Goal: Task Accomplishment & Management: Use online tool/utility

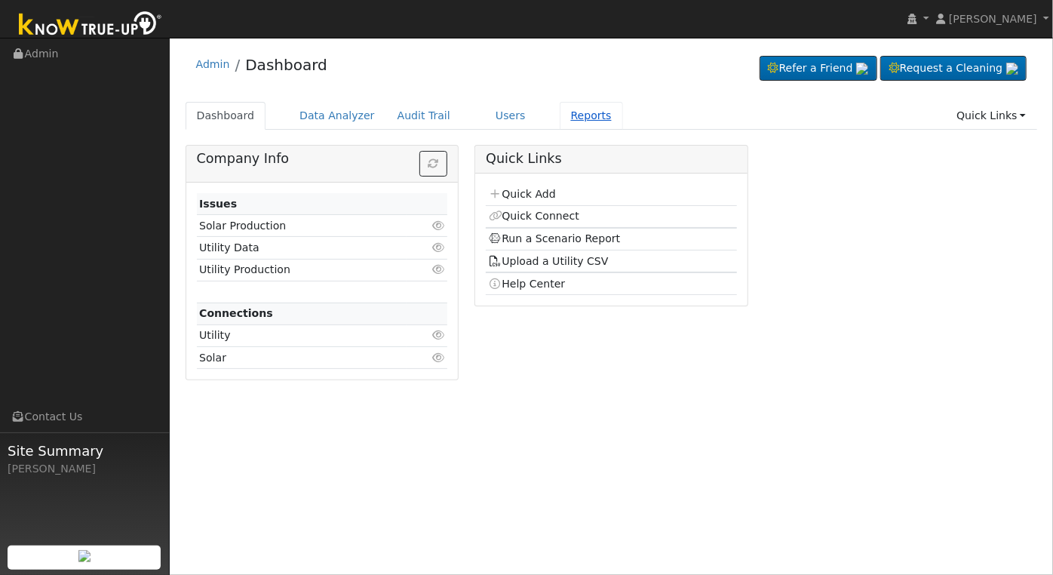
click at [568, 118] on link "Reports" at bounding box center [591, 116] width 63 height 28
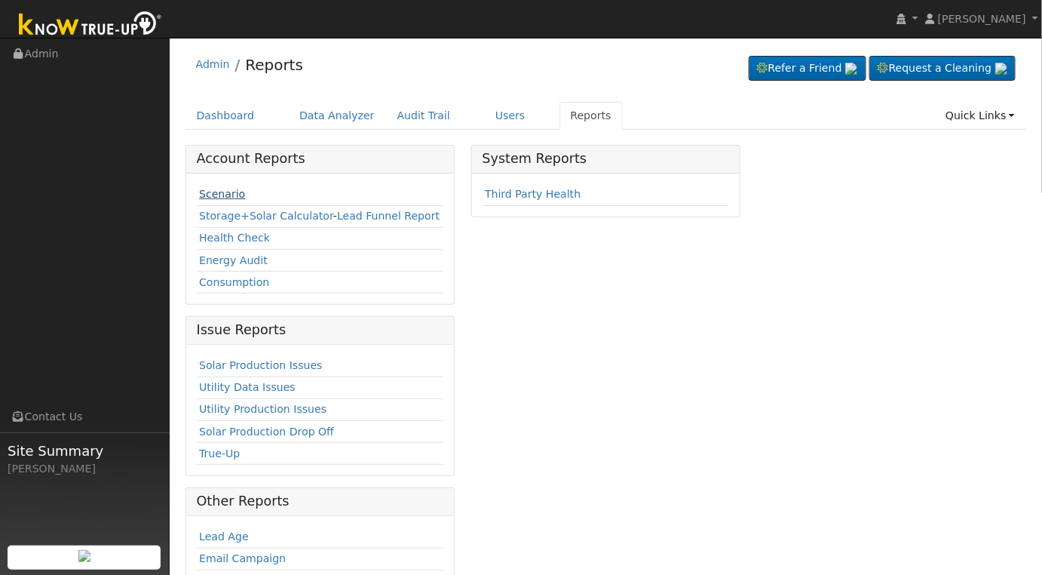
click at [212, 195] on link "Scenario" at bounding box center [222, 194] width 46 height 12
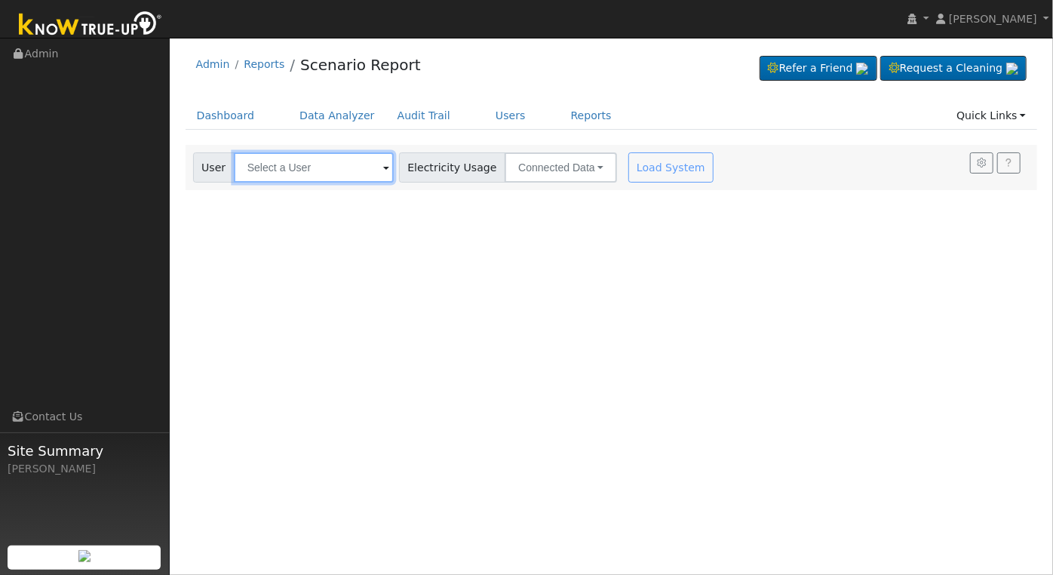
click at [364, 168] on input "text" at bounding box center [314, 167] width 160 height 30
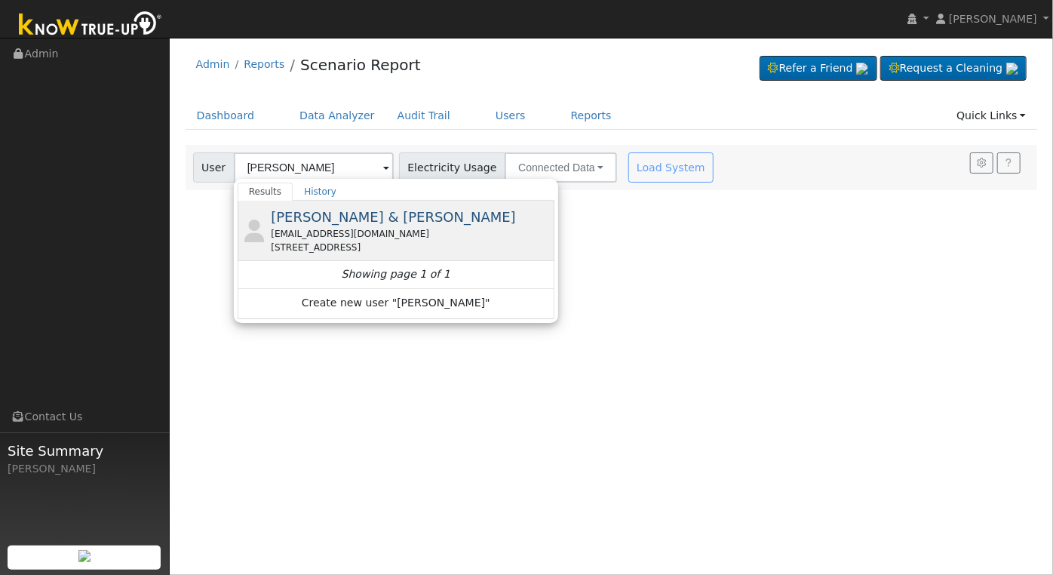
click at [446, 220] on div "Aaron Takao & Sara Collins saracollins44@yahoo.com 2552 North Sycamore Avenue, …" at bounding box center [411, 231] width 280 height 48
type input "Aaron Takao & Sara Collins"
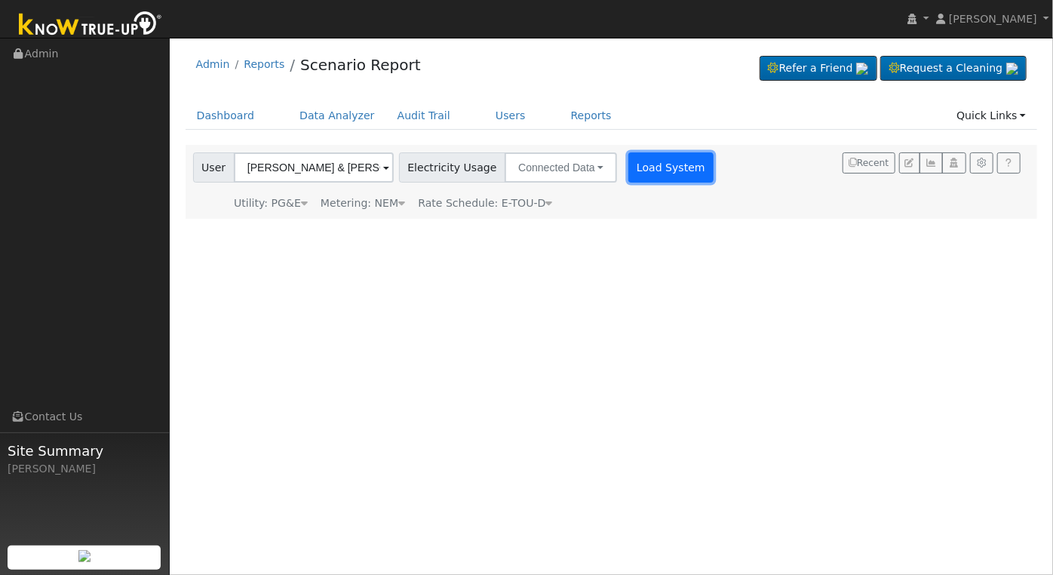
click at [646, 176] on button "Load System" at bounding box center [671, 167] width 86 height 30
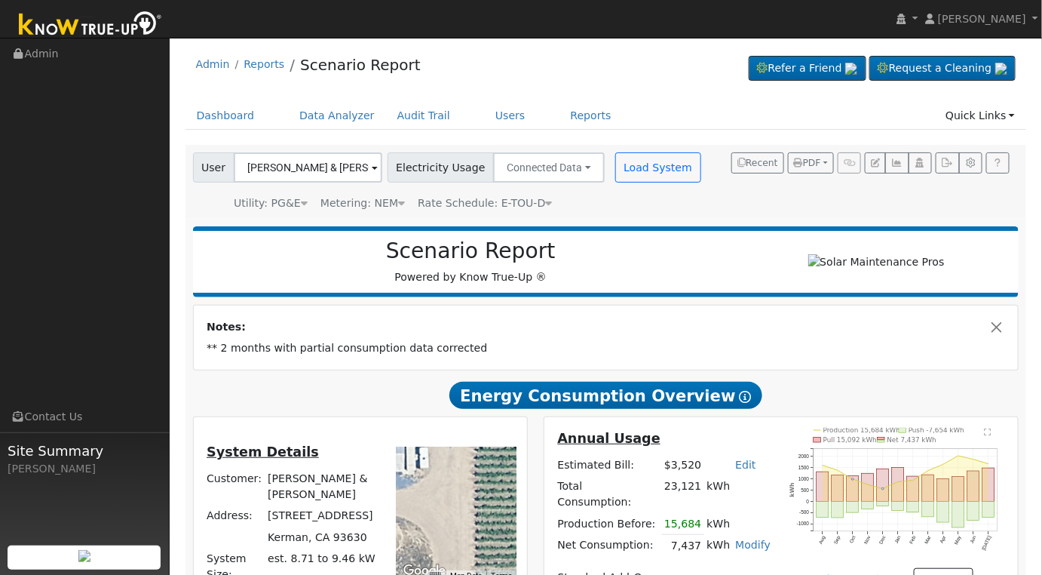
scroll to position [251, 0]
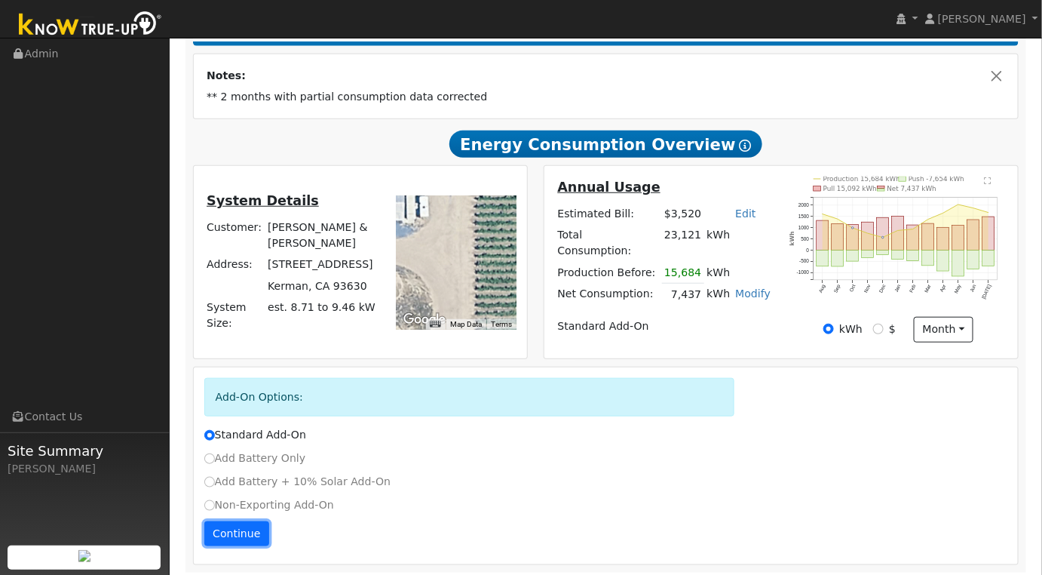
click at [244, 535] on button "Continue" at bounding box center [236, 534] width 65 height 26
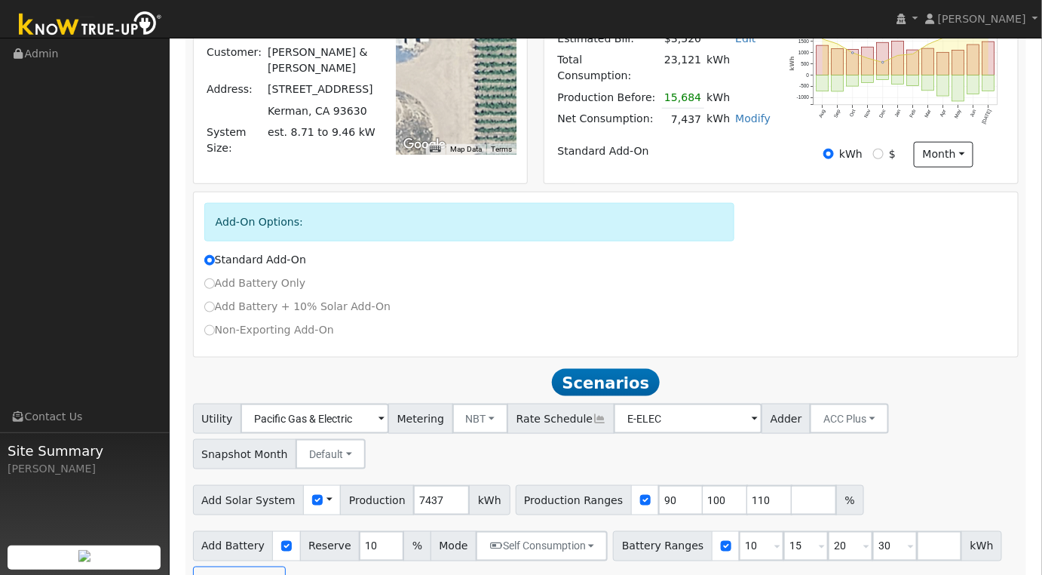
scroll to position [462, 0]
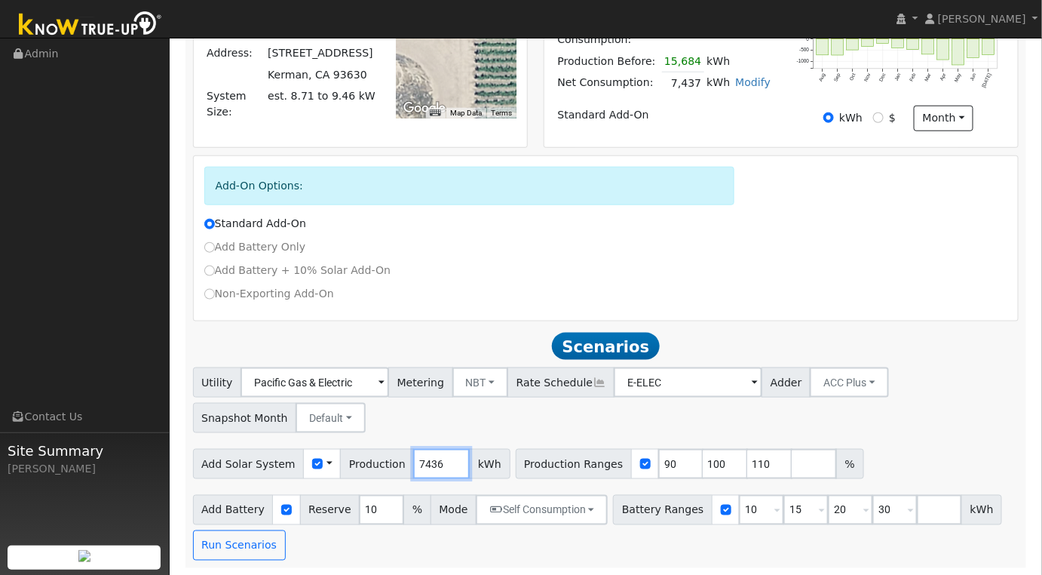
click at [437, 465] on input "7436" at bounding box center [441, 464] width 57 height 30
click at [437, 465] on input "7435" at bounding box center [441, 464] width 57 height 30
click at [437, 465] on input "7434" at bounding box center [441, 464] width 57 height 30
click at [429, 466] on input "7434" at bounding box center [441, 464] width 57 height 30
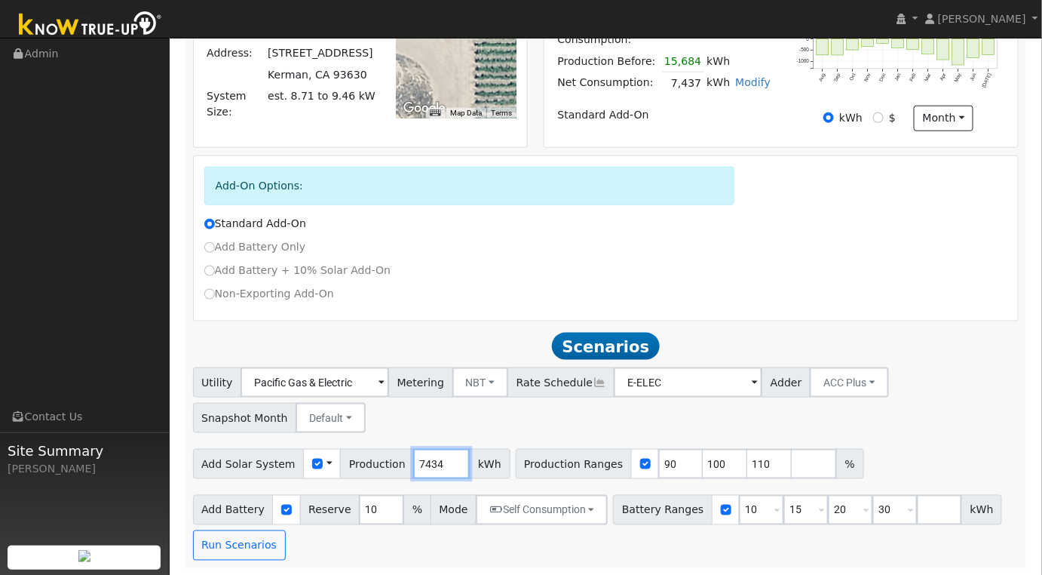
click at [429, 465] on input "7434" at bounding box center [441, 464] width 57 height 30
type input "10618"
drag, startPoint x: 644, startPoint y: 463, endPoint x: 646, endPoint y: 447, distance: 15.9
click at [658, 462] on input "90" at bounding box center [680, 464] width 45 height 30
type input "100"
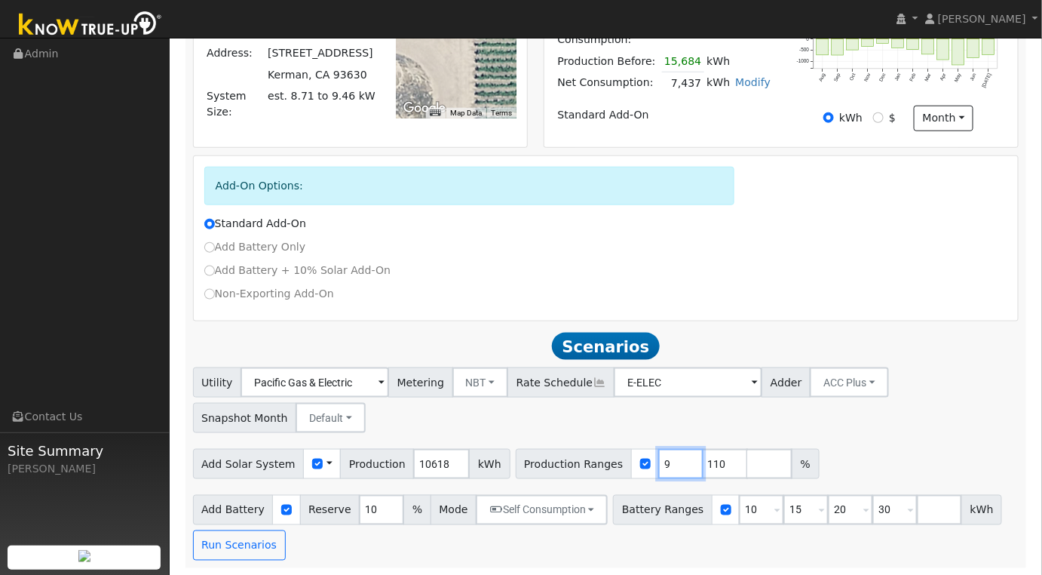
type input "110"
type input "1"
type input "100"
click at [739, 511] on input "10" at bounding box center [761, 510] width 45 height 30
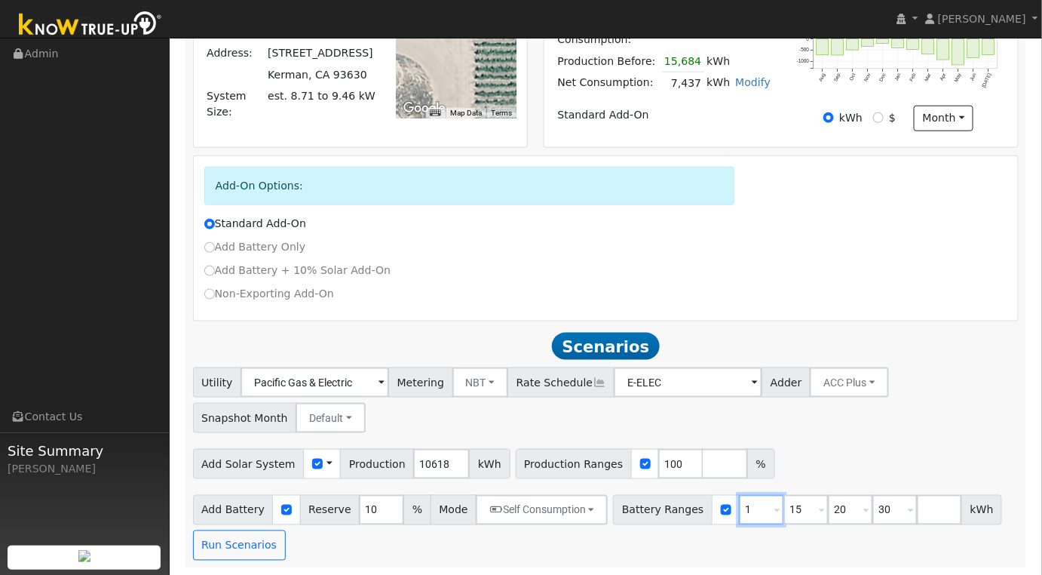
type input "15"
type input "20"
type input "30"
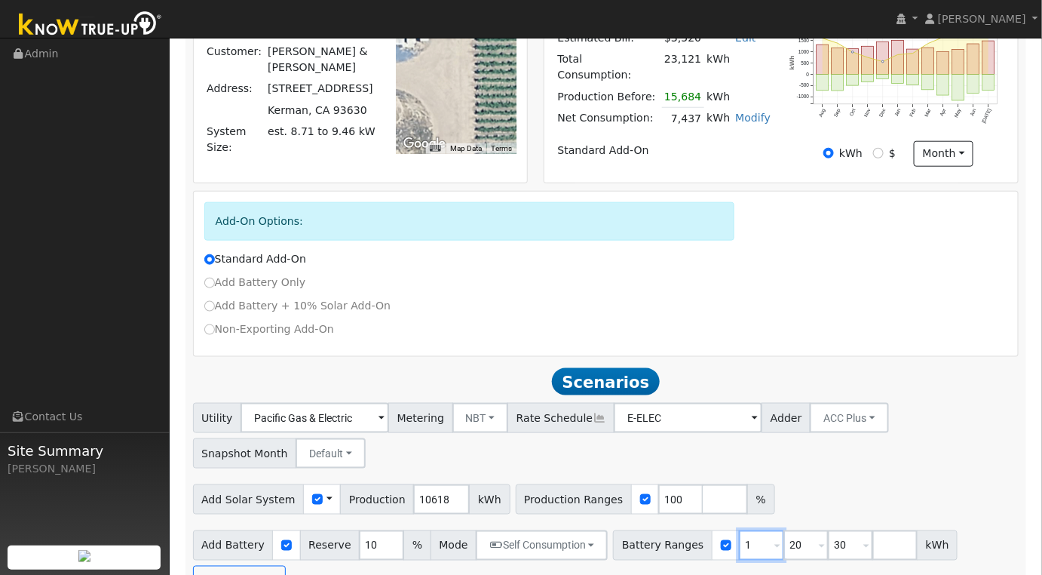
type input "20"
type input "30"
type input "3"
type input "13.5"
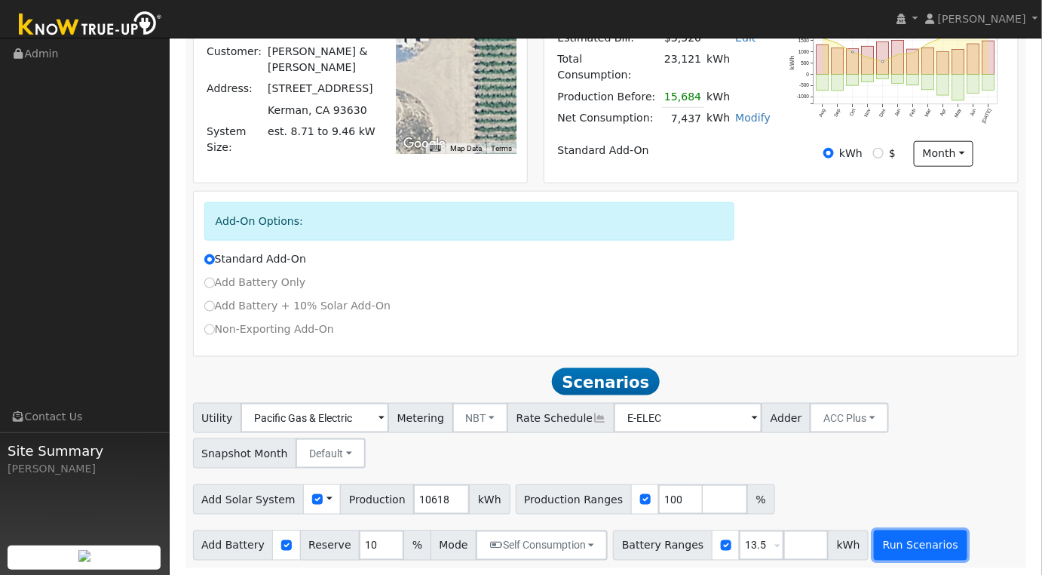
click at [894, 546] on button "Run Scenarios" at bounding box center [920, 545] width 93 height 30
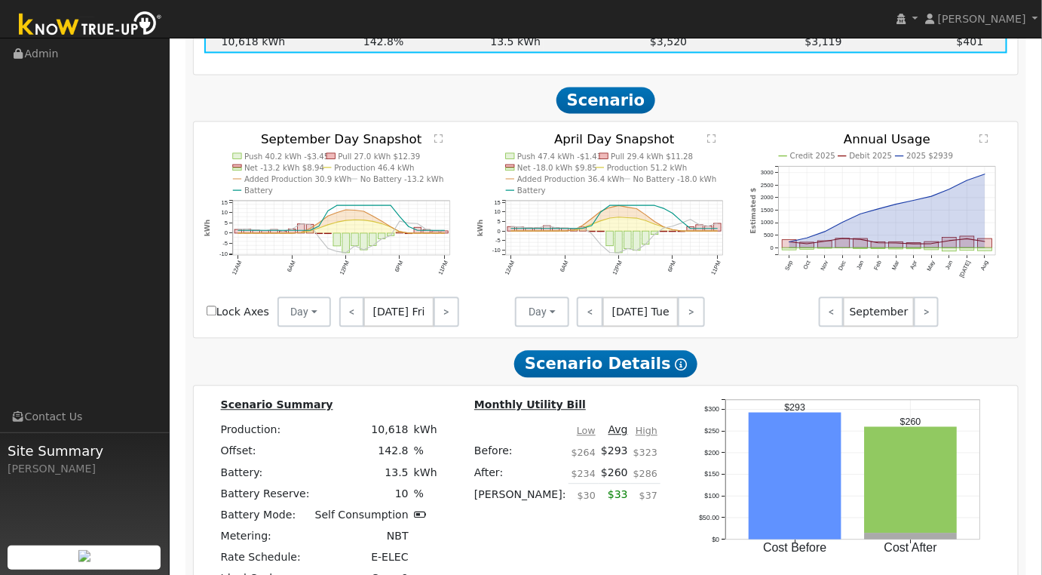
scroll to position [496, 0]
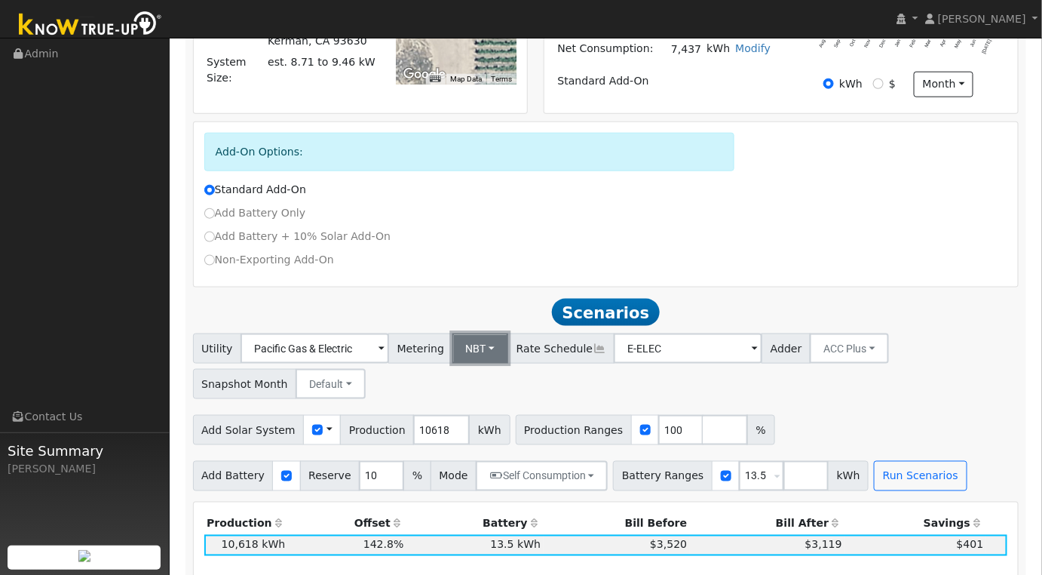
click at [480, 336] on button "NBT" at bounding box center [481, 348] width 57 height 30
click at [471, 379] on link "NEM" at bounding box center [493, 381] width 105 height 21
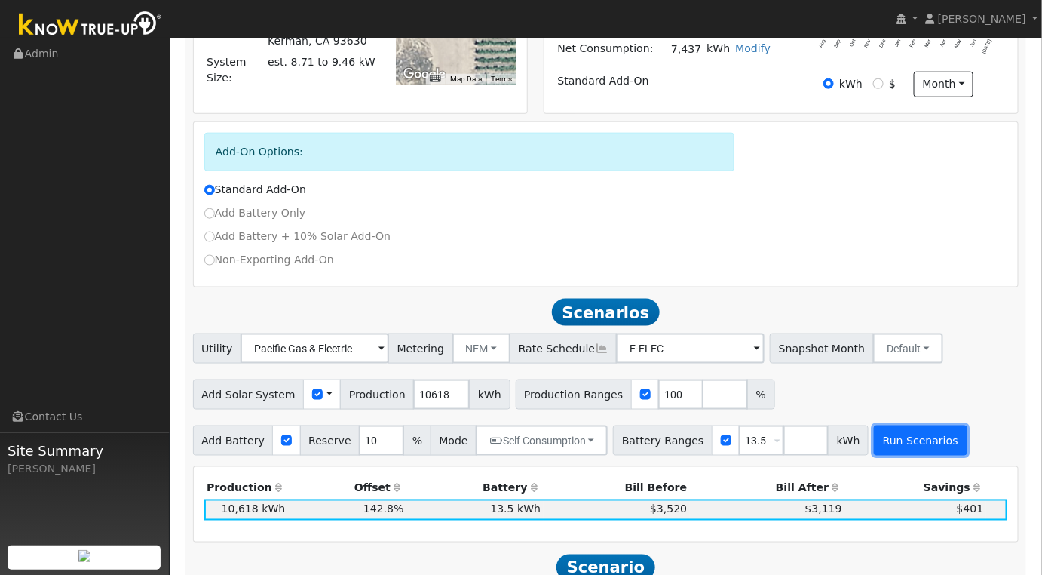
click at [903, 446] on button "Run Scenarios" at bounding box center [920, 440] width 93 height 30
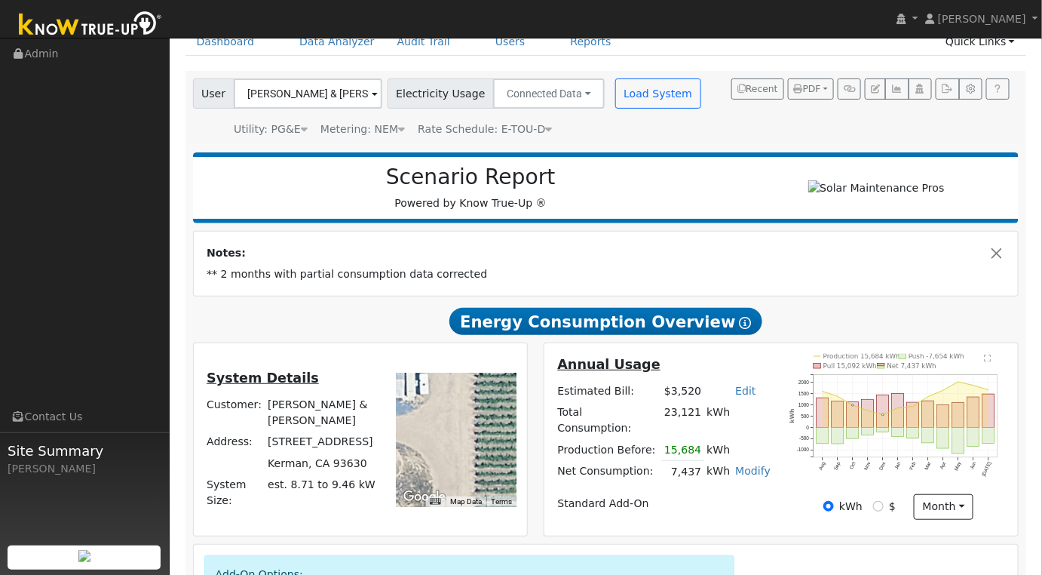
scroll to position [0, 0]
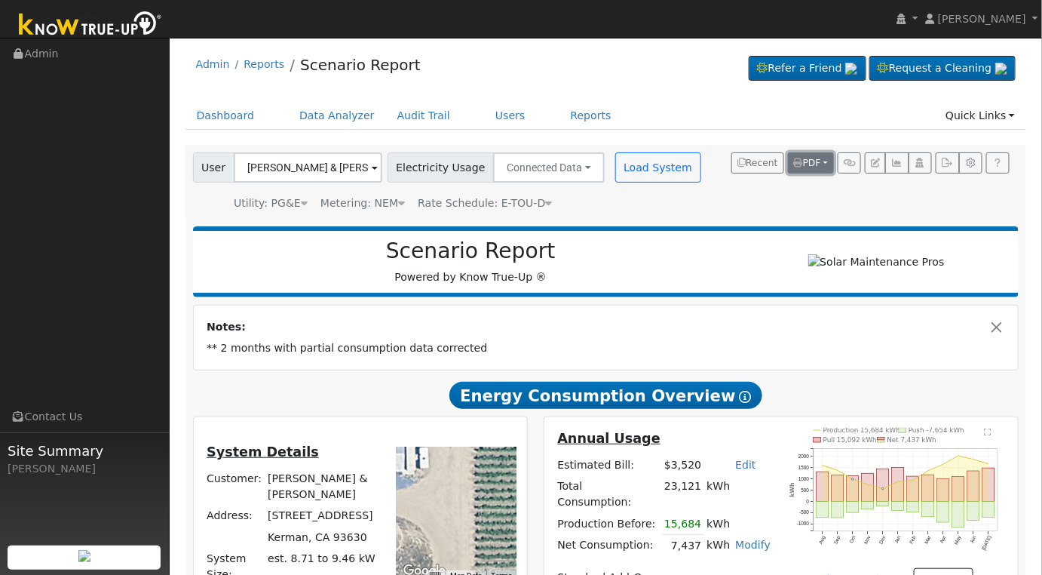
click at [830, 166] on button "PDF" at bounding box center [811, 162] width 46 height 21
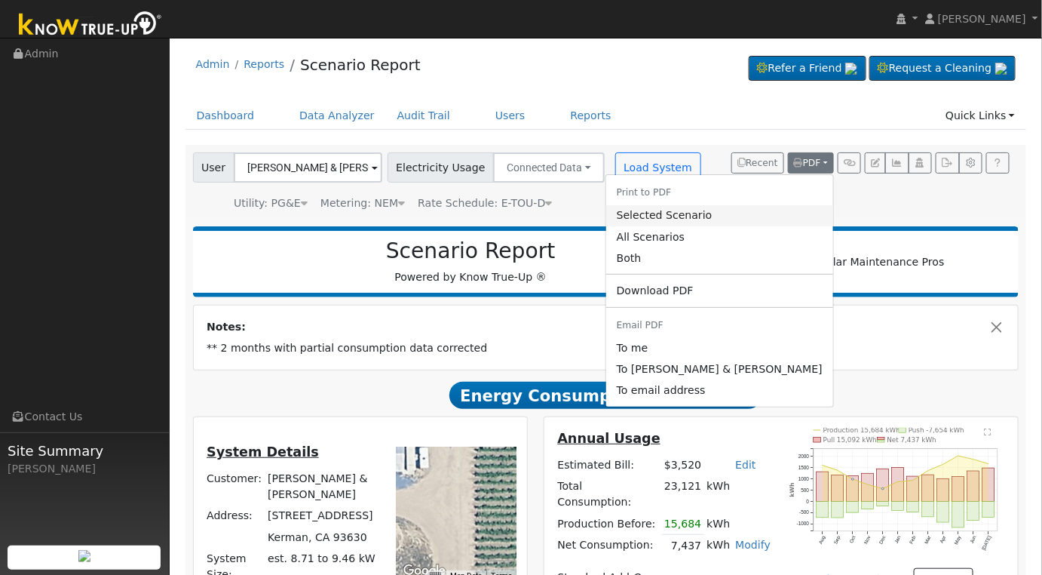
click at [750, 221] on link "Selected Scenario" at bounding box center [719, 215] width 227 height 21
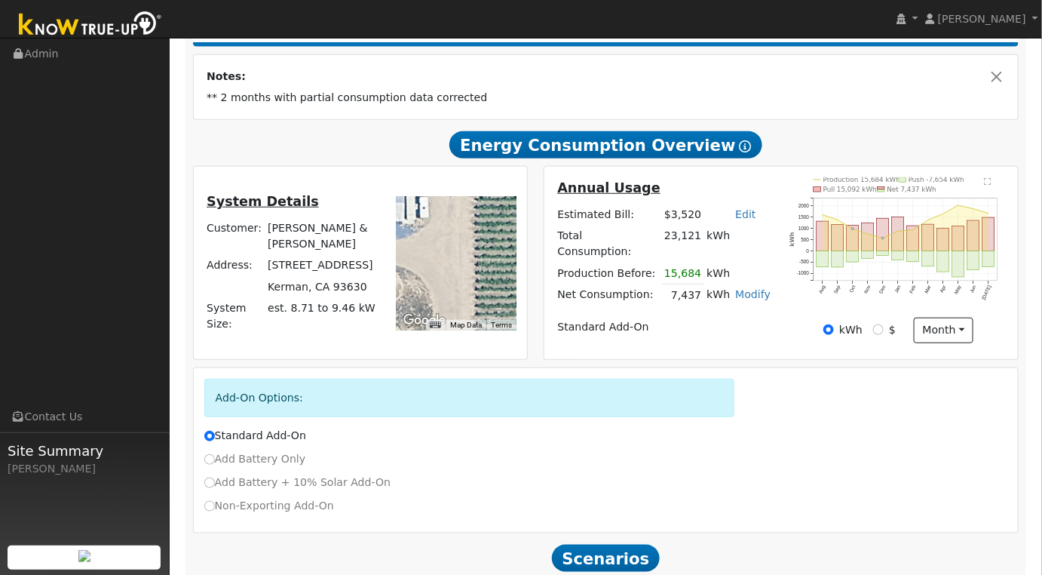
scroll to position [251, 0]
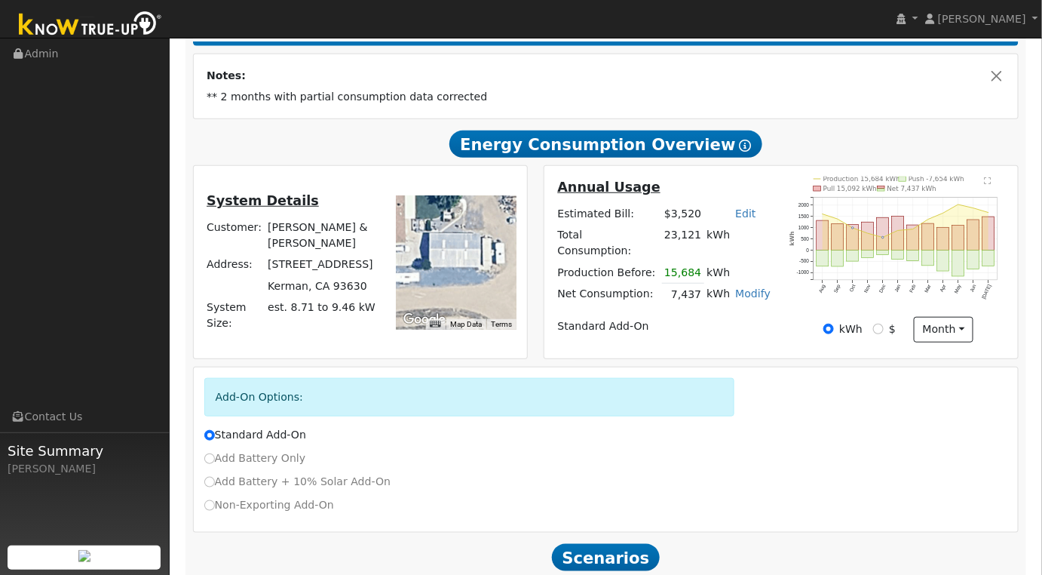
drag, startPoint x: 471, startPoint y: 276, endPoint x: 556, endPoint y: 327, distance: 99.5
click at [559, 327] on div "System Details Customer: Aaron Takao & Sara Collins Address: 2552 North Sycamor…" at bounding box center [606, 261] width 842 height 193
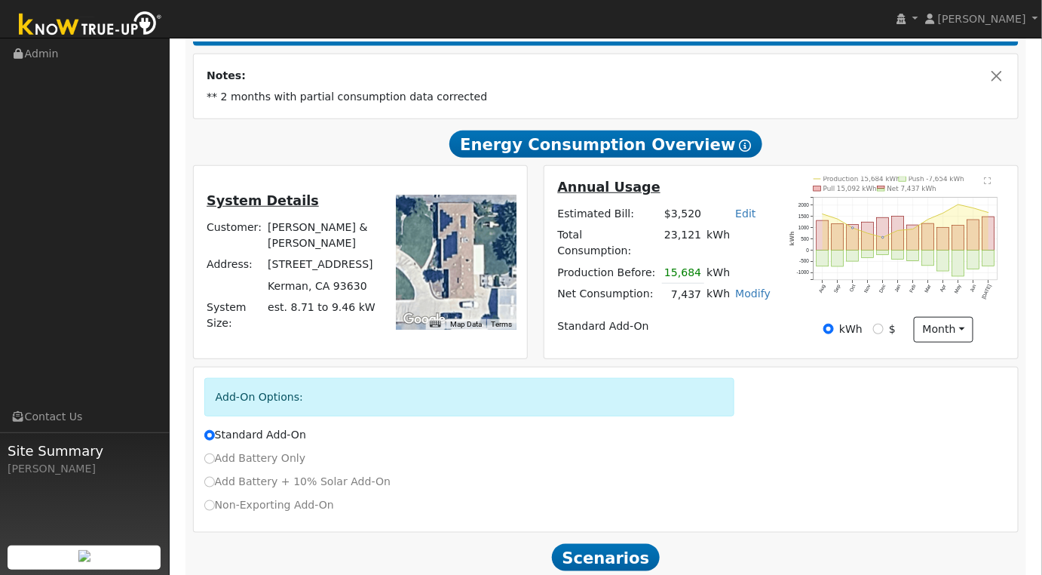
drag, startPoint x: 463, startPoint y: 268, endPoint x: 511, endPoint y: 311, distance: 64.1
click at [511, 311] on div at bounding box center [456, 262] width 121 height 134
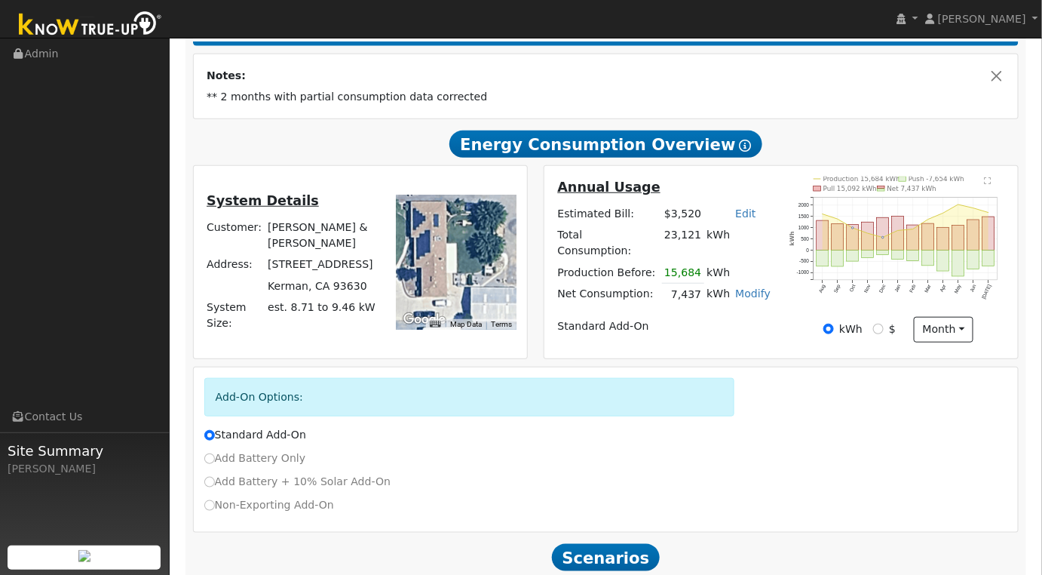
drag, startPoint x: 491, startPoint y: 289, endPoint x: 462, endPoint y: 287, distance: 28.7
click at [462, 287] on div at bounding box center [456, 262] width 121 height 134
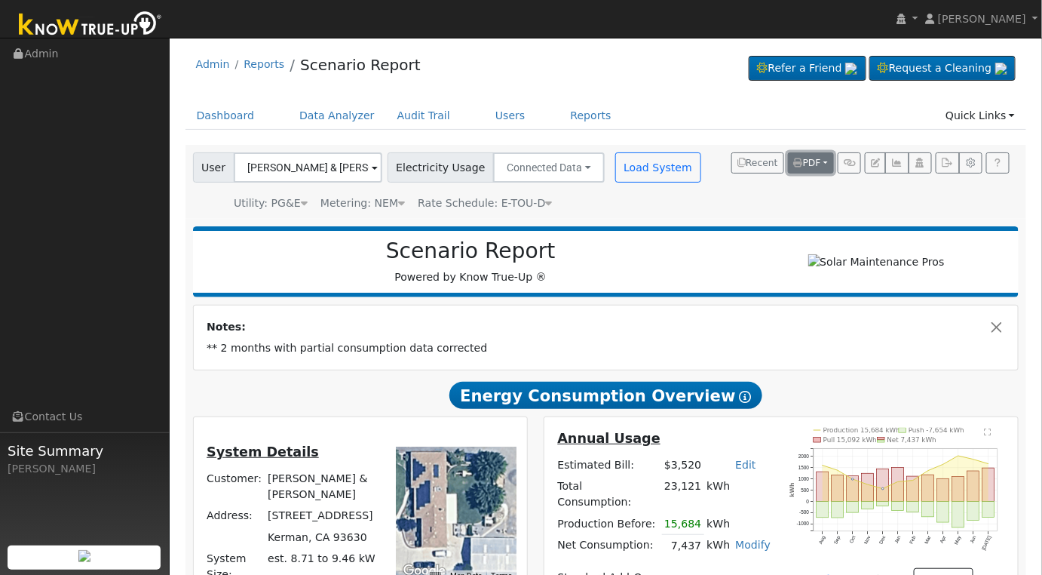
click at [827, 161] on button "PDF" at bounding box center [811, 162] width 46 height 21
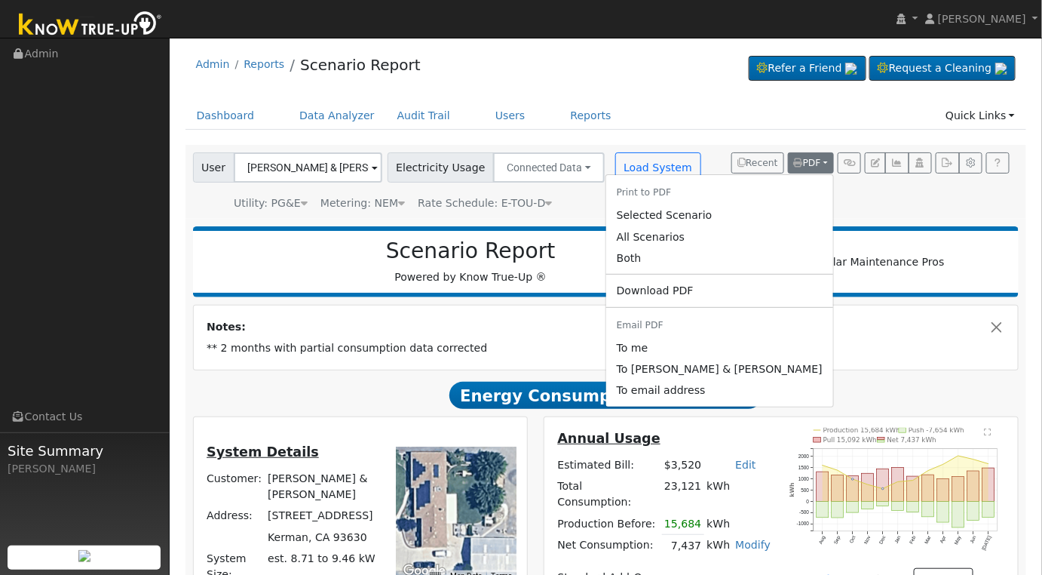
drag, startPoint x: 768, startPoint y: 207, endPoint x: 398, endPoint y: 215, distance: 369.6
click at [768, 207] on link "Selected Scenario" at bounding box center [719, 215] width 227 height 21
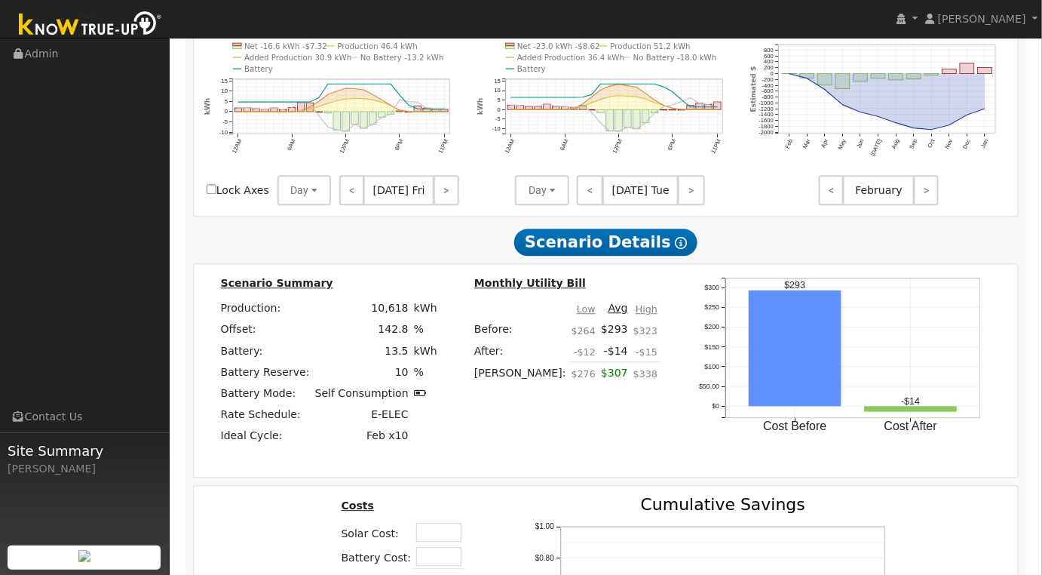
scroll to position [1346, 0]
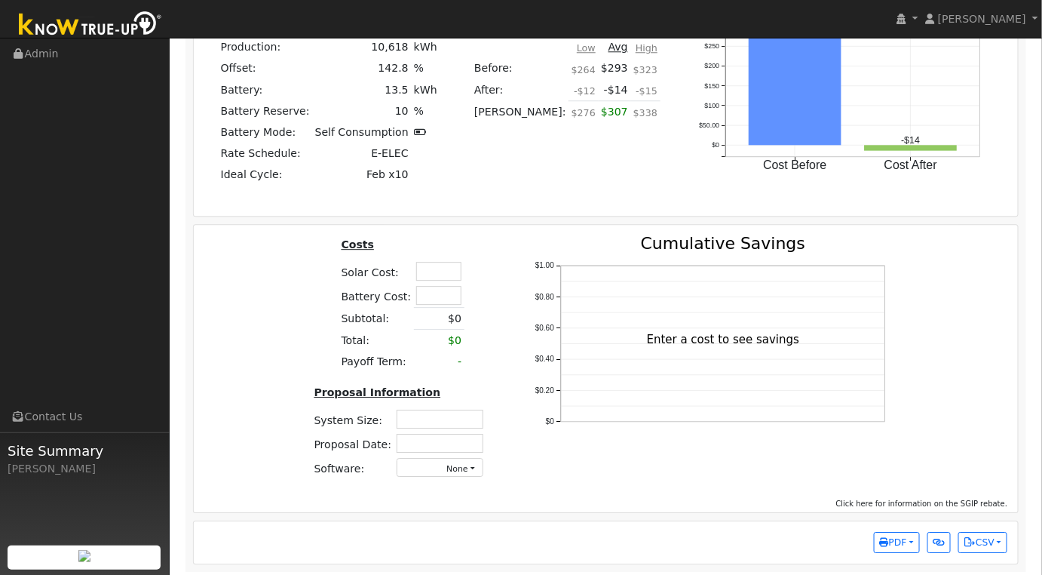
click at [442, 259] on td at bounding box center [439, 271] width 51 height 24
click at [447, 266] on input "text" at bounding box center [438, 271] width 45 height 19
type input "$40,000"
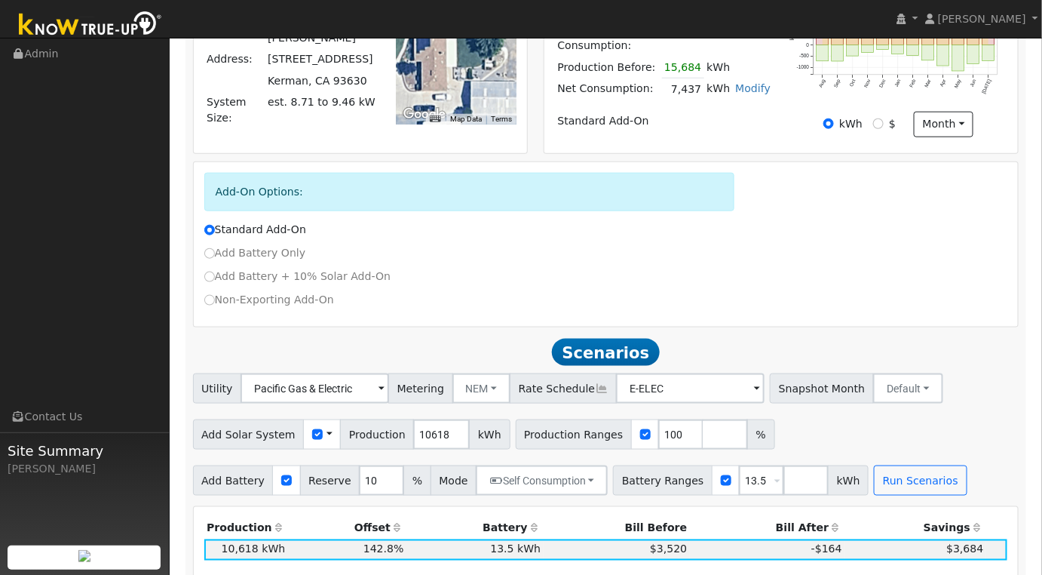
scroll to position [89, 0]
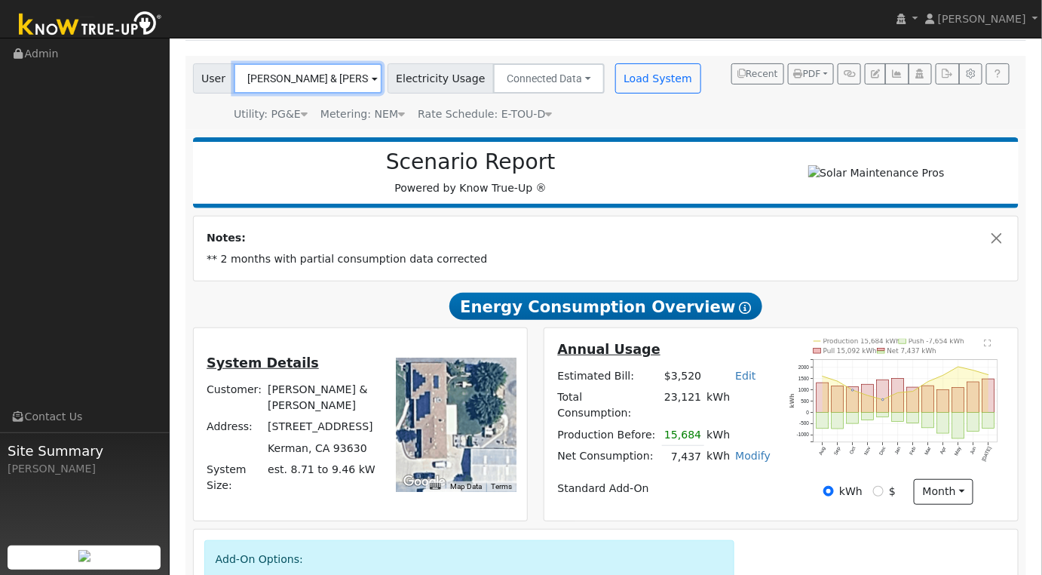
click at [328, 71] on input "Aaron Takao & Sara Collins" at bounding box center [308, 78] width 149 height 30
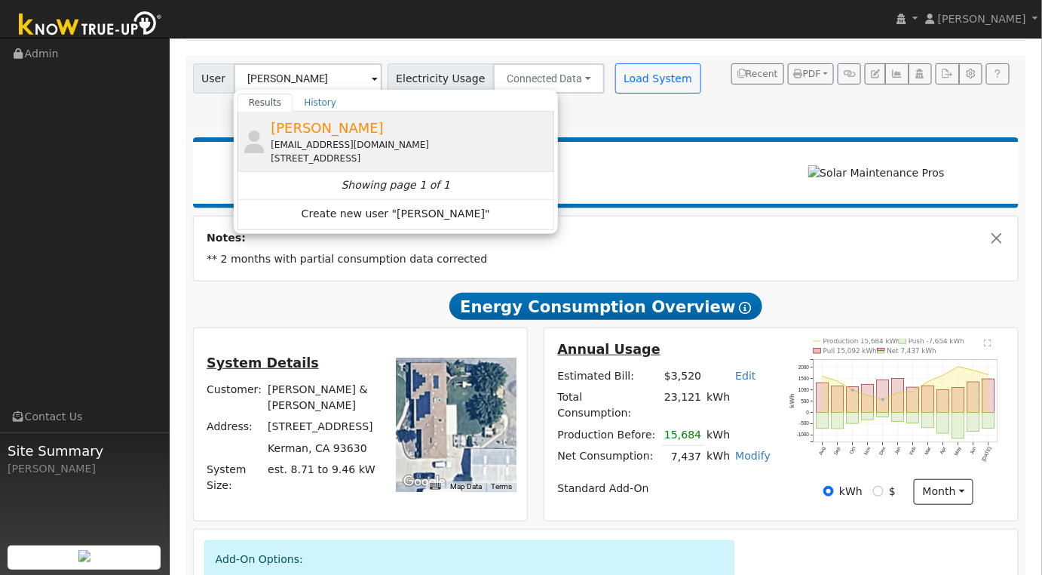
click at [370, 138] on div "mmidave55@yahoo.com" at bounding box center [411, 145] width 280 height 14
type input "David Lovett"
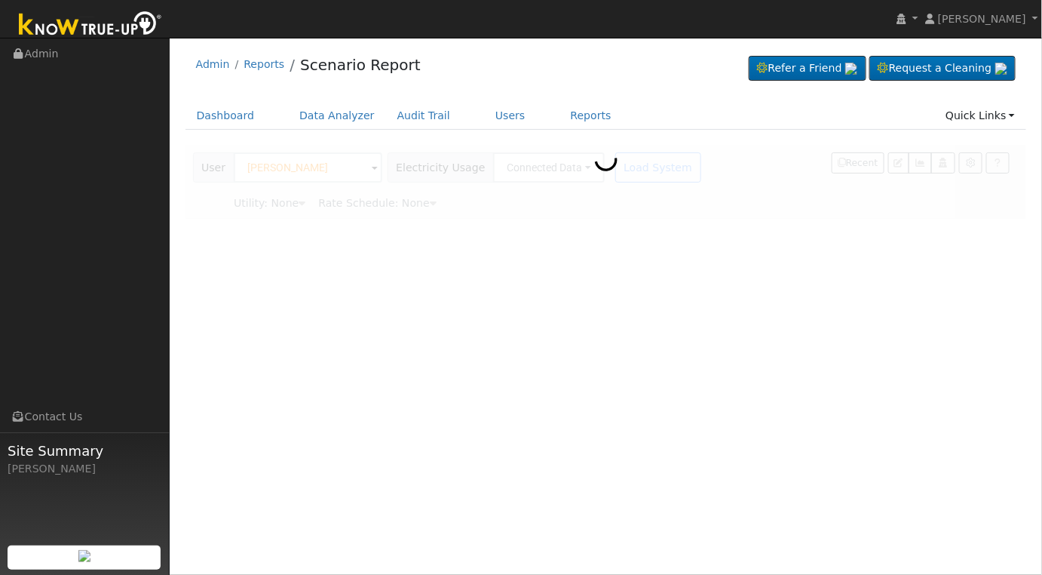
scroll to position [0, 0]
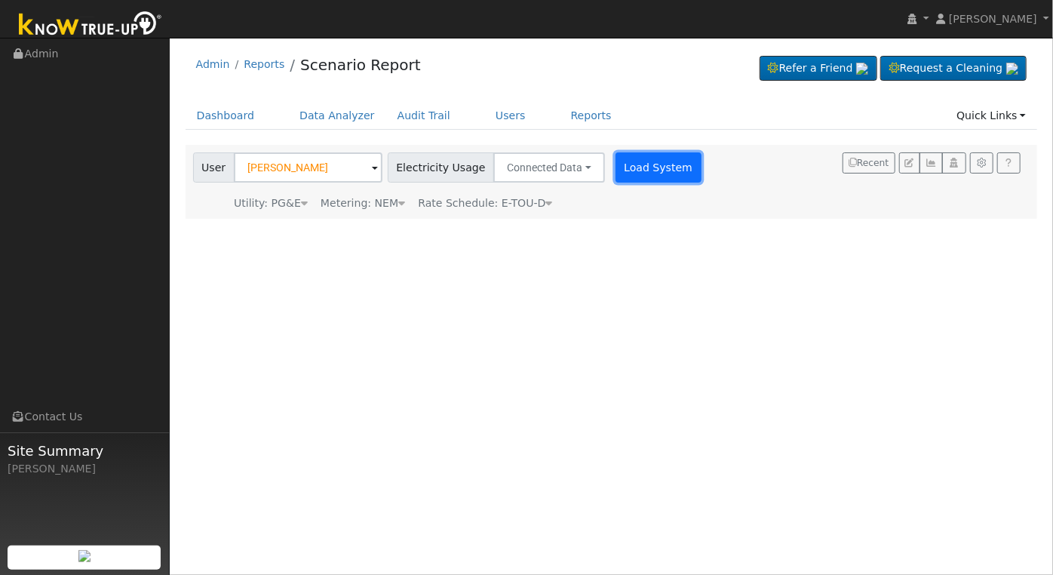
click at [615, 162] on button "Load System" at bounding box center [658, 167] width 86 height 30
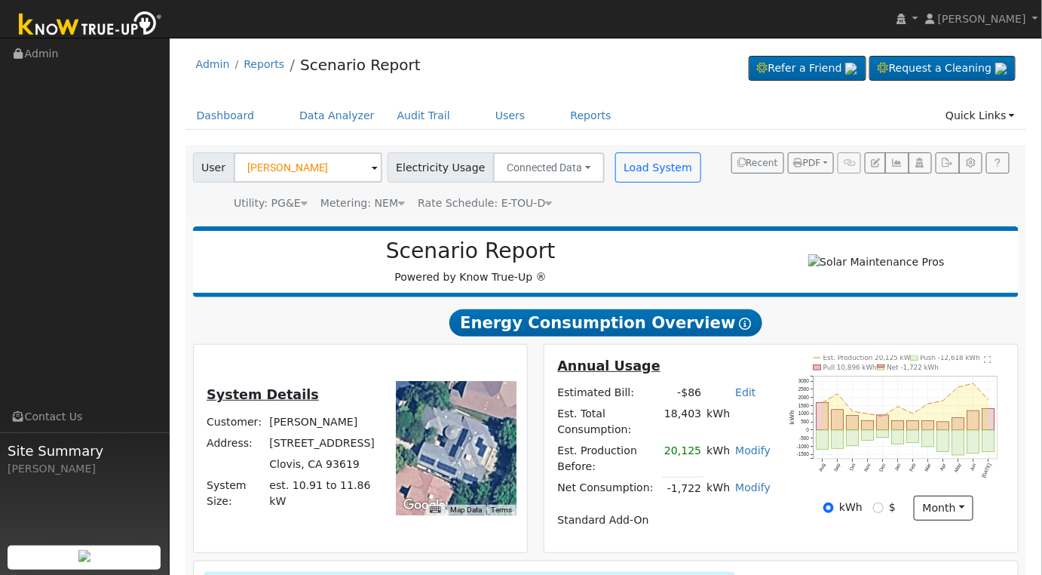
scroll to position [221, 0]
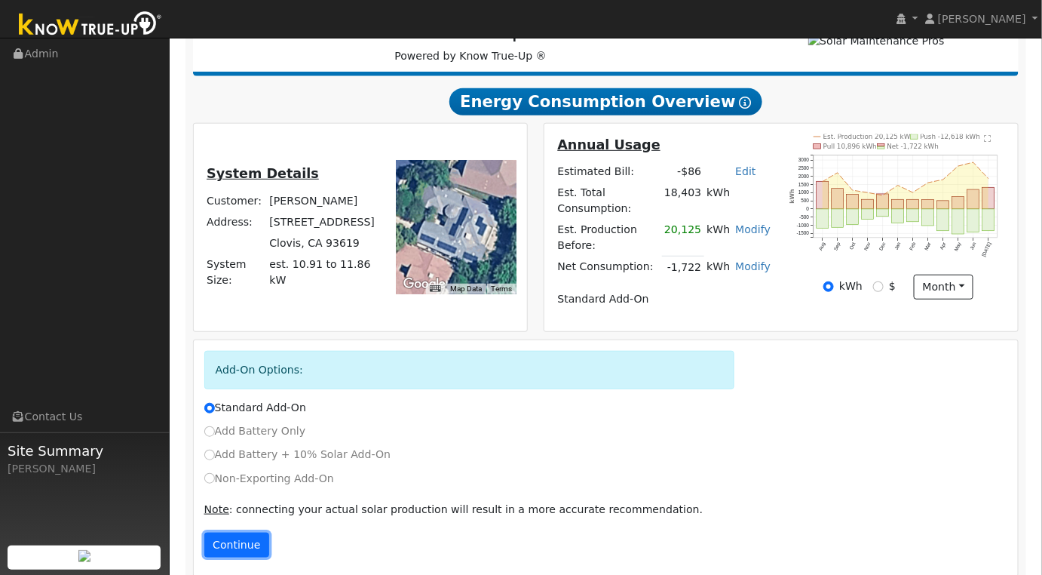
click at [233, 532] on button "Continue" at bounding box center [236, 545] width 65 height 26
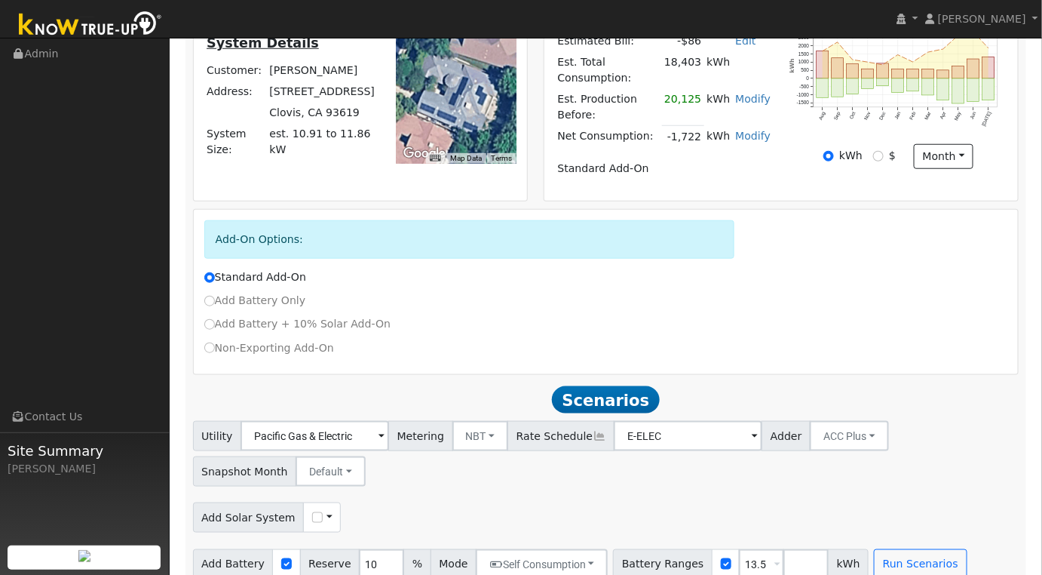
scroll to position [354, 0]
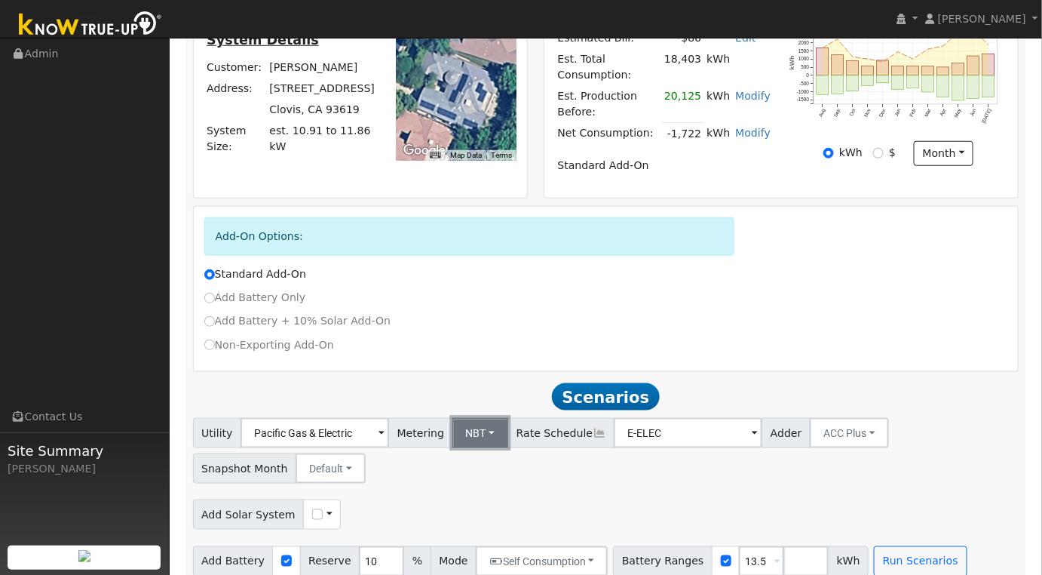
click at [483, 418] on button "NBT" at bounding box center [481, 433] width 57 height 30
click at [312, 509] on input "checkbox" at bounding box center [317, 514] width 11 height 11
checkbox input "true"
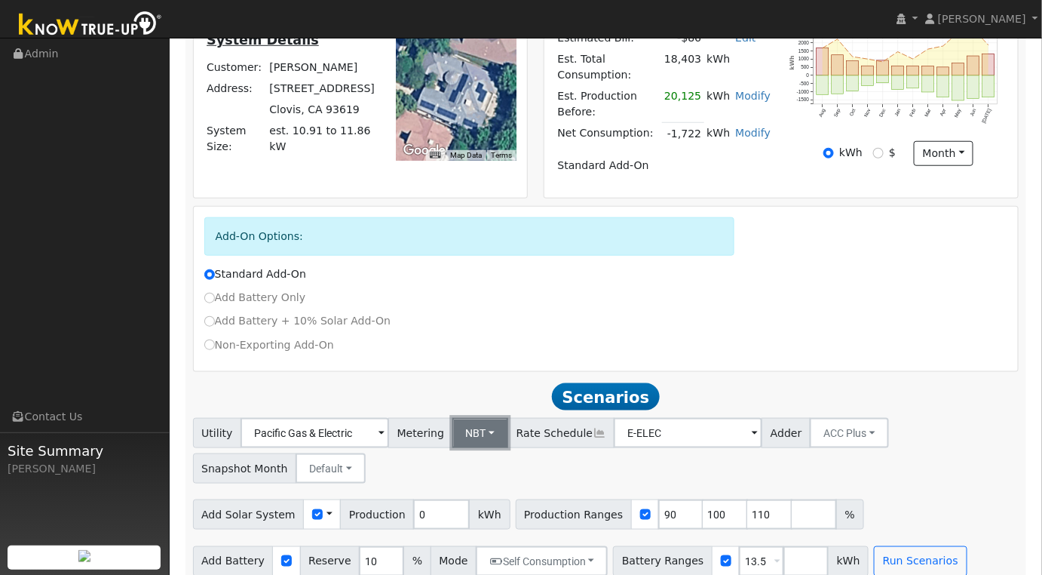
click at [486, 418] on button "NBT" at bounding box center [481, 433] width 57 height 30
click at [480, 456] on link "NEM" at bounding box center [493, 466] width 105 height 21
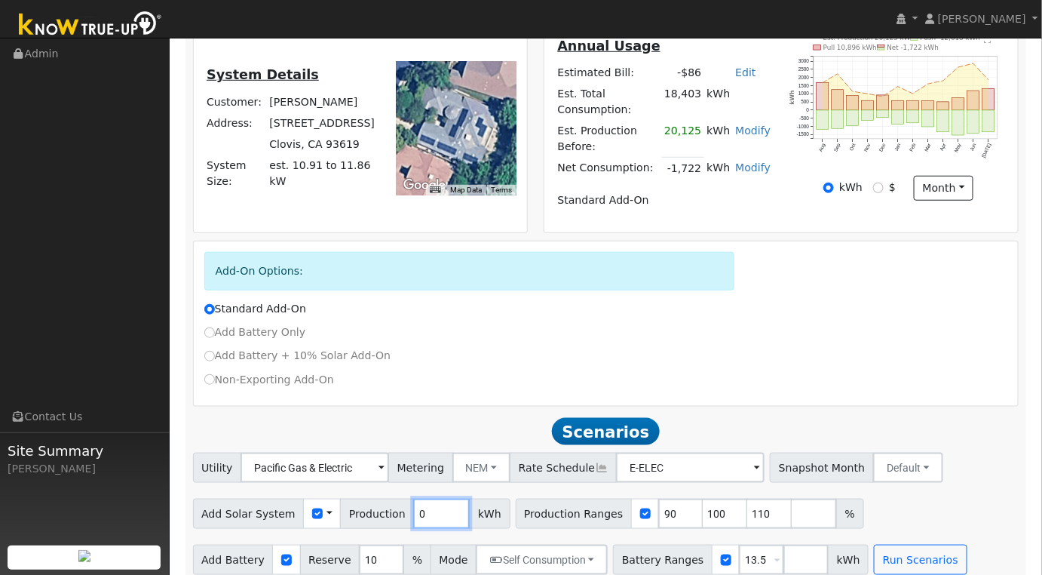
click at [419, 500] on input "0" at bounding box center [441, 514] width 57 height 30
type input "6089"
click at [658, 500] on input "90" at bounding box center [680, 514] width 45 height 30
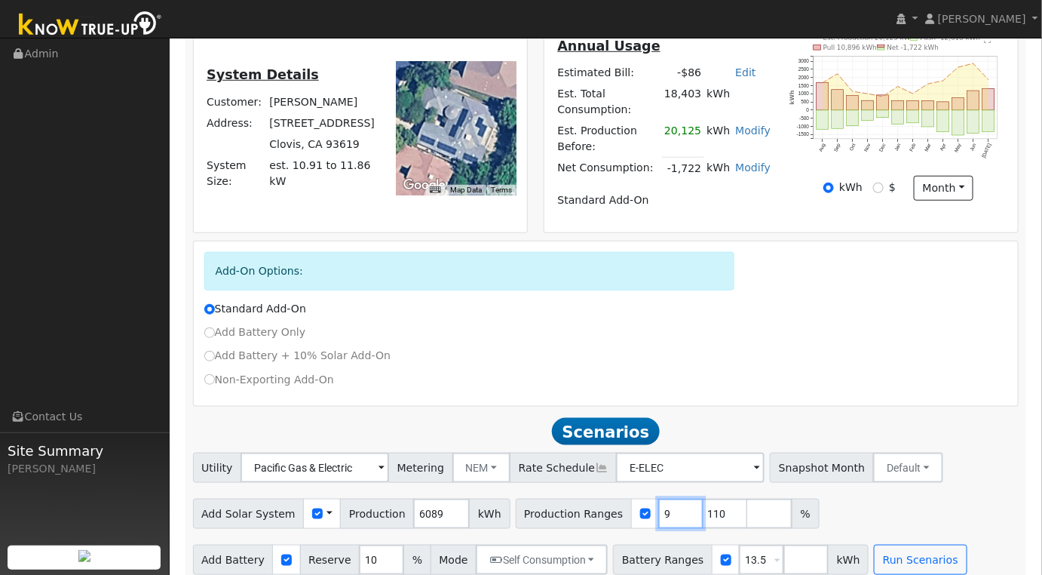
type input "100"
type input "110"
type input "100"
click at [808, 493] on div "Add Solar System Use CSV Data Production 6089 kWh Production Ranges 100 %" at bounding box center [606, 510] width 832 height 35
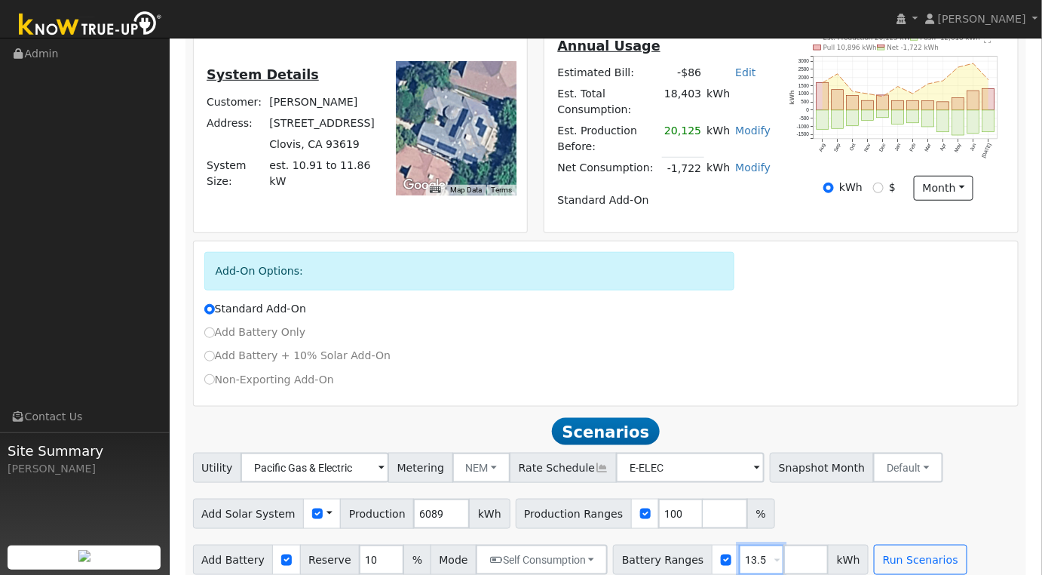
click at [739, 548] on input "13.5" at bounding box center [761, 560] width 45 height 30
type input "1"
type input "10"
click at [874, 545] on button "Run Scenarios" at bounding box center [920, 560] width 93 height 30
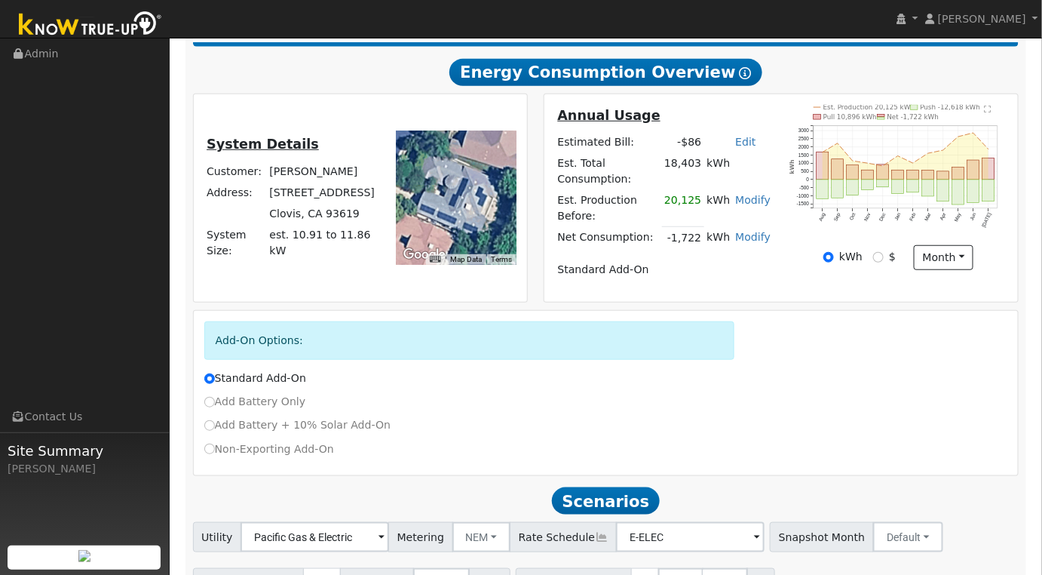
scroll to position [251, 0]
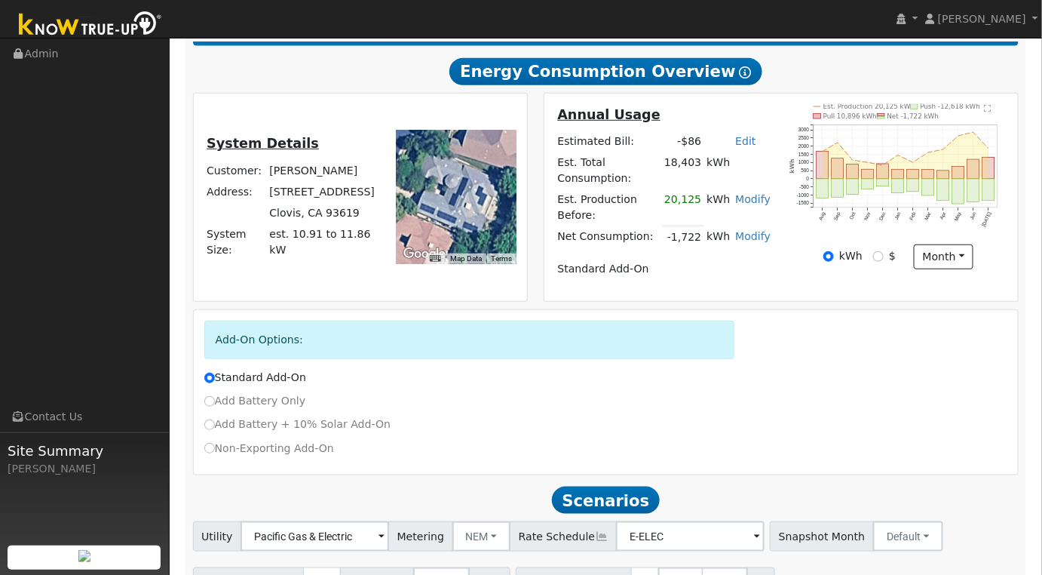
click at [750, 195] on link "Modify" at bounding box center [752, 199] width 35 height 12
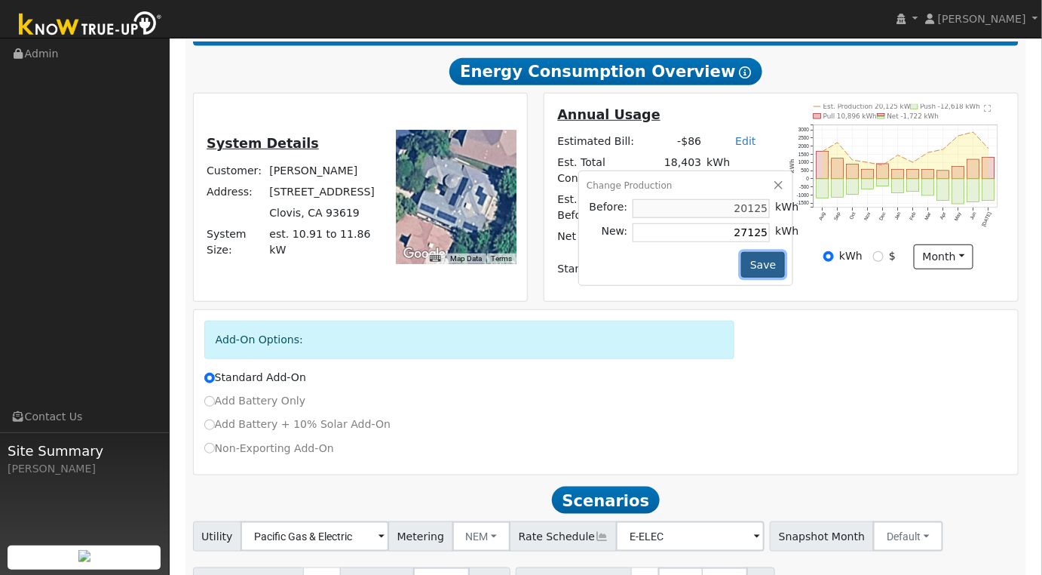
click at [762, 255] on button "Save" at bounding box center [763, 265] width 44 height 26
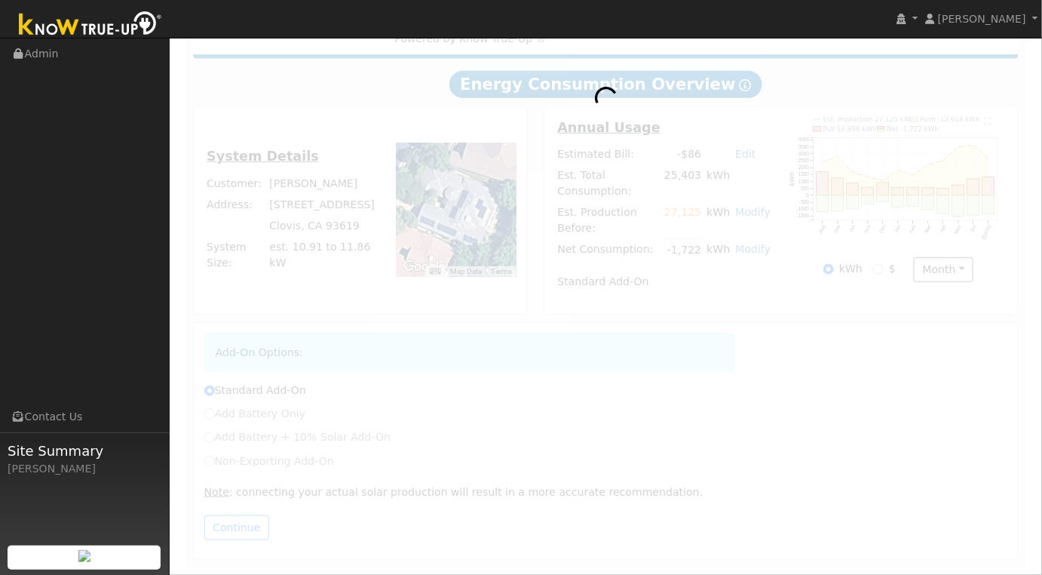
scroll to position [10, 0]
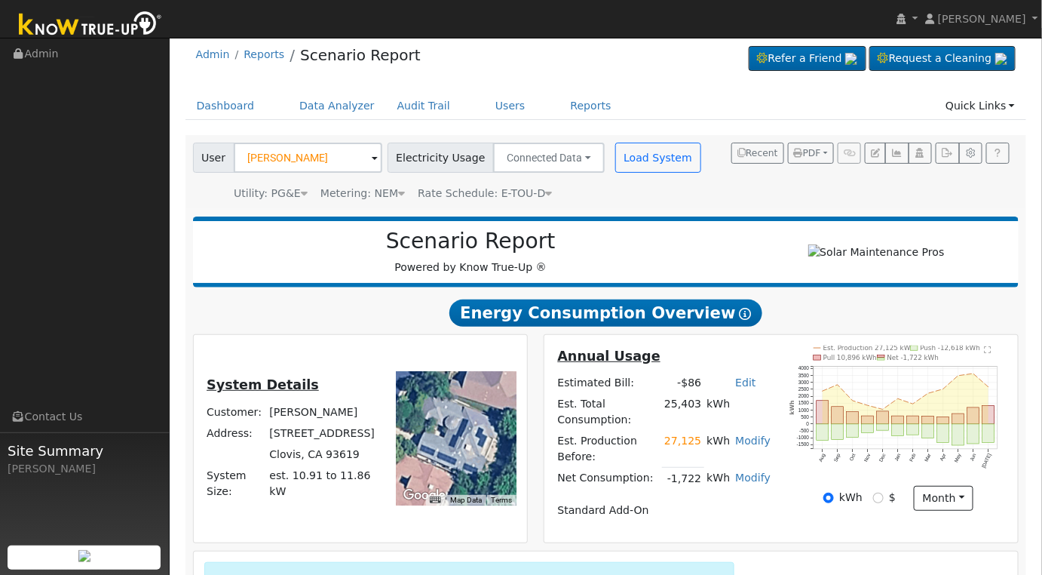
click at [750, 436] on link "Modify" at bounding box center [752, 440] width 35 height 12
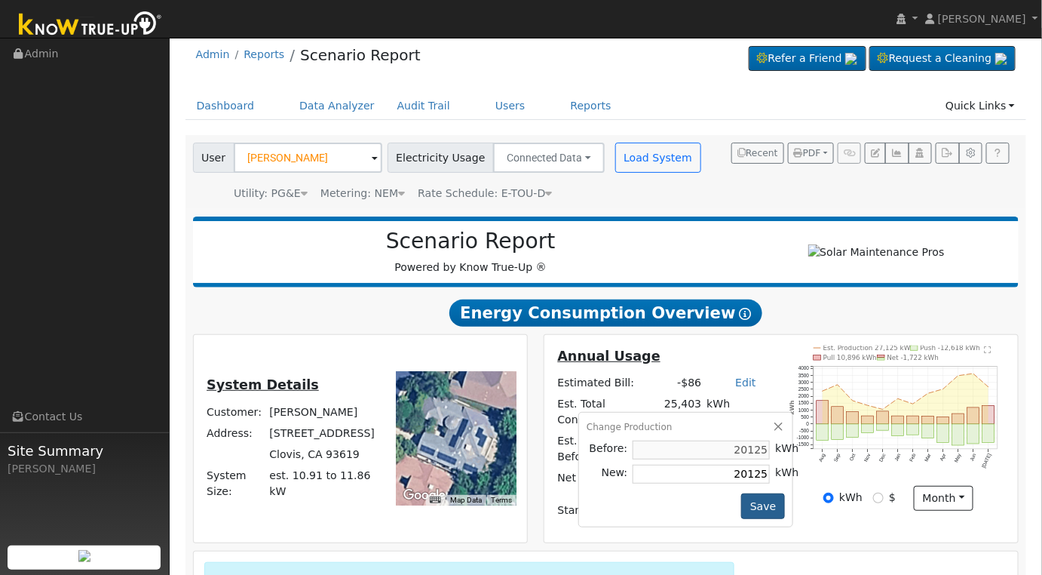
type input "20125"
click at [772, 504] on button "Save" at bounding box center [763, 506] width 44 height 26
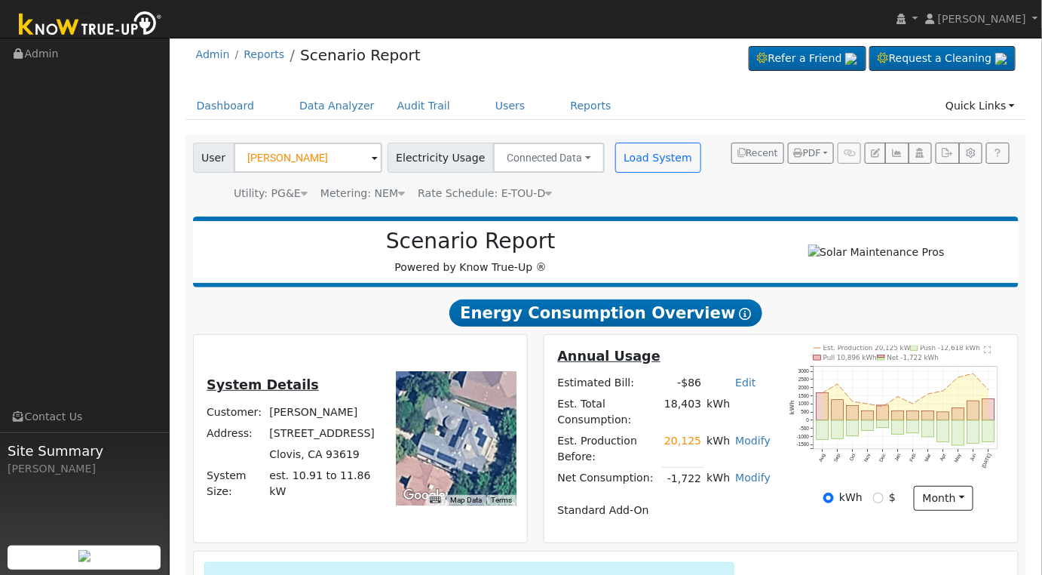
click at [758, 471] on link "Modify" at bounding box center [752, 477] width 35 height 12
click at [718, 484] on link "Add Consumption" at bounding box center [676, 476] width 183 height 21
type input "-1722"
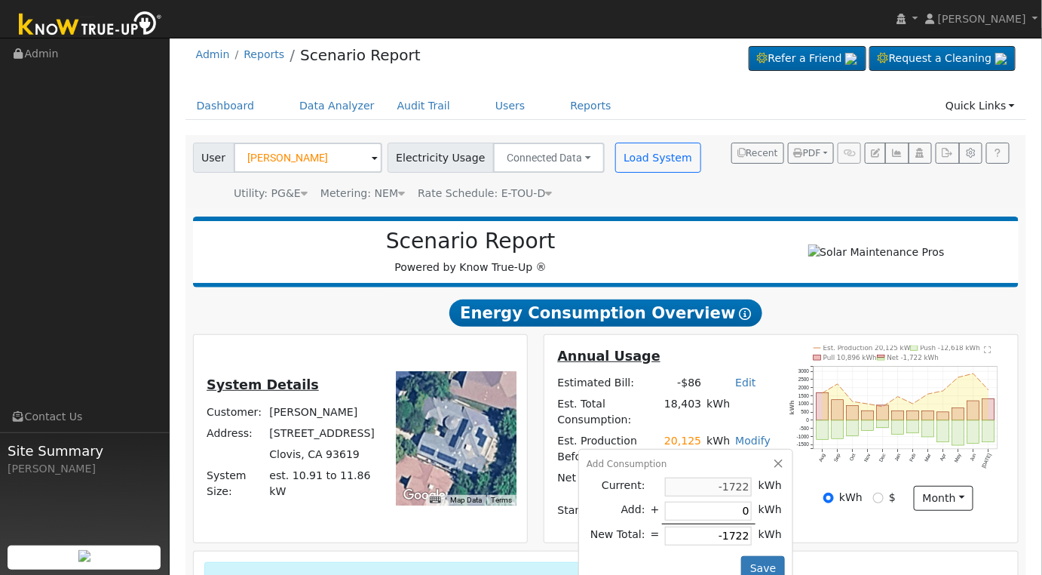
type input "7"
type input "-1715"
type input "70"
type input "-1652"
type input "700"
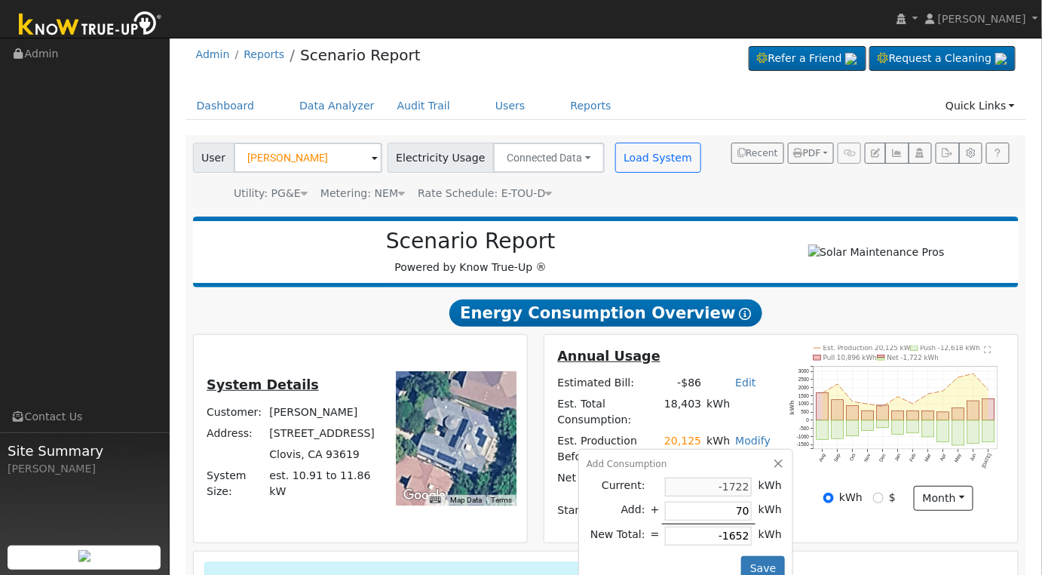
type input "-1022"
type input "7000"
type input "5278"
type input "7000"
click at [759, 556] on button "Save" at bounding box center [763, 569] width 44 height 26
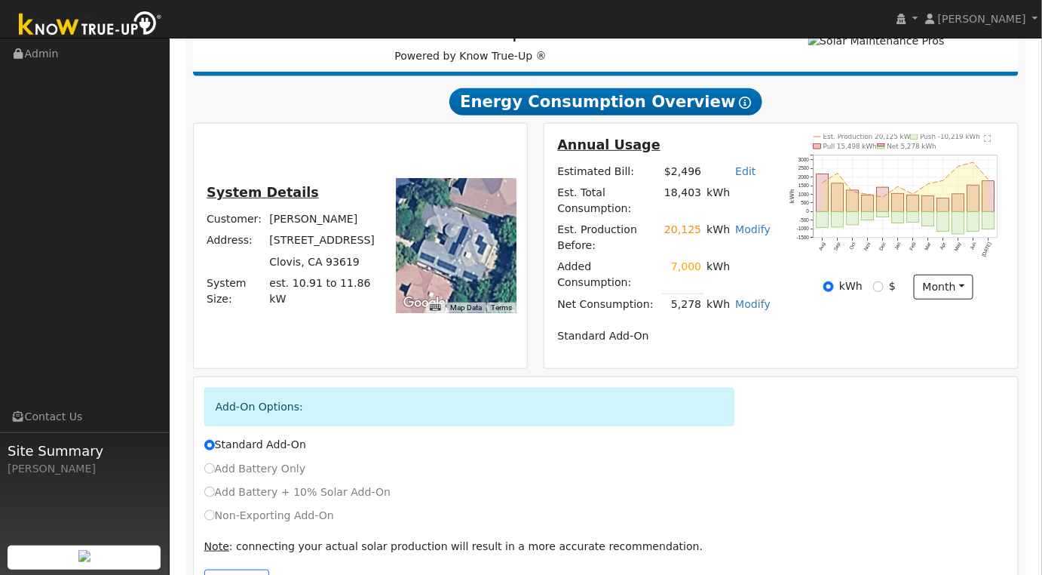
scroll to position [232, 0]
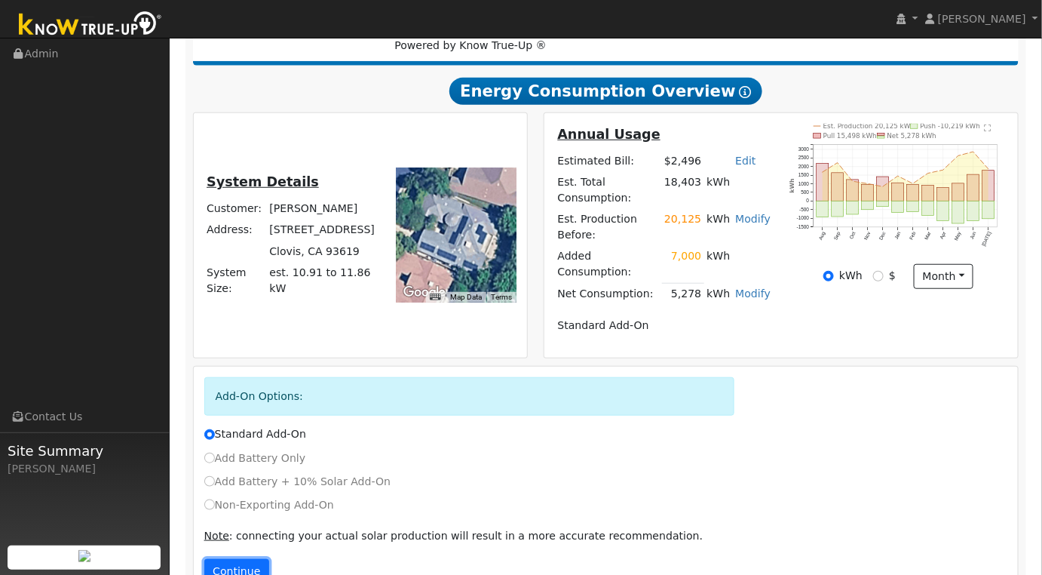
click at [235, 559] on button "Continue" at bounding box center [236, 572] width 65 height 26
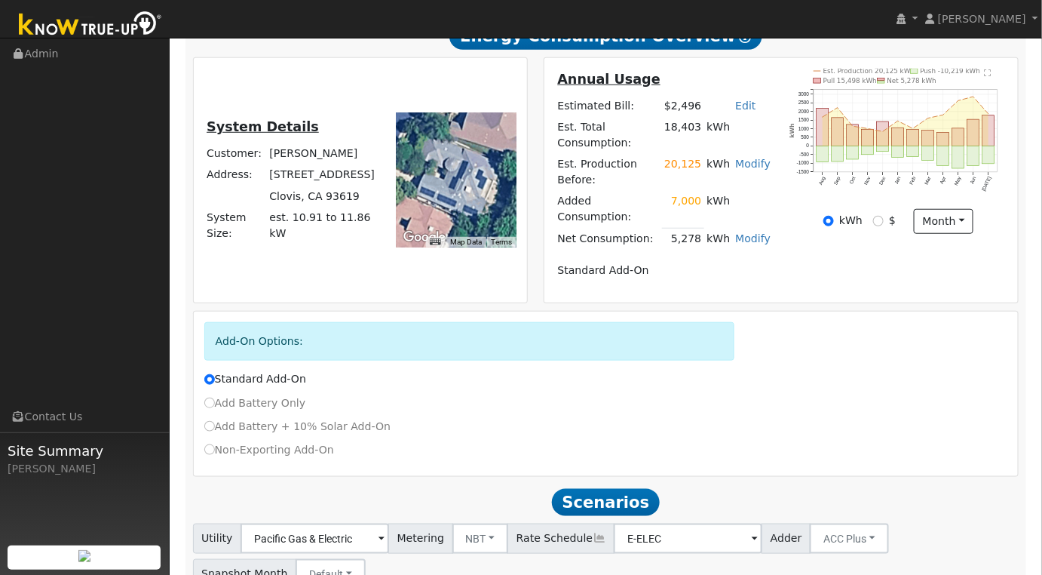
scroll to position [366, 0]
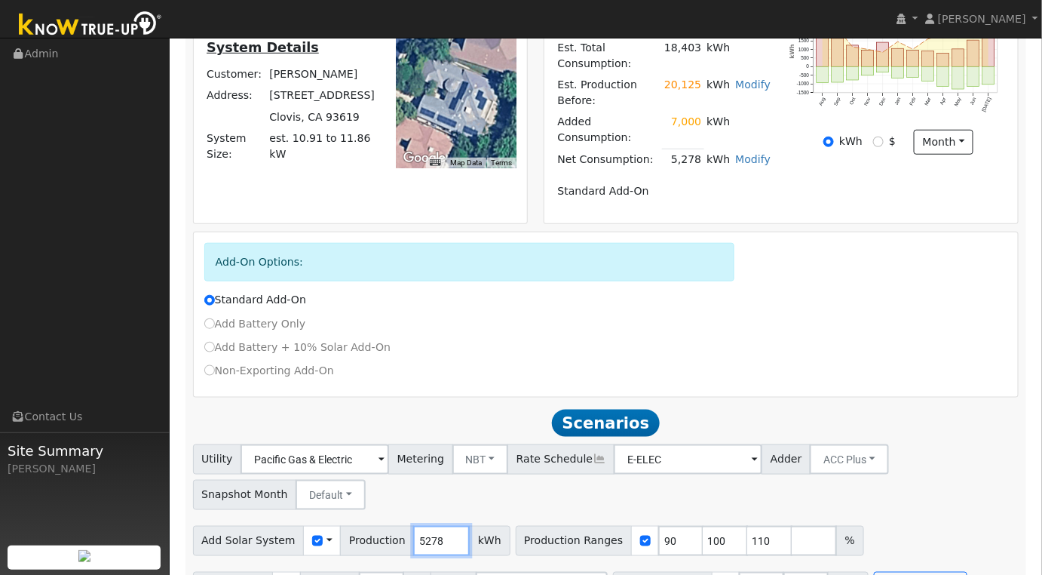
click at [425, 526] on input "5278" at bounding box center [441, 541] width 57 height 30
type input "6098"
click at [658, 526] on input "90" at bounding box center [680, 541] width 45 height 30
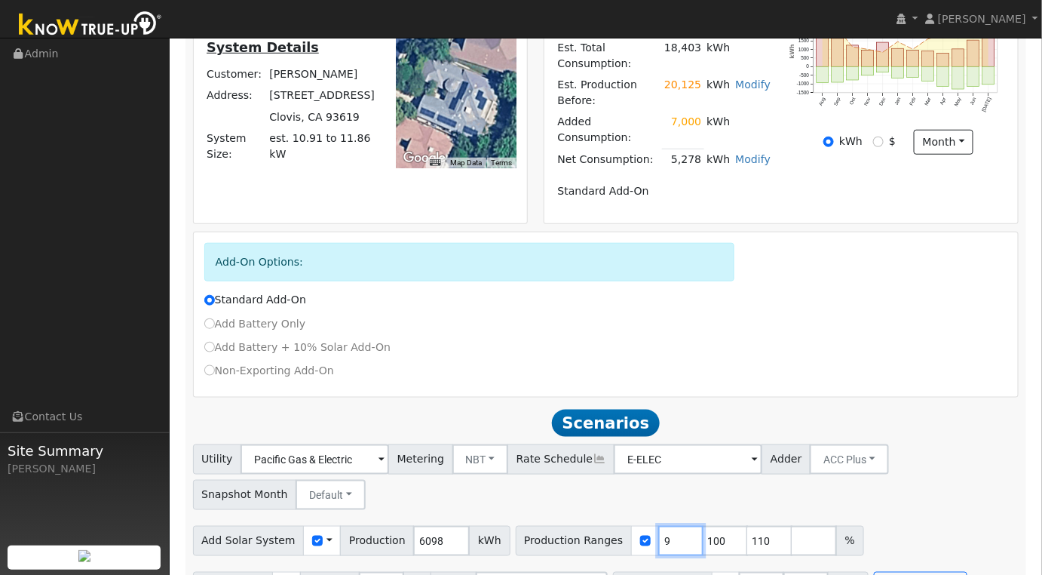
type input "100"
type input "110"
type input "100"
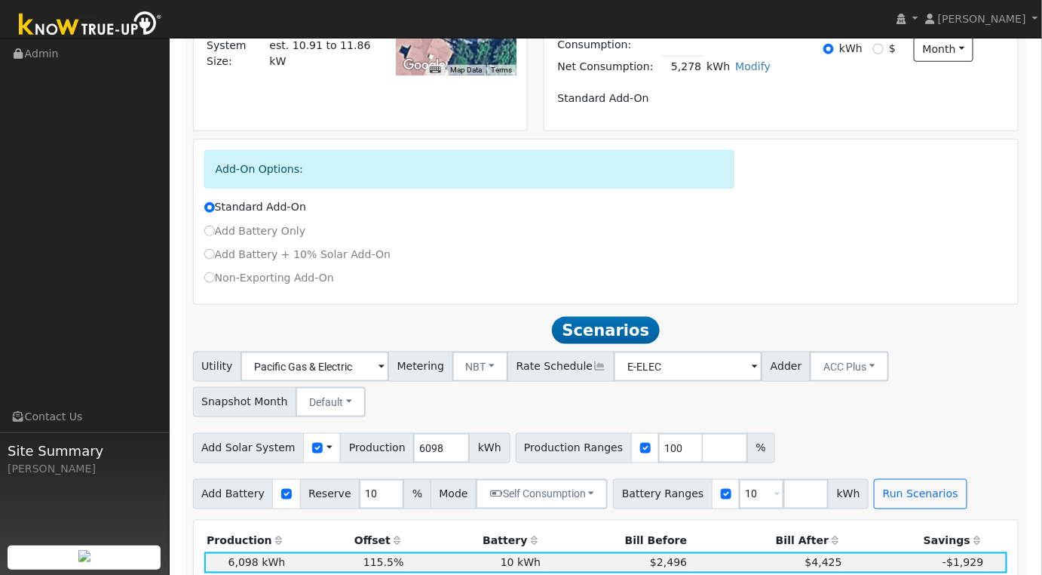
scroll to position [686, 0]
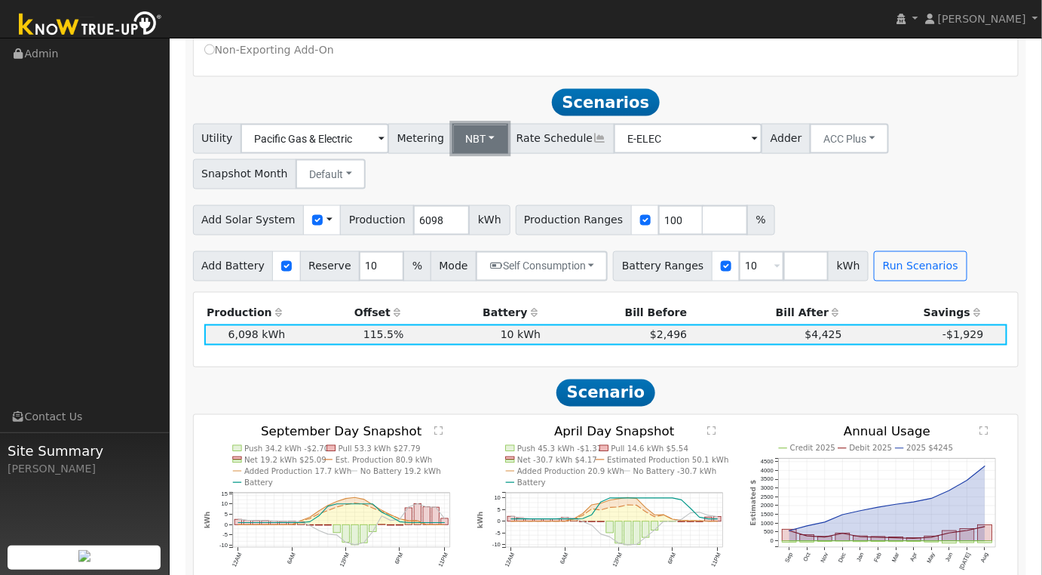
click at [469, 124] on button "NBT" at bounding box center [481, 139] width 57 height 30
click at [478, 161] on link "NEM" at bounding box center [493, 171] width 105 height 21
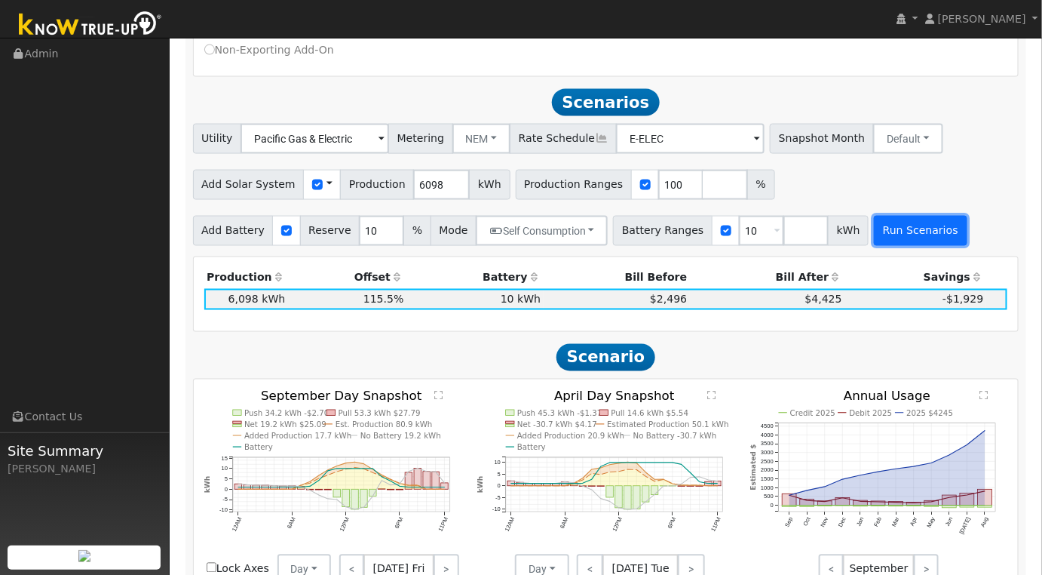
click at [874, 216] on button "Run Scenarios" at bounding box center [920, 231] width 93 height 30
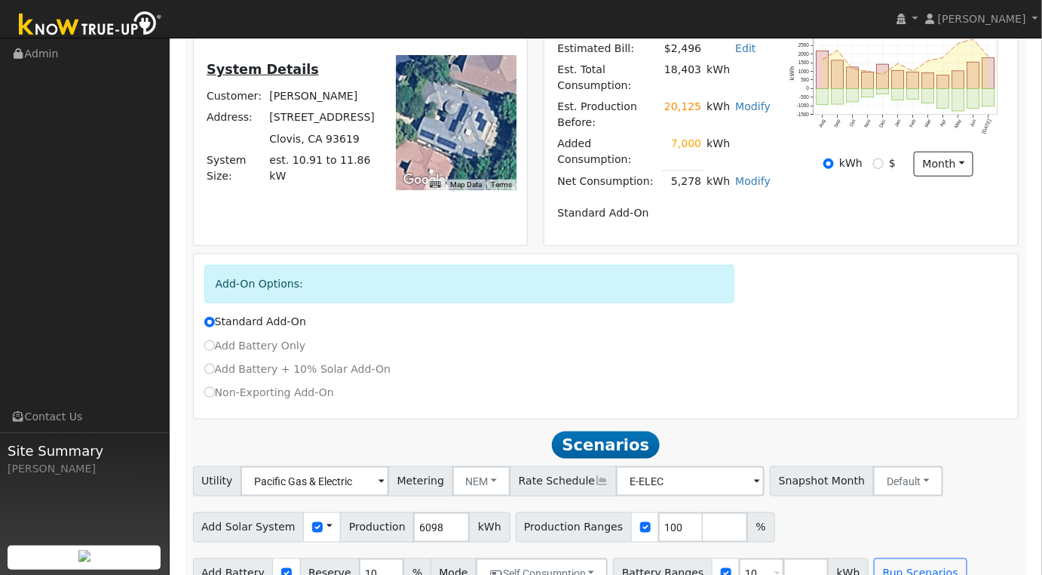
scroll to position [0, 0]
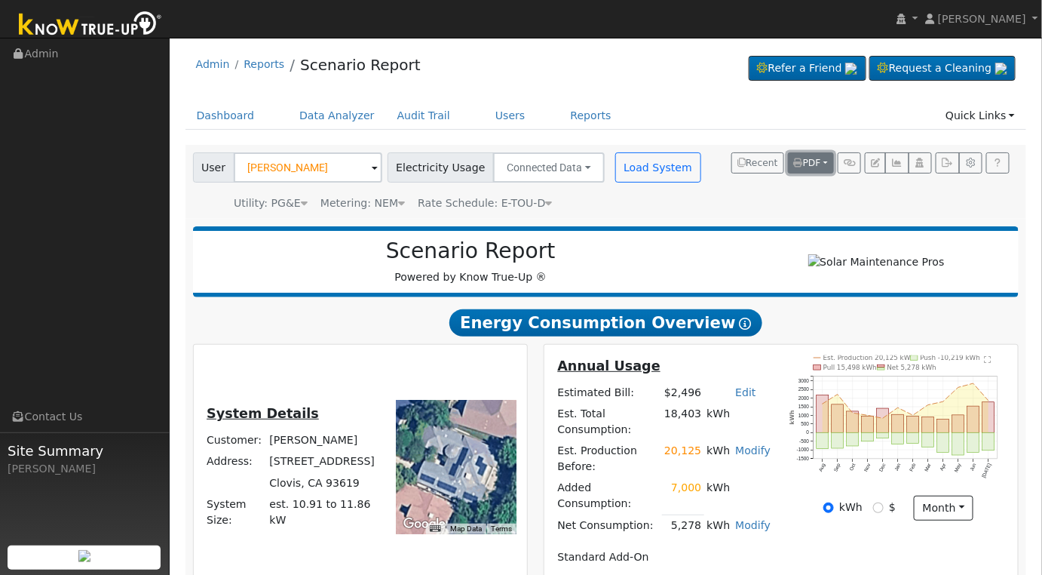
click at [828, 158] on button "PDF" at bounding box center [811, 162] width 46 height 21
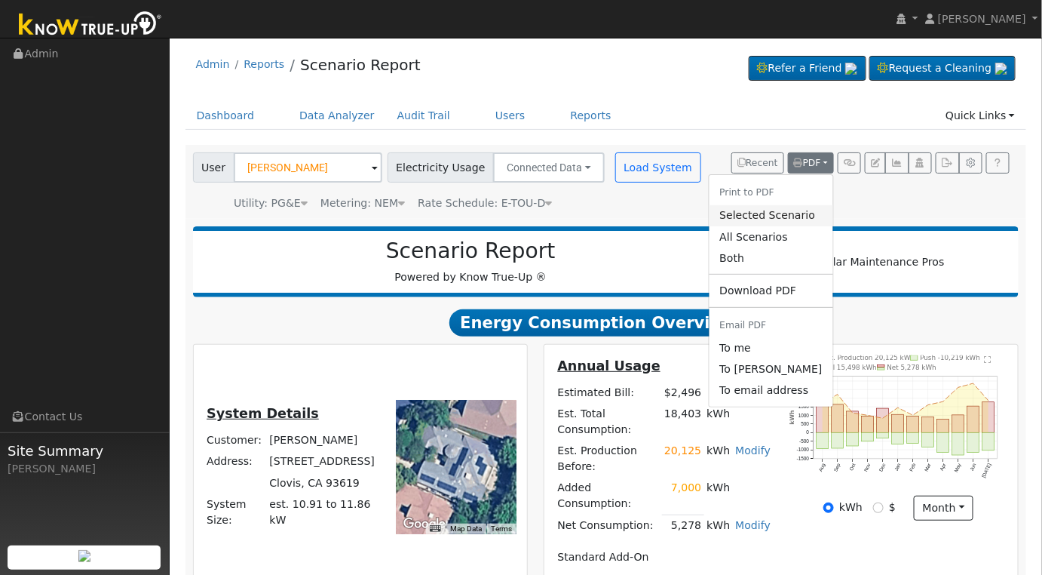
click at [782, 216] on link "Selected Scenario" at bounding box center [771, 215] width 124 height 21
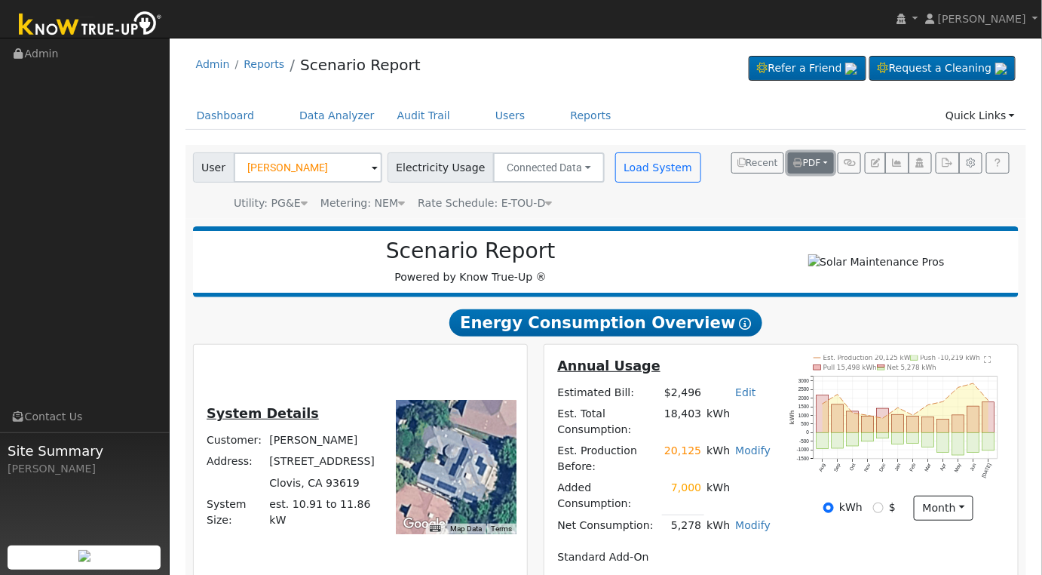
click at [824, 158] on button "PDF" at bounding box center [811, 162] width 46 height 21
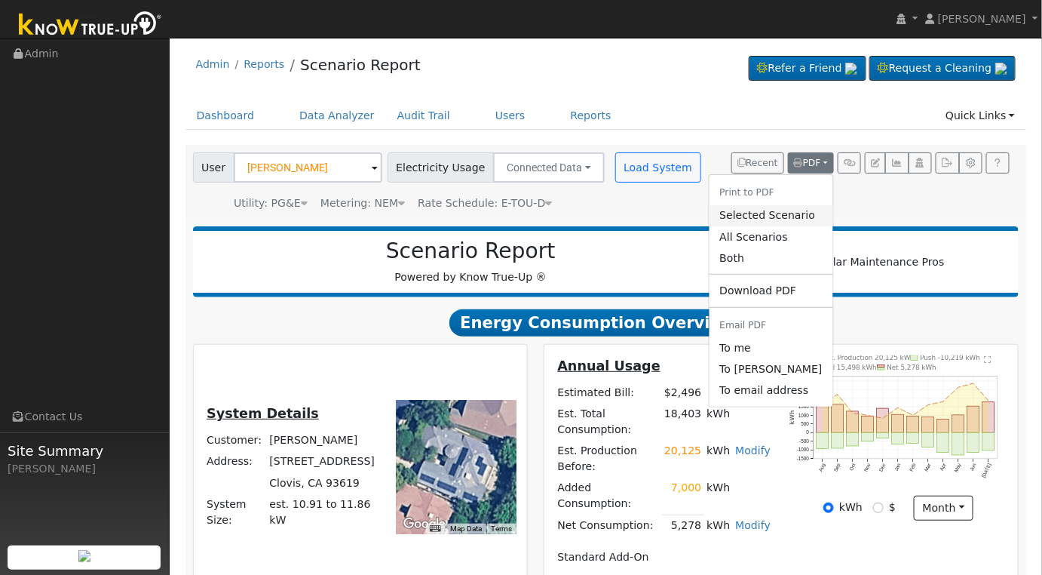
click at [790, 206] on link "Selected Scenario" at bounding box center [771, 215] width 124 height 21
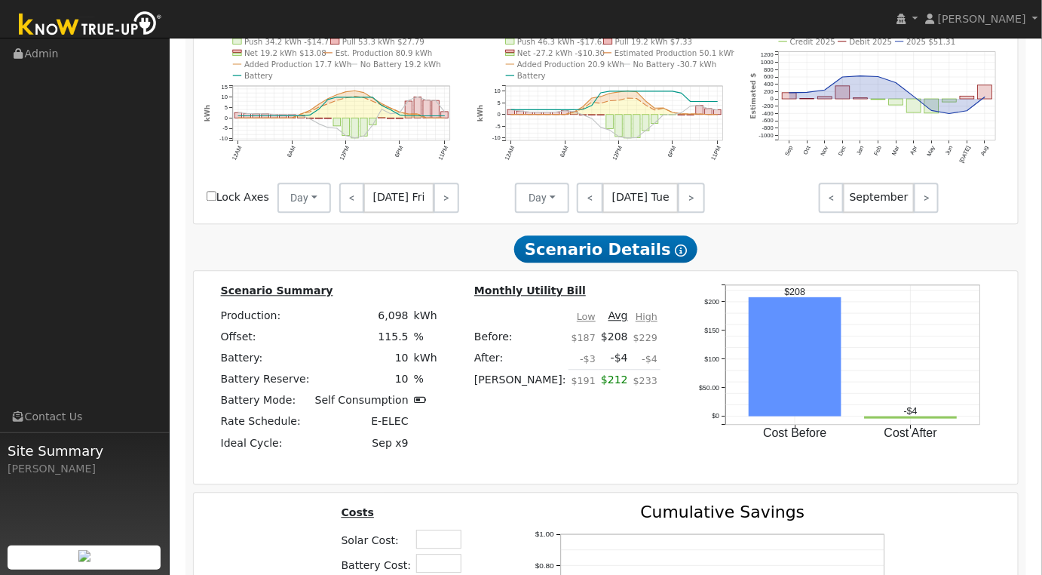
scroll to position [1256, 0]
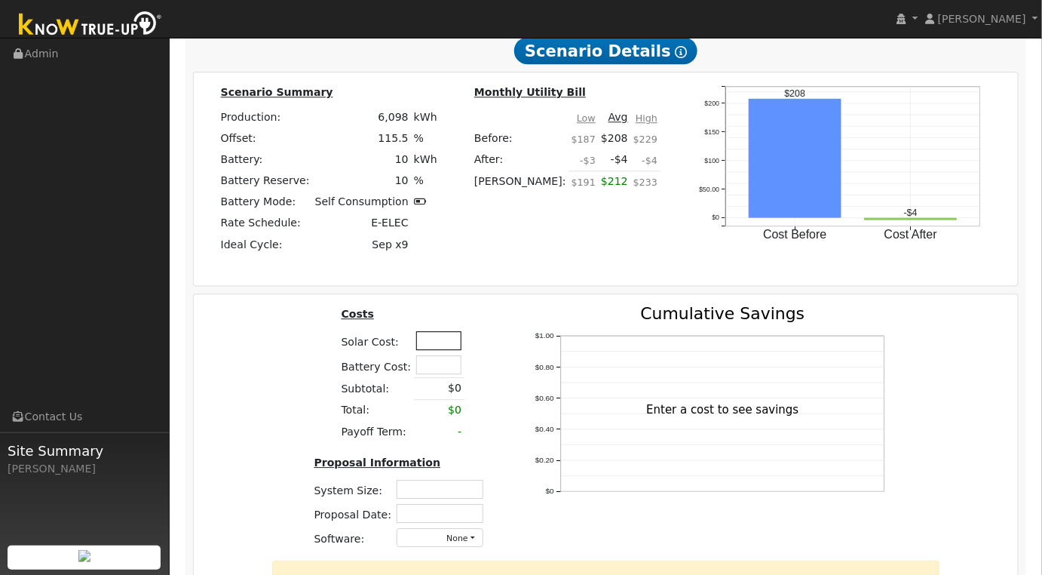
click at [446, 331] on input "text" at bounding box center [438, 340] width 45 height 19
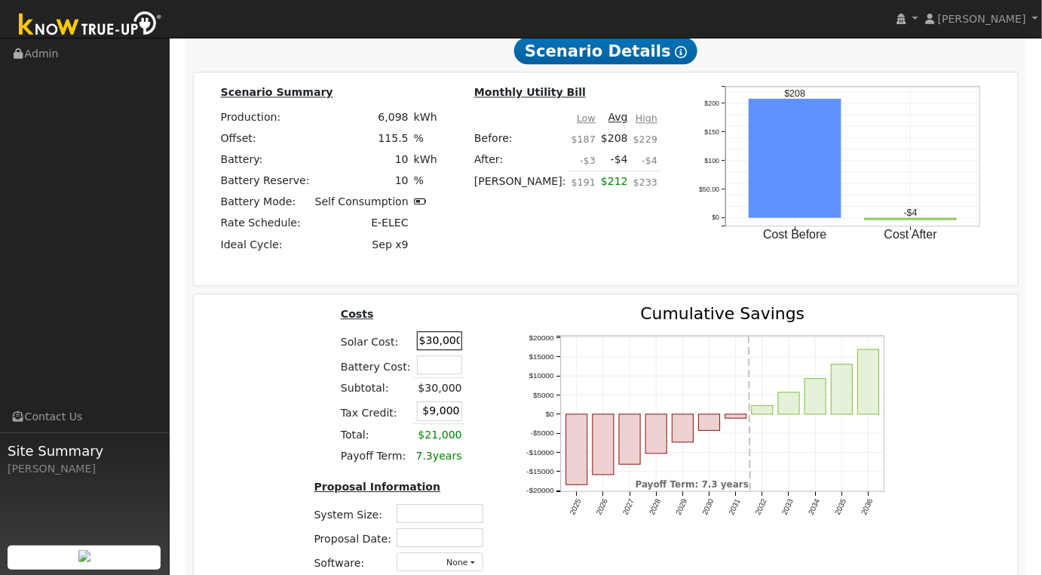
click at [438, 331] on input "$30,000" at bounding box center [439, 340] width 45 height 19
type input "$29,000"
type input "$8,700"
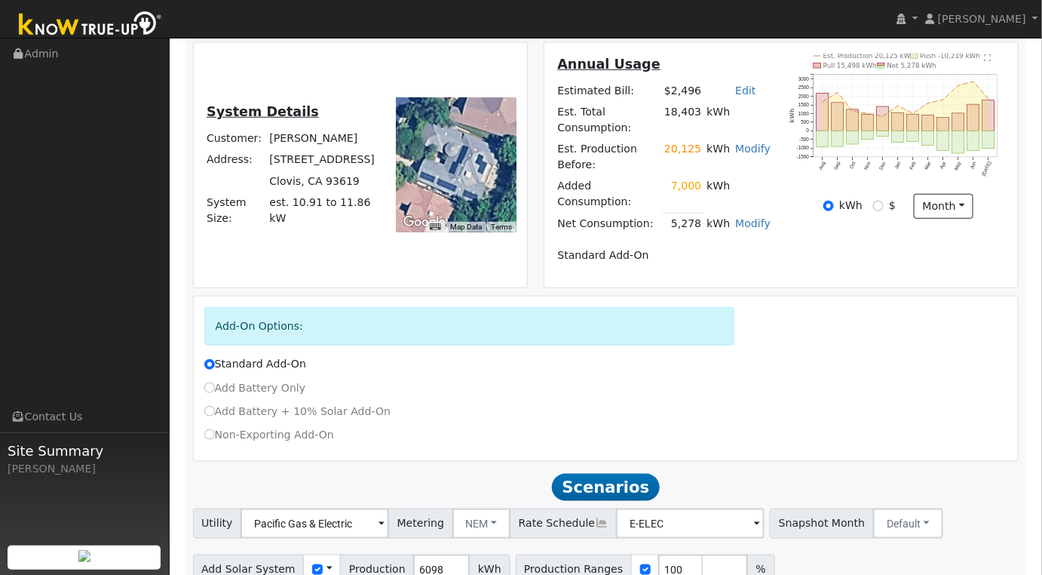
scroll to position [0, 0]
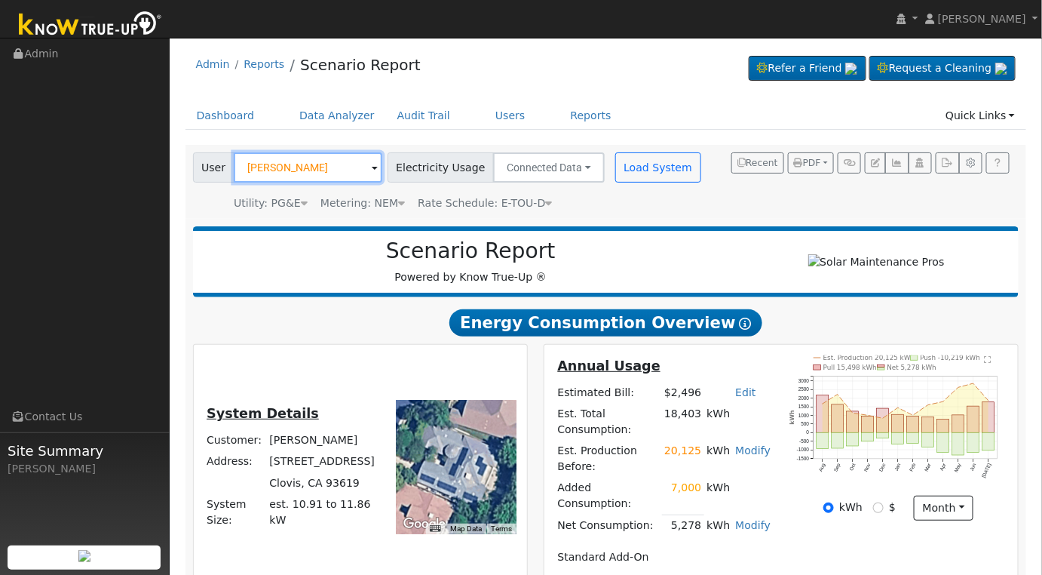
click at [326, 172] on input "David Lovett" at bounding box center [308, 167] width 149 height 30
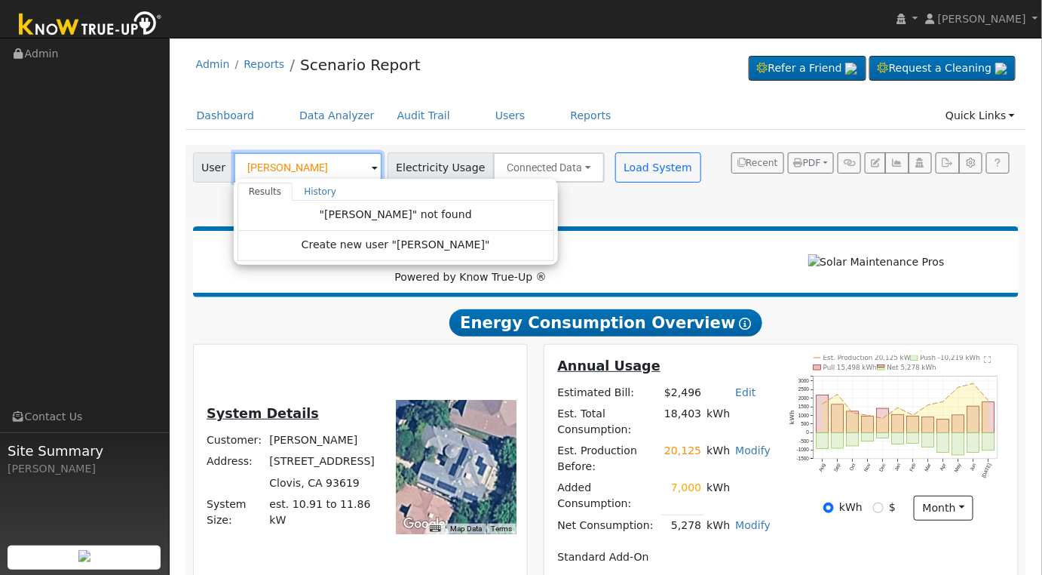
click at [322, 161] on input "jon witandro" at bounding box center [308, 167] width 149 height 30
click at [336, 163] on input "witandro" at bounding box center [308, 167] width 149 height 30
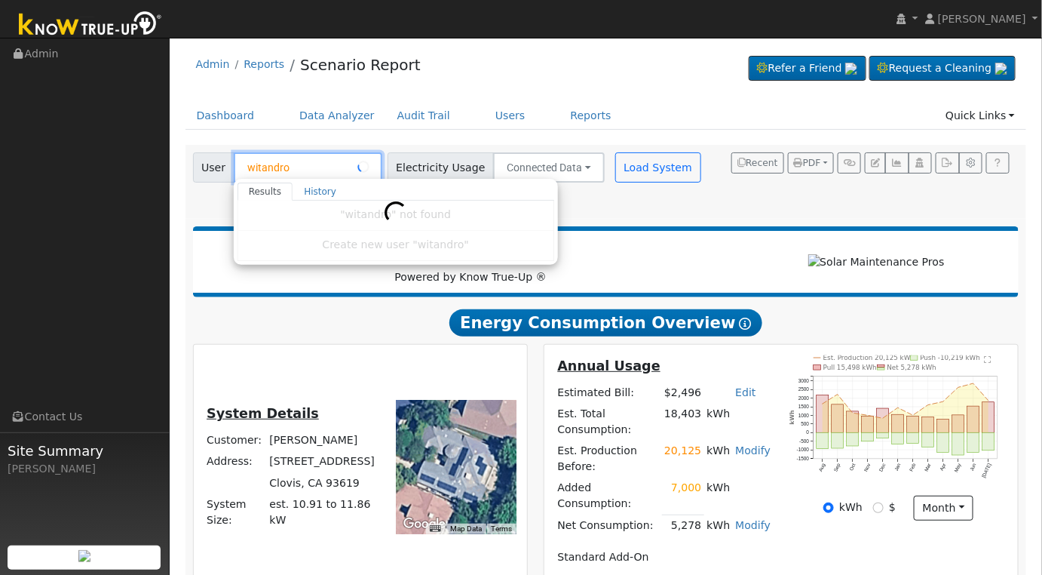
click at [336, 163] on input "witandro" at bounding box center [308, 167] width 149 height 30
click at [644, 85] on div "Admin Reports Scenario Report Refer a Friend Request a Cleaning" at bounding box center [607, 68] width 842 height 46
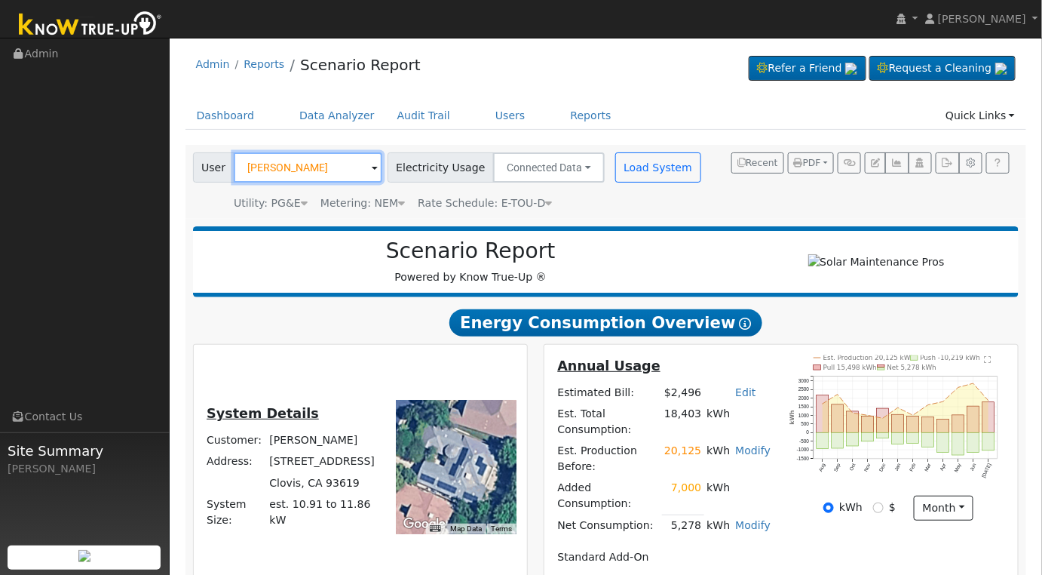
click at [342, 172] on input "David Lovett" at bounding box center [308, 167] width 149 height 30
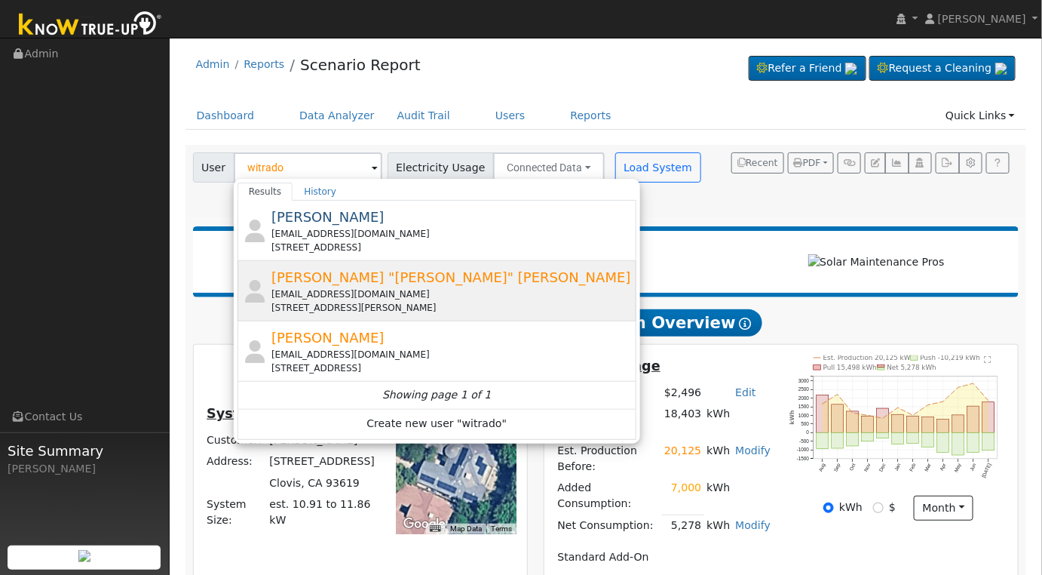
click at [394, 293] on div "jonwitrado@me.com" at bounding box center [453, 294] width 362 height 14
type input "Charlie "Jon" Witrado"
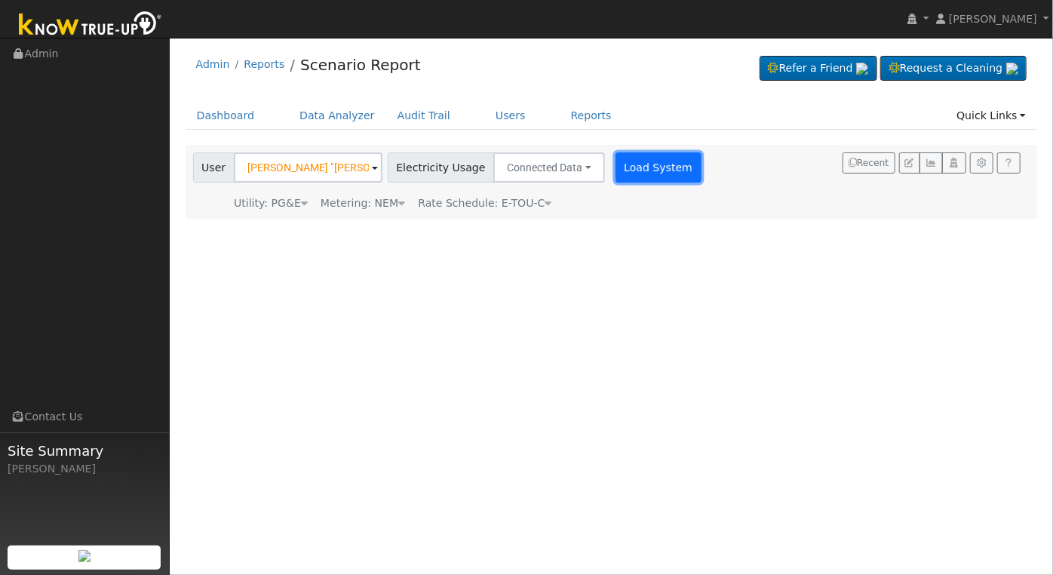
click at [635, 154] on button "Load System" at bounding box center [658, 167] width 86 height 30
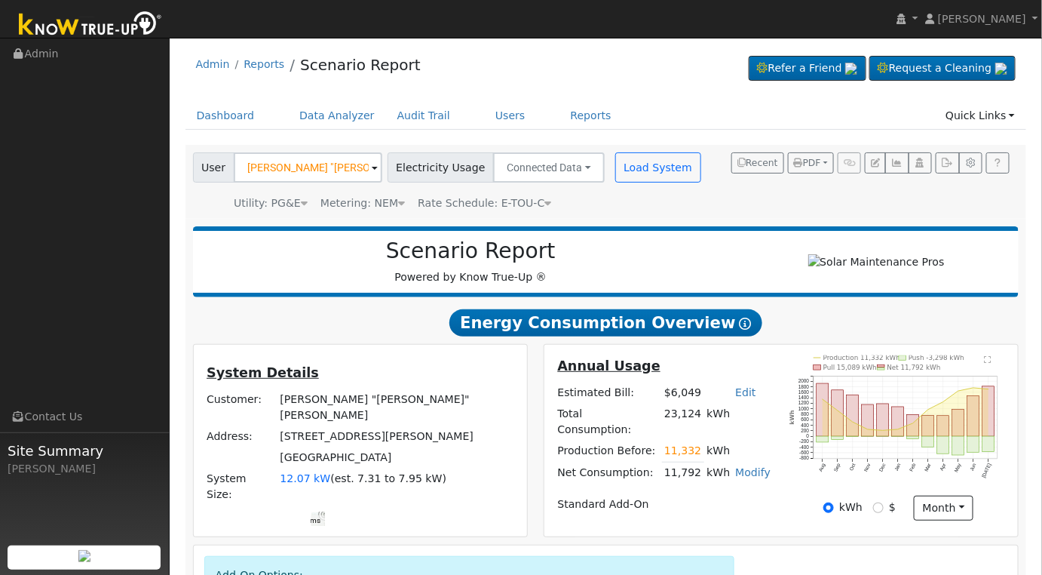
scroll to position [182, 0]
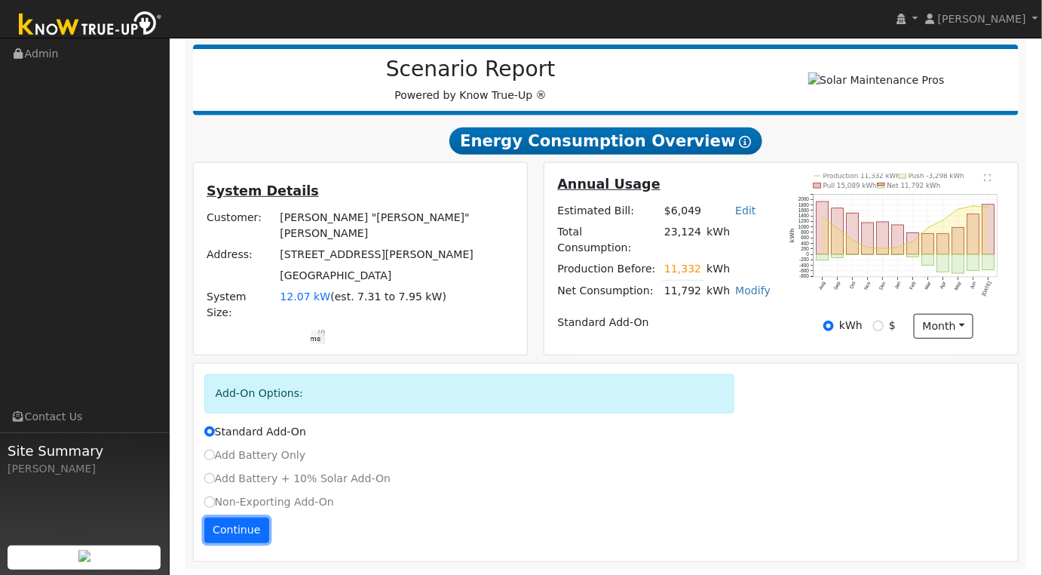
click at [225, 523] on button "Continue" at bounding box center [236, 530] width 65 height 26
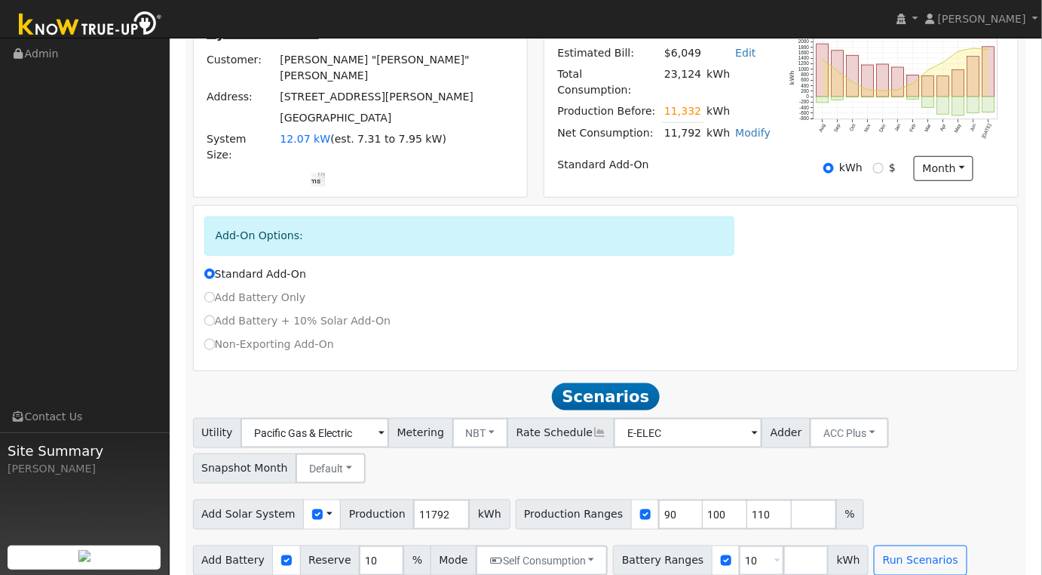
scroll to position [354, 0]
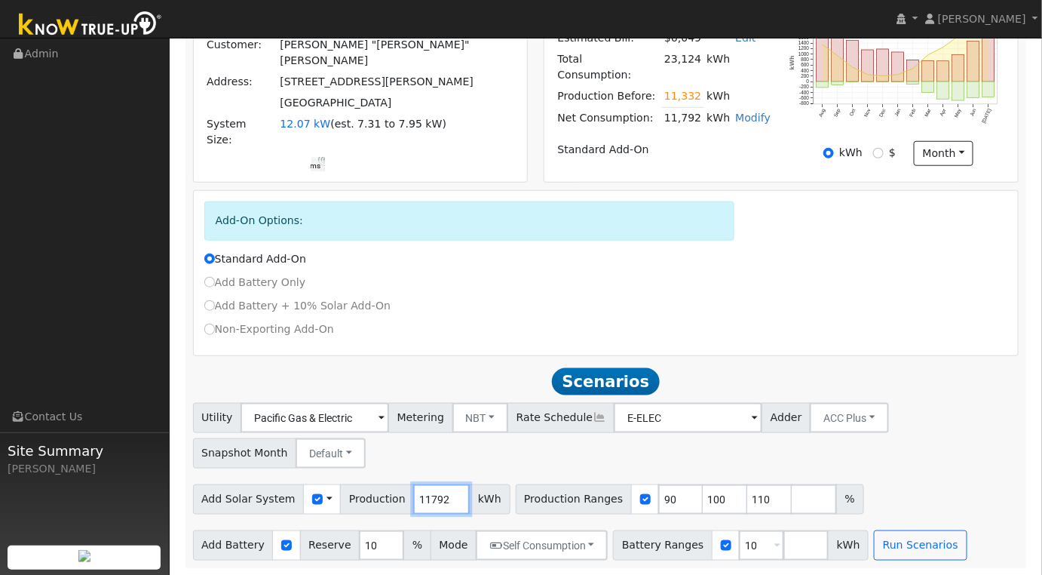
click at [422, 499] on input "11792" at bounding box center [441, 499] width 57 height 30
click at [787, 337] on div "Non-Exporting Add-On" at bounding box center [606, 332] width 820 height 23
click at [416, 502] on input "11792" at bounding box center [441, 499] width 57 height 30
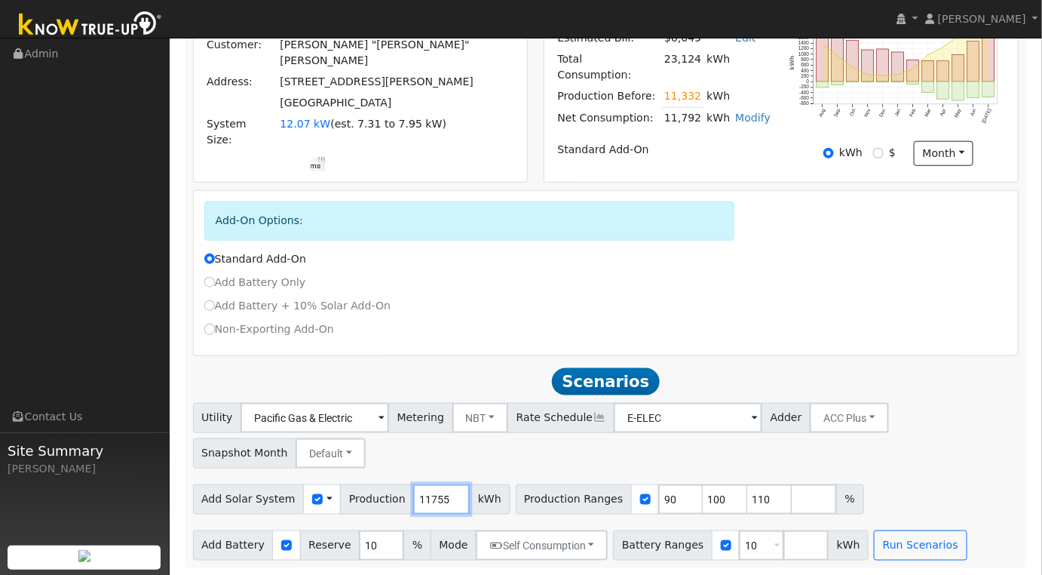
type input "11755"
drag, startPoint x: 648, startPoint y: 500, endPoint x: 637, endPoint y: 502, distance: 10.7
click at [658, 500] on input "90" at bounding box center [680, 499] width 45 height 30
type input "100"
type input "110"
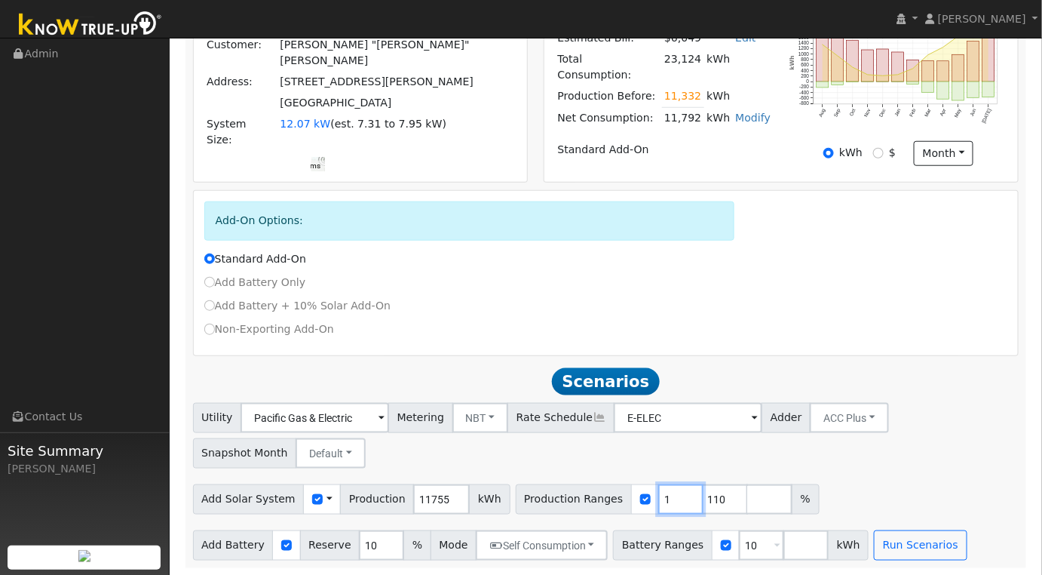
type input "110"
type input "1"
type input "100"
click at [739, 548] on input "10" at bounding box center [761, 545] width 45 height 30
type input "1"
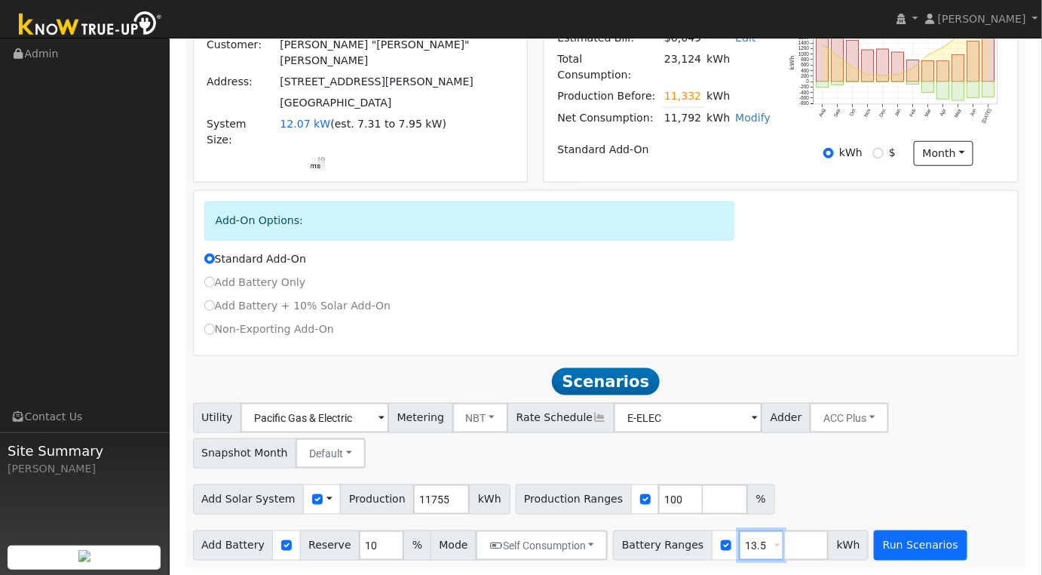
type input "13.5"
click at [886, 538] on button "Run Scenarios" at bounding box center [920, 545] width 93 height 30
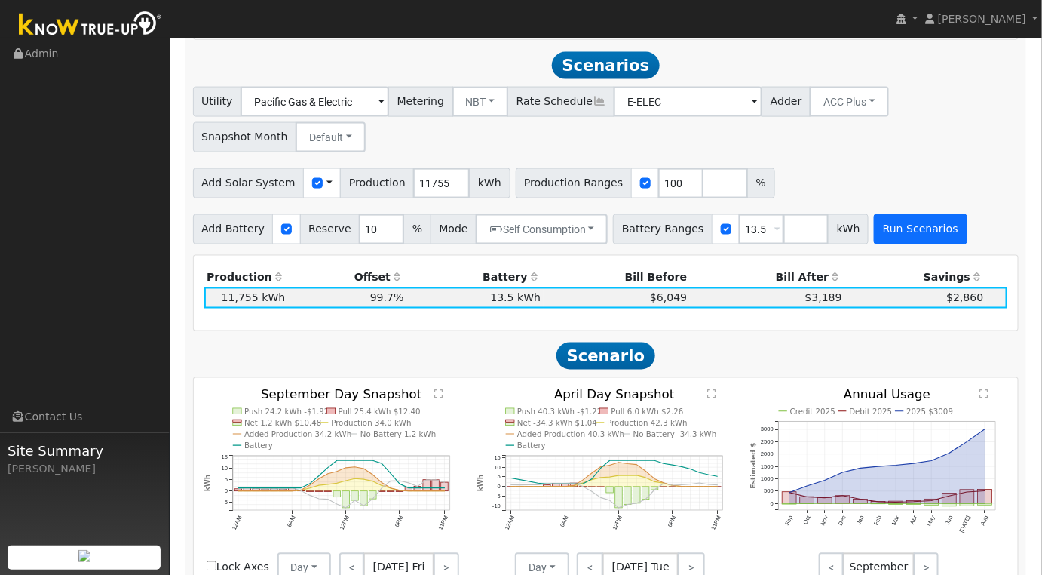
scroll to position [676, 0]
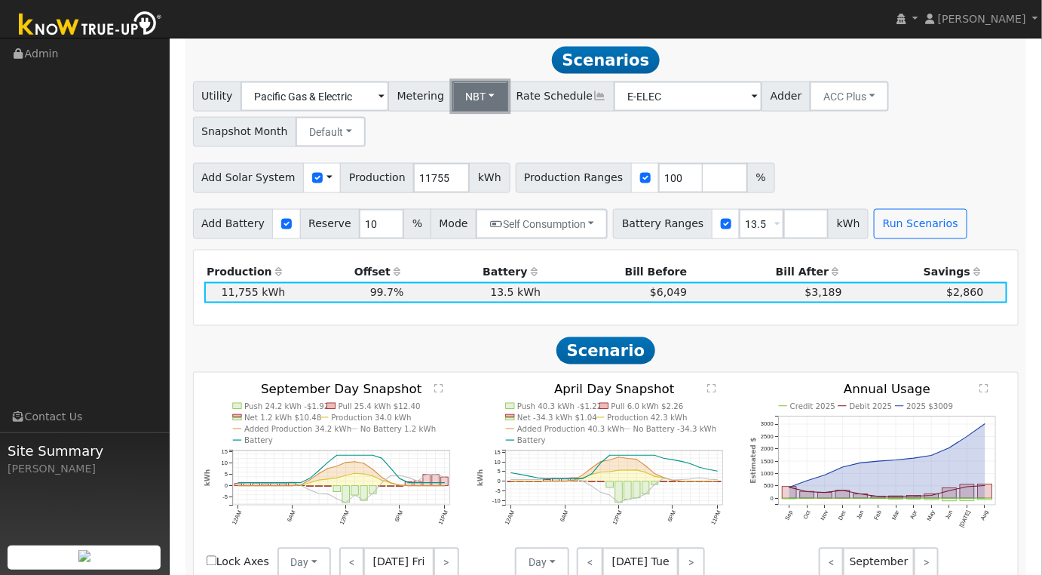
click at [485, 94] on button "NBT" at bounding box center [481, 96] width 57 height 30
click at [480, 123] on link "NEM" at bounding box center [493, 129] width 105 height 21
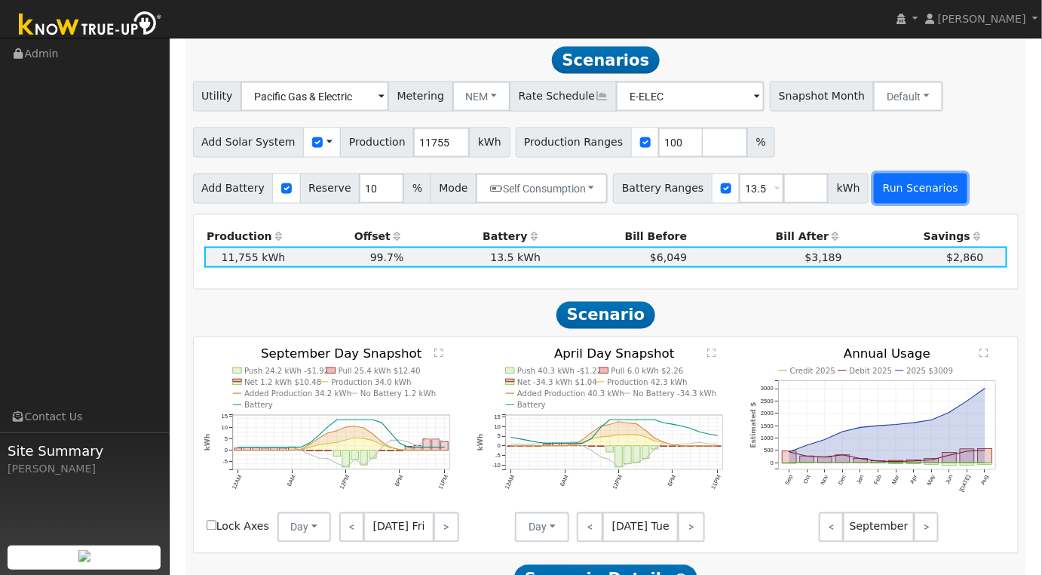
click at [903, 180] on button "Run Scenarios" at bounding box center [920, 188] width 93 height 30
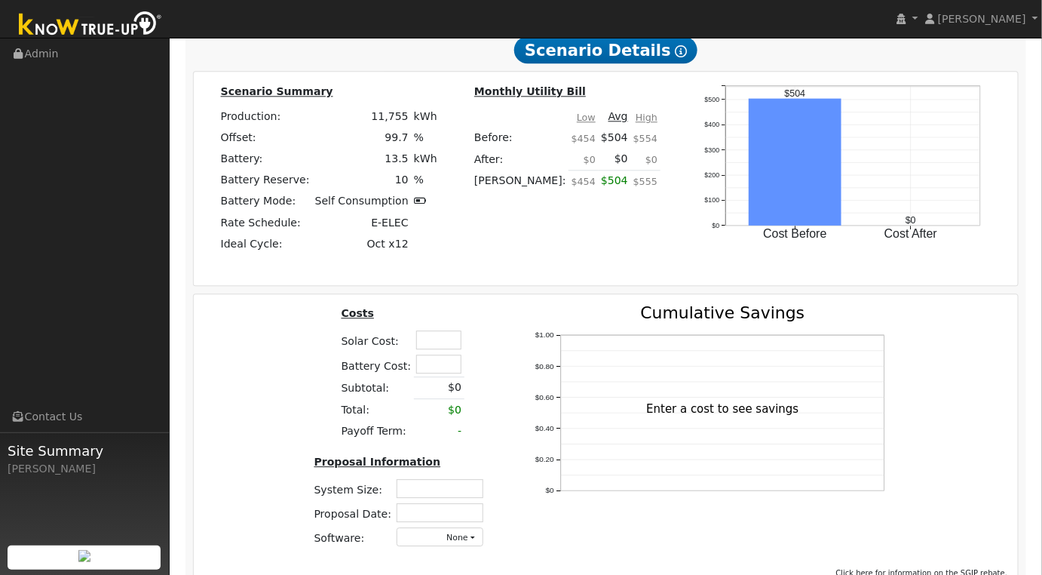
scroll to position [1274, 0]
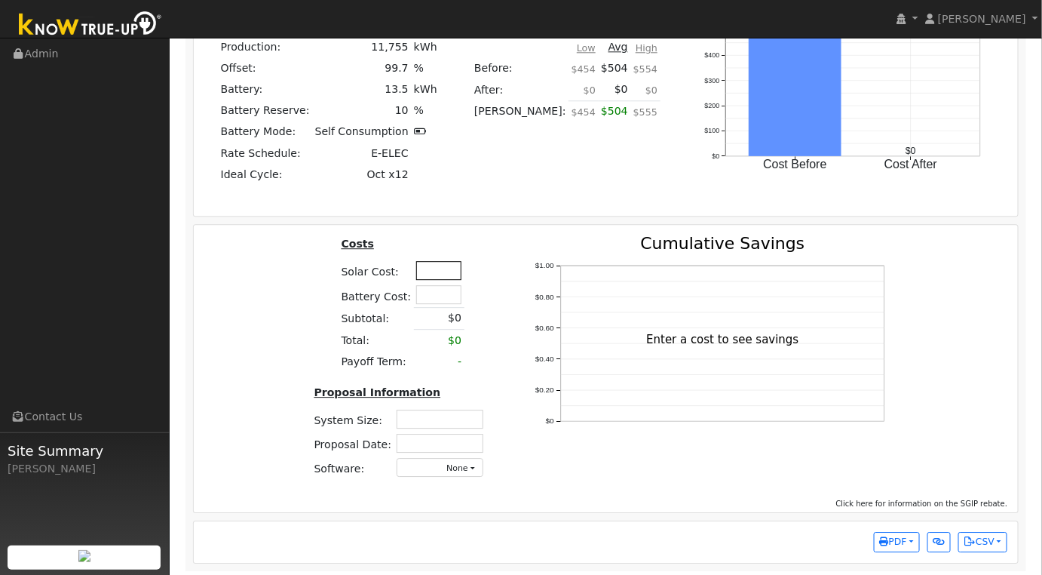
click at [432, 275] on input "text" at bounding box center [438, 270] width 45 height 19
type input "$42,000"
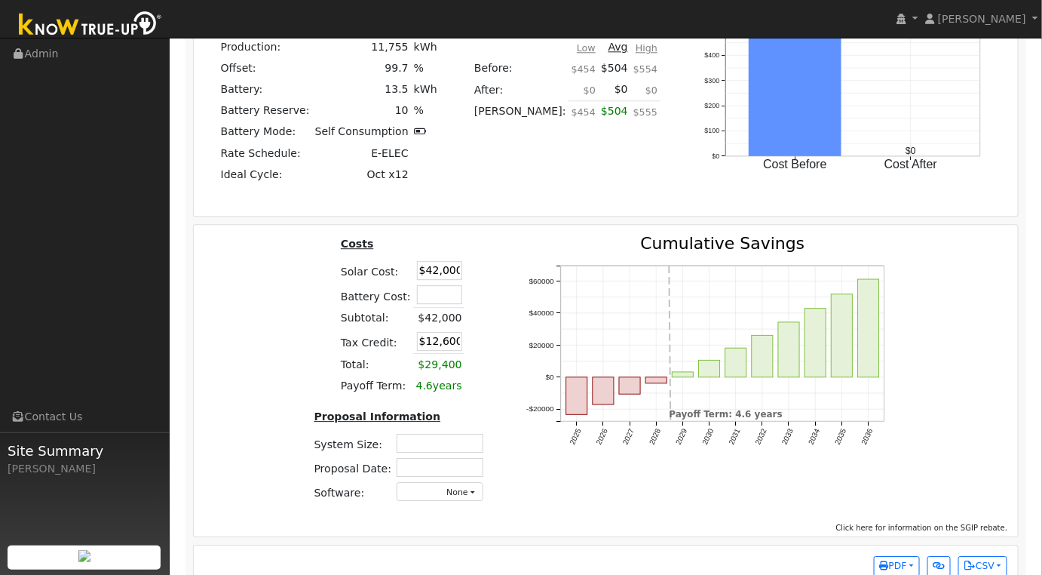
click at [547, 226] on div "Costs Solar Cost: $42,000 Battery Cost: Subtotal: $42,000 Tax Credit: $12,600 T…" at bounding box center [606, 380] width 825 height 311
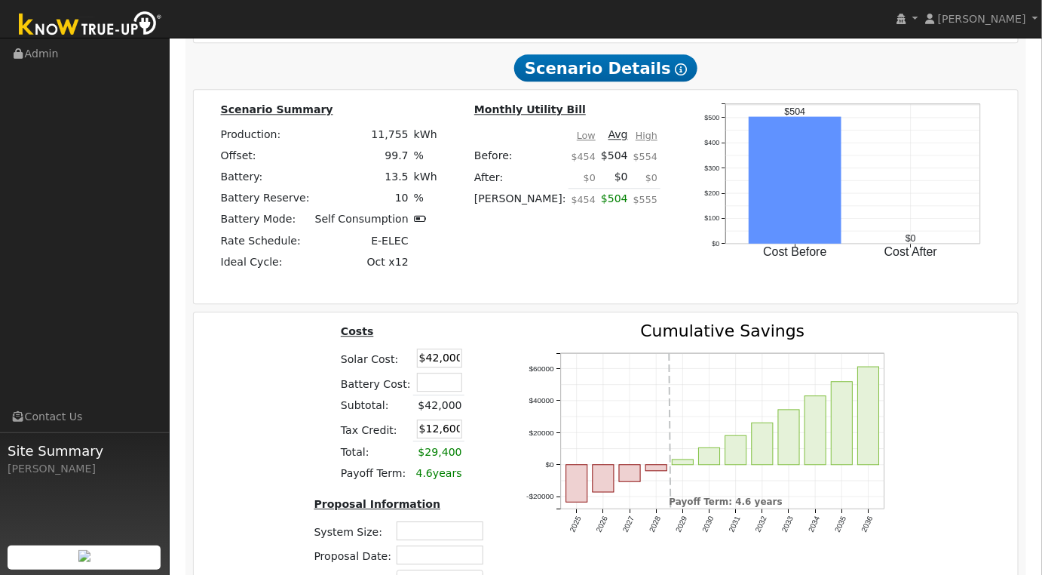
scroll to position [1297, 0]
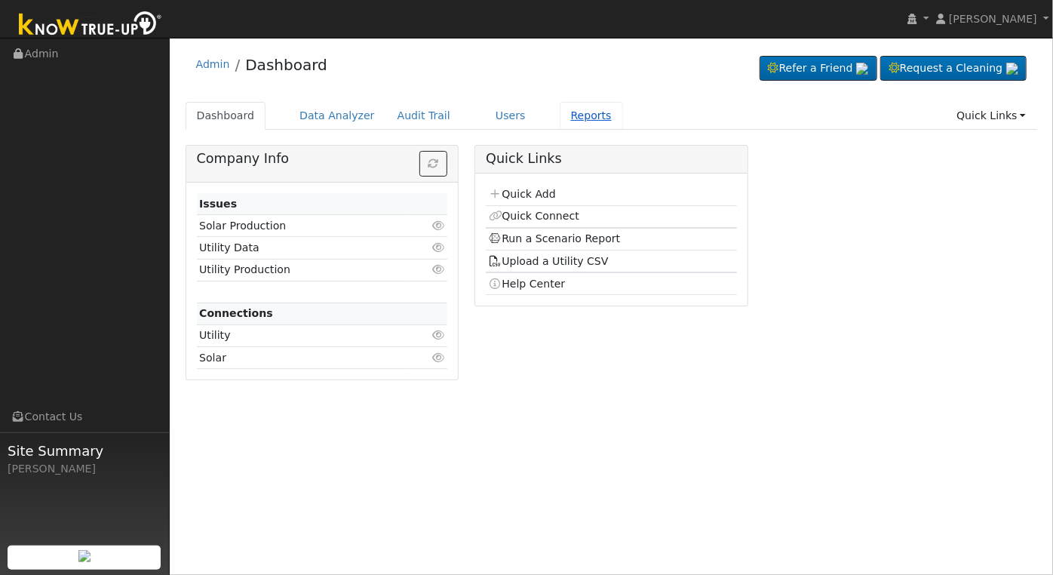
click at [560, 114] on link "Reports" at bounding box center [591, 116] width 63 height 28
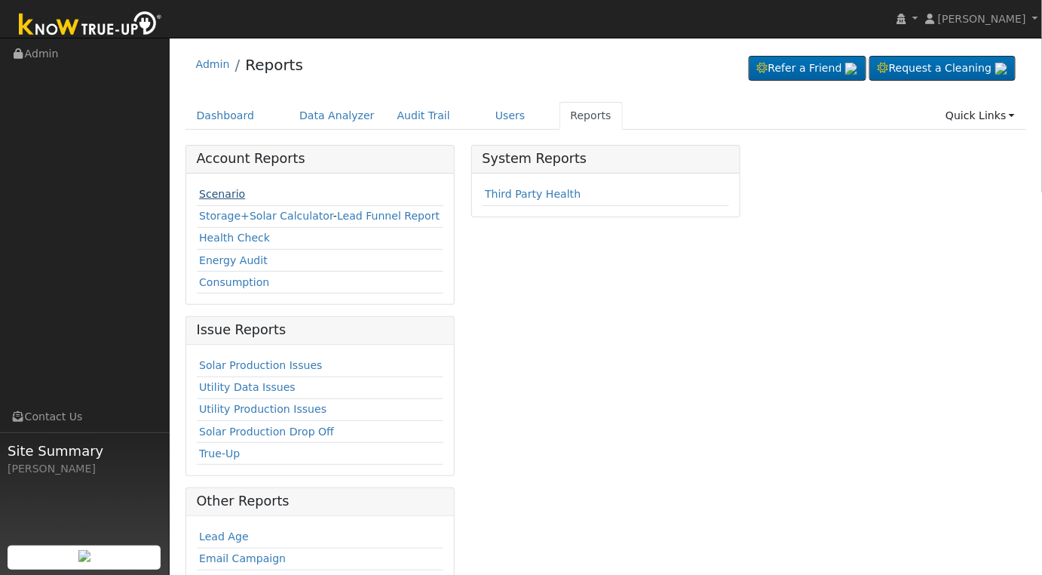
click at [225, 197] on link "Scenario" at bounding box center [222, 194] width 46 height 12
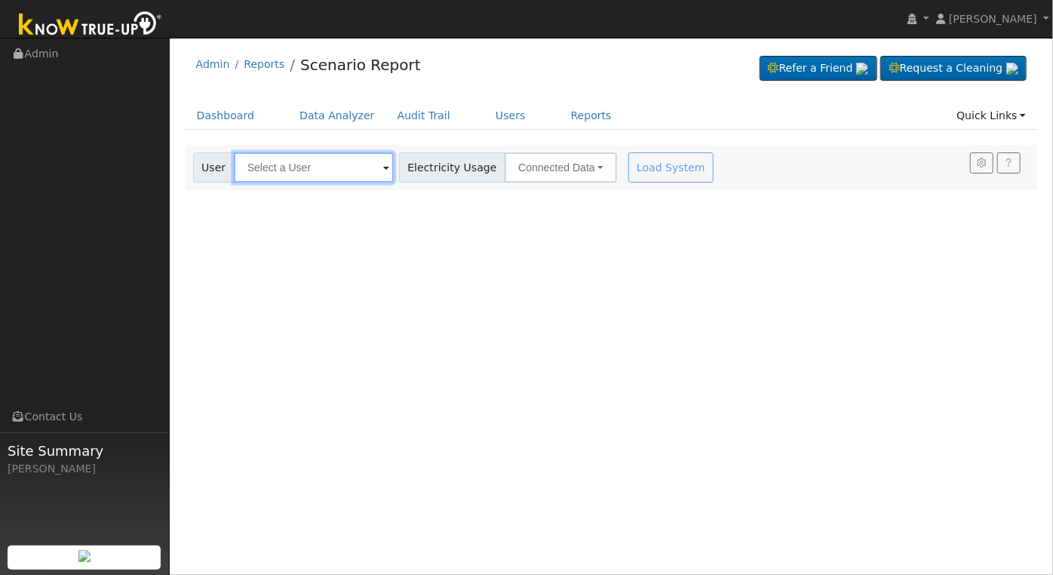
click at [326, 167] on input "text" at bounding box center [314, 167] width 160 height 30
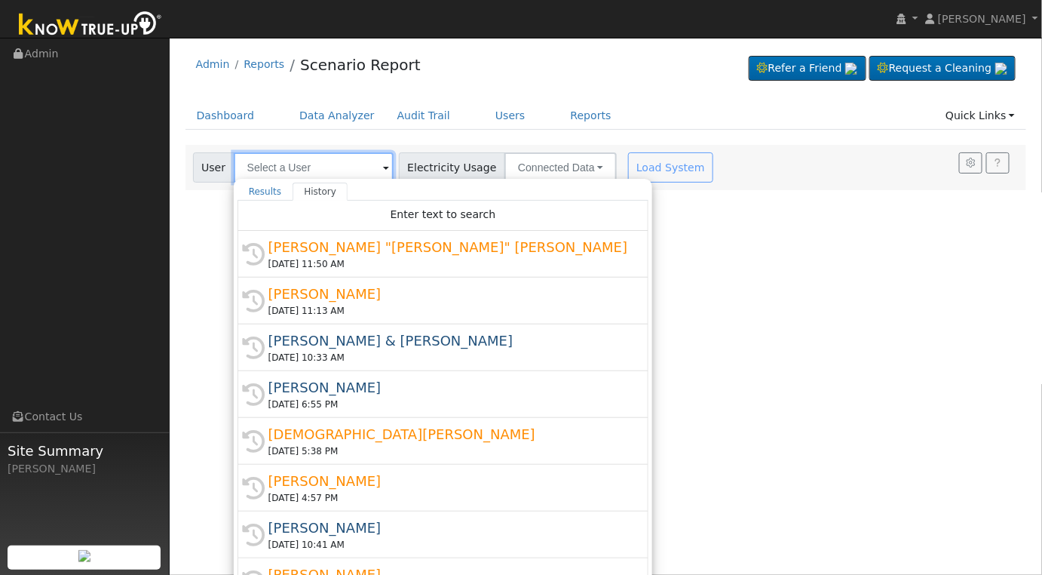
type input "t"
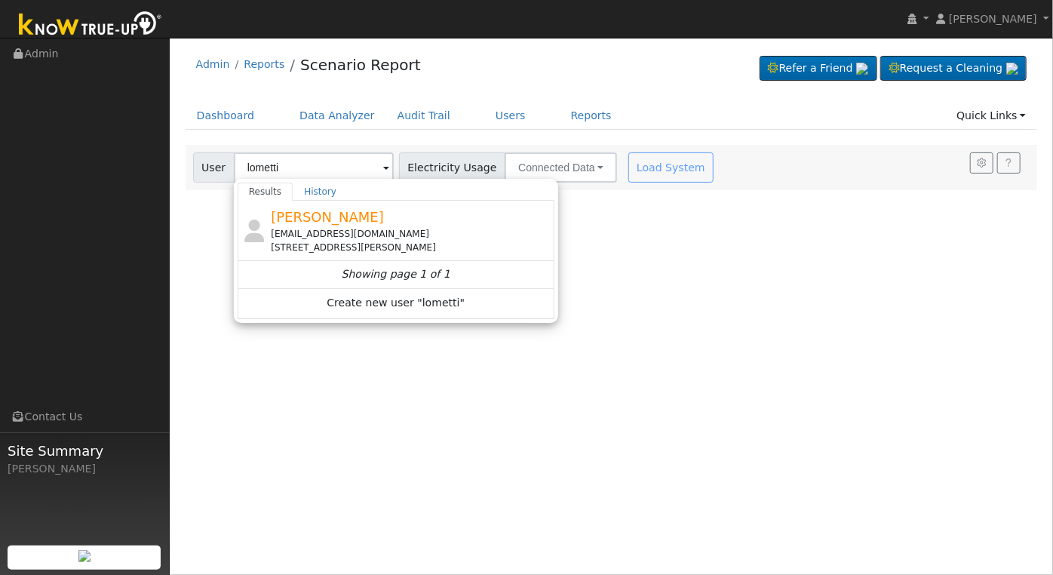
click at [336, 226] on div "David Lometti jmjbwm@gmail.com 10565 West Jensen Avenue, Fresno, CA 93706" at bounding box center [411, 231] width 280 height 48
type input "David Lometti"
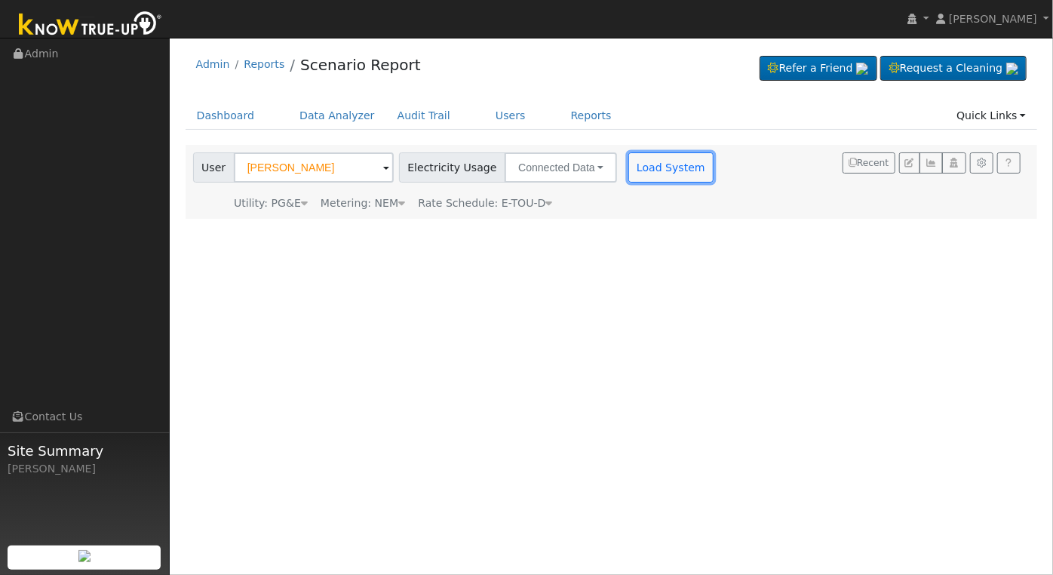
click at [642, 166] on button "Load System" at bounding box center [671, 167] width 86 height 30
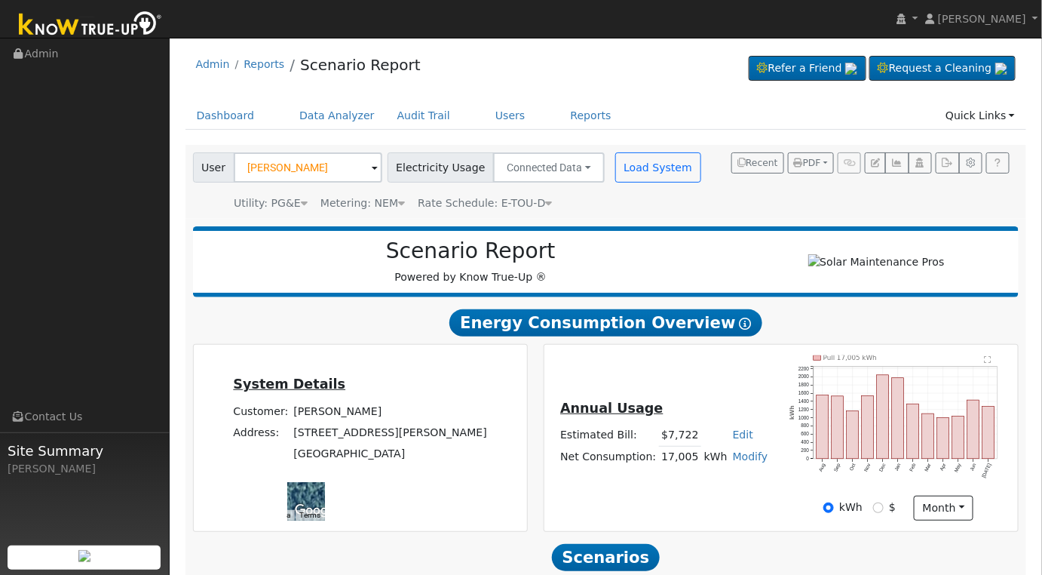
scroll to position [217, 0]
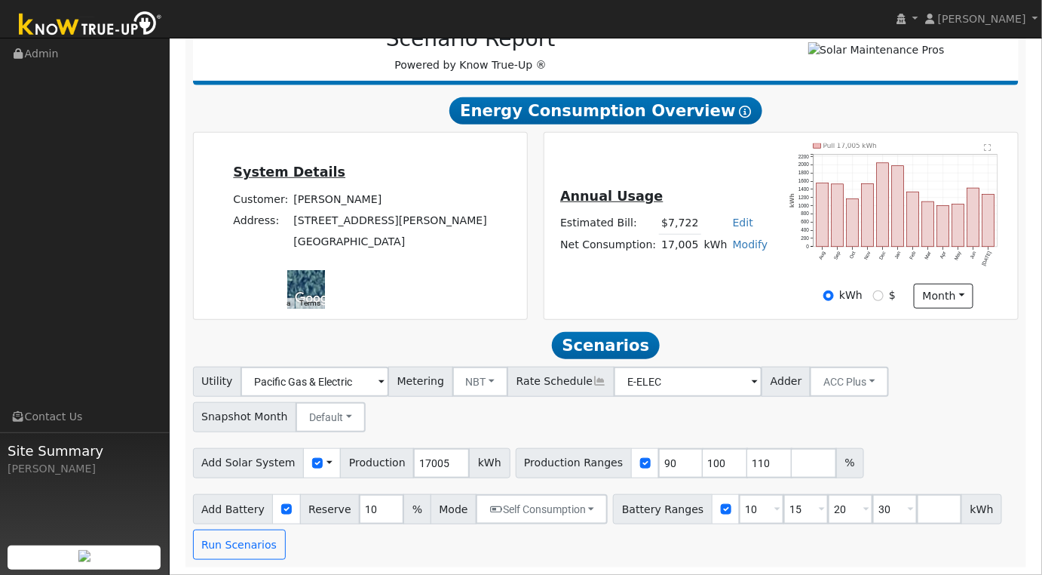
drag, startPoint x: 460, startPoint y: 226, endPoint x: 548, endPoint y: 265, distance: 96.2
click at [549, 266] on div "System Details Customer: David Lometti Address: 10565 West Jensen Avenue Fresno…" at bounding box center [606, 226] width 842 height 188
drag, startPoint x: 503, startPoint y: 243, endPoint x: 524, endPoint y: 245, distance: 21.2
click at [333, 271] on div "To navigate the map with touch gestures double-tap and hold your finger on the …" at bounding box center [264, 290] width 137 height 38
drag, startPoint x: 477, startPoint y: 209, endPoint x: 459, endPoint y: 245, distance: 40.5
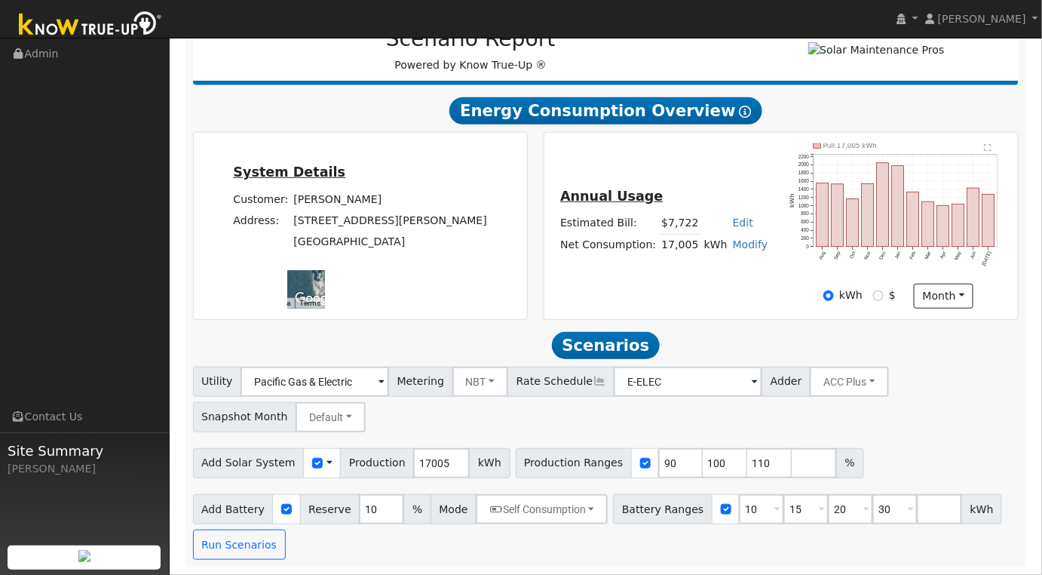
click at [325, 271] on div at bounding box center [306, 290] width 38 height 38
drag, startPoint x: 458, startPoint y: 207, endPoint x: 461, endPoint y: 219, distance: 12.4
click at [325, 271] on div at bounding box center [306, 290] width 38 height 38
click at [419, 464] on input "17005" at bounding box center [441, 463] width 57 height 30
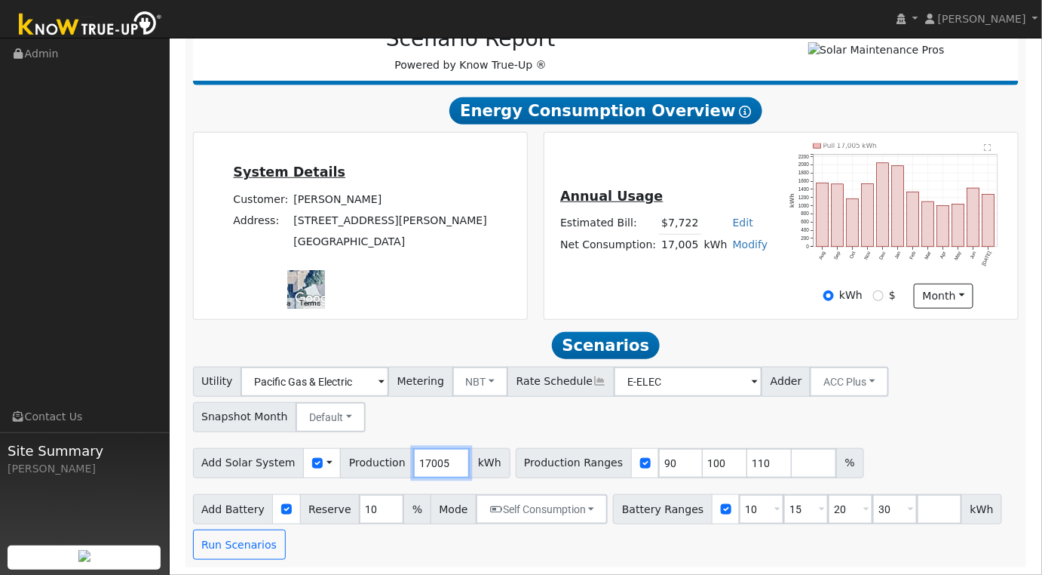
click at [419, 464] on input "17005" at bounding box center [441, 463] width 57 height 30
type input "21709"
click at [738, 242] on link "Modify" at bounding box center [750, 244] width 35 height 12
click at [726, 261] on link "Add Consumption" at bounding box center [694, 269] width 126 height 21
type input "17005"
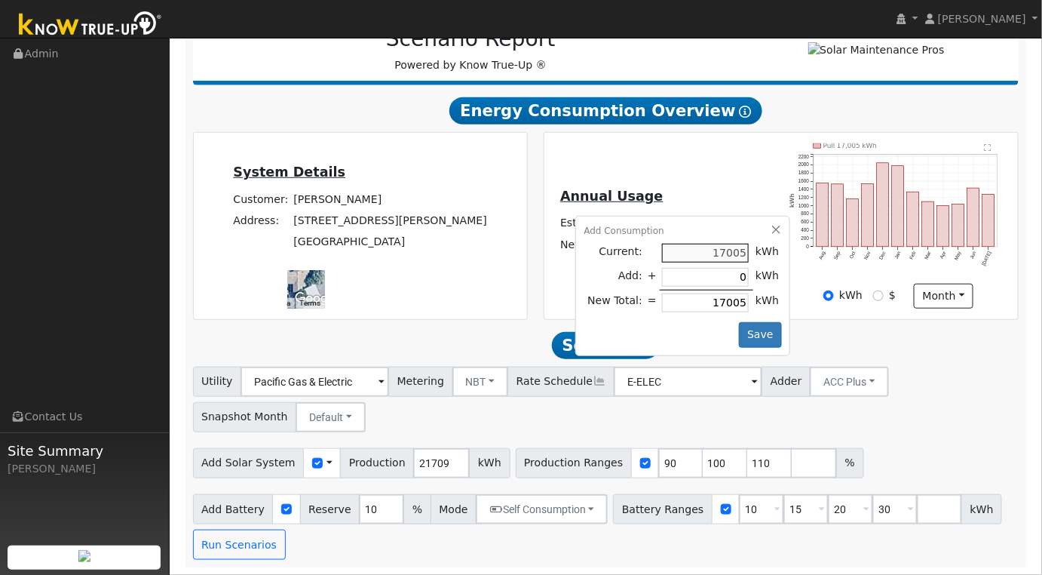
type input "7"
type input "17012"
type input "76"
type input "17081"
type input "766"
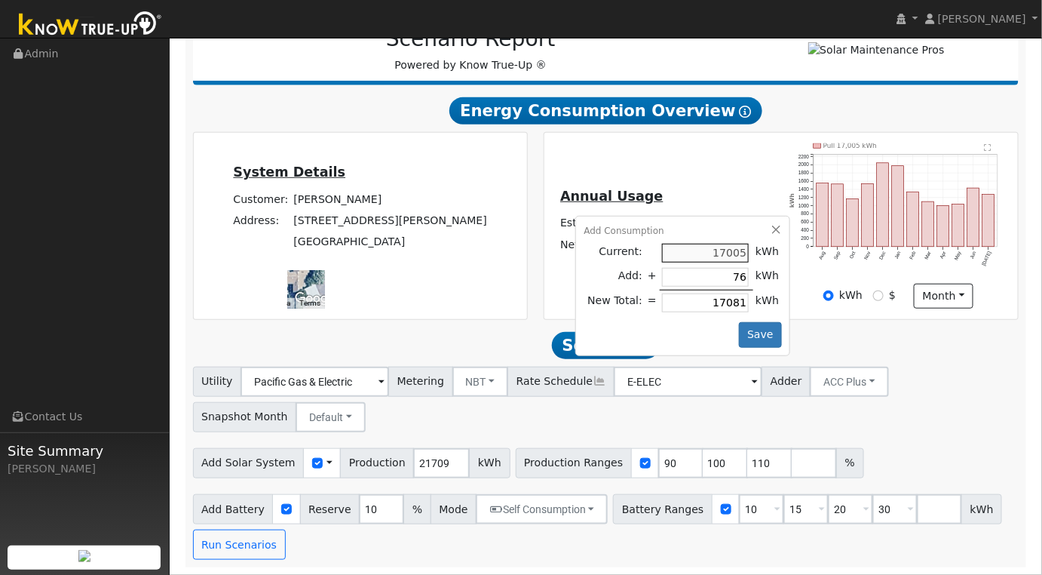
type input "17771"
type input "766"
click at [746, 330] on button "Save" at bounding box center [761, 335] width 44 height 26
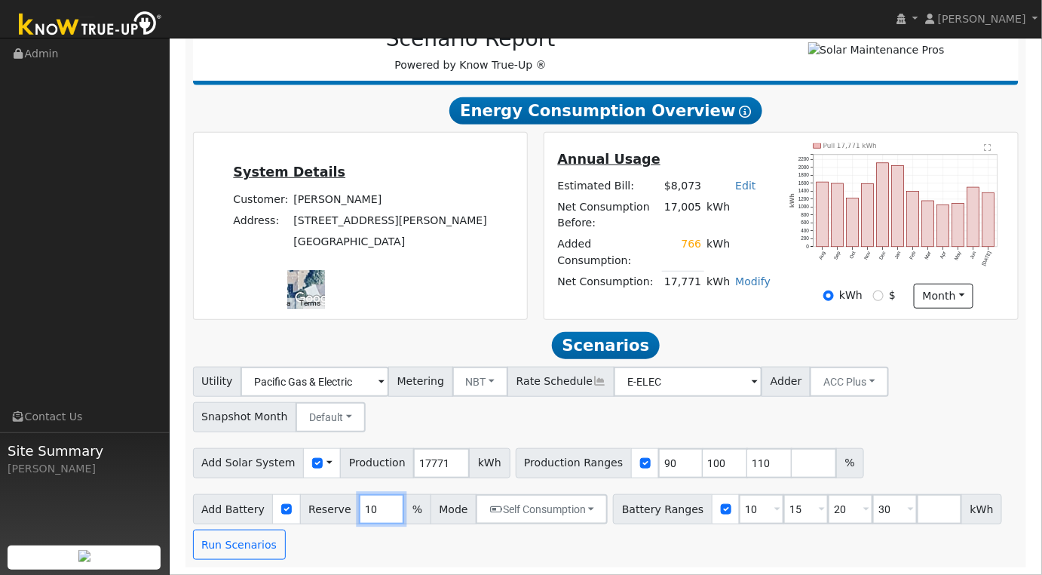
click at [367, 514] on input "10" at bounding box center [381, 509] width 45 height 30
type input "1"
type input "30.6"
click at [739, 510] on input "10" at bounding box center [761, 509] width 45 height 30
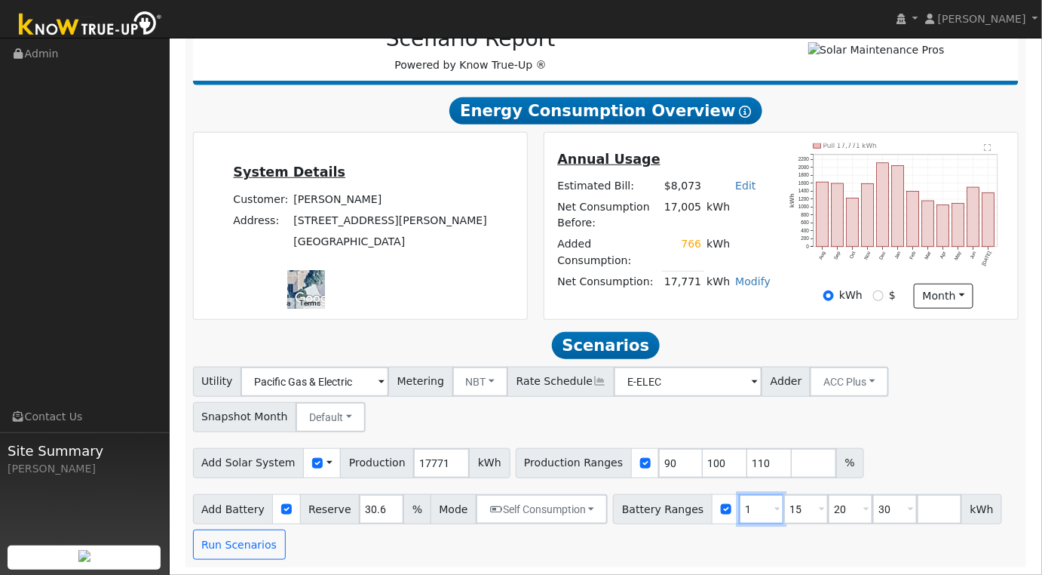
type input "15"
type input "20"
type input "30"
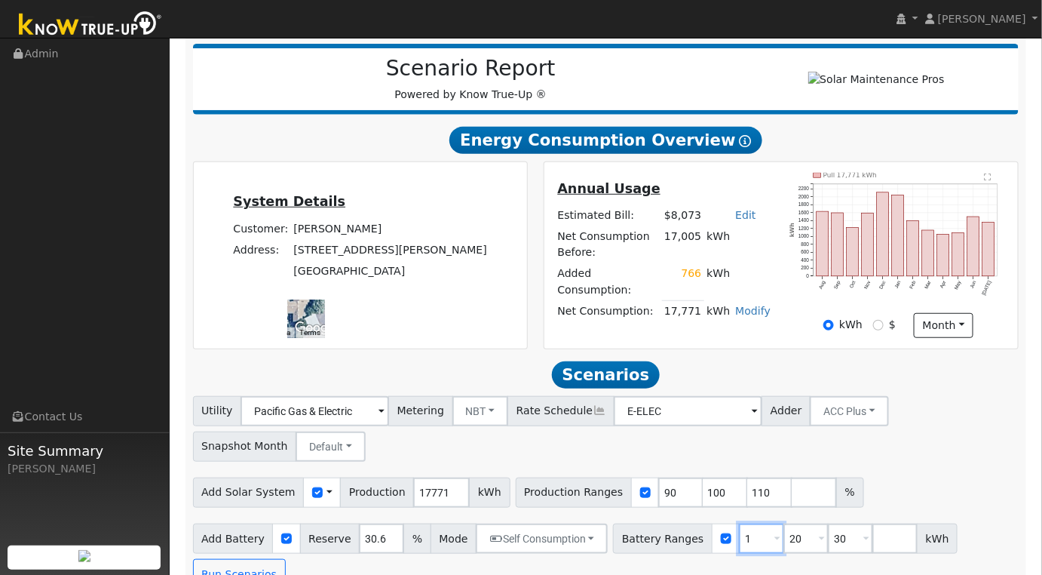
type input "20"
type input "30"
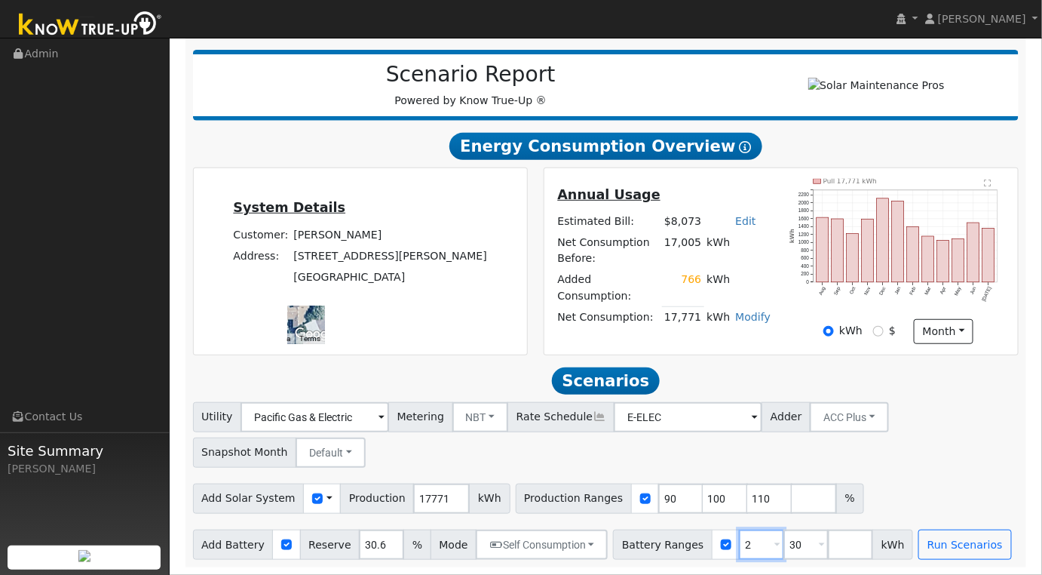
type input "30"
type input "3"
type input "30.6"
click at [372, 545] on input "30" at bounding box center [381, 544] width 45 height 30
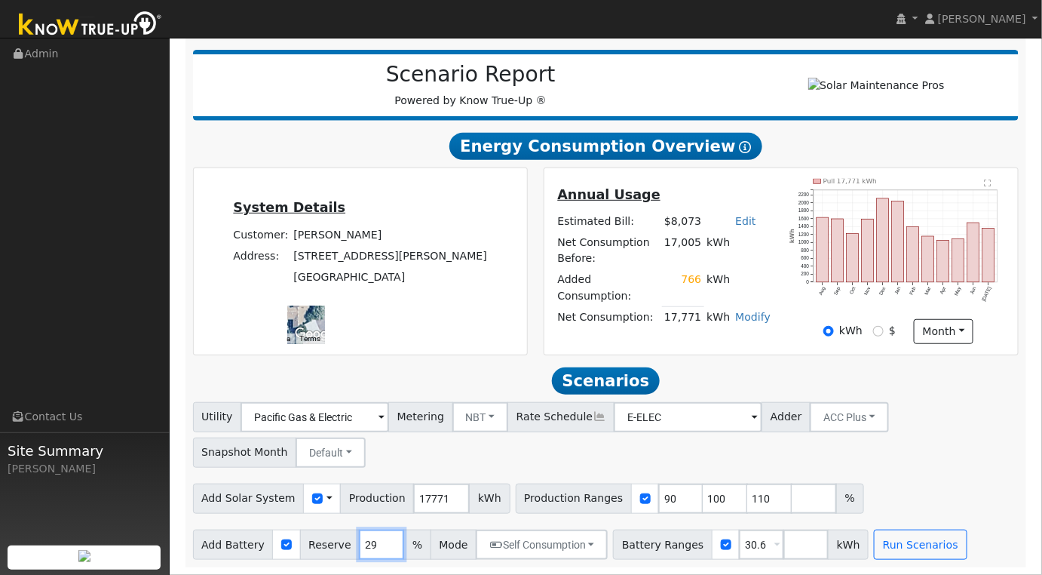
click at [372, 545] on input "29" at bounding box center [381, 544] width 45 height 30
click at [372, 545] on input "28" at bounding box center [381, 544] width 45 height 30
type input "2"
type input "10"
click at [658, 498] on input "90" at bounding box center [680, 498] width 45 height 30
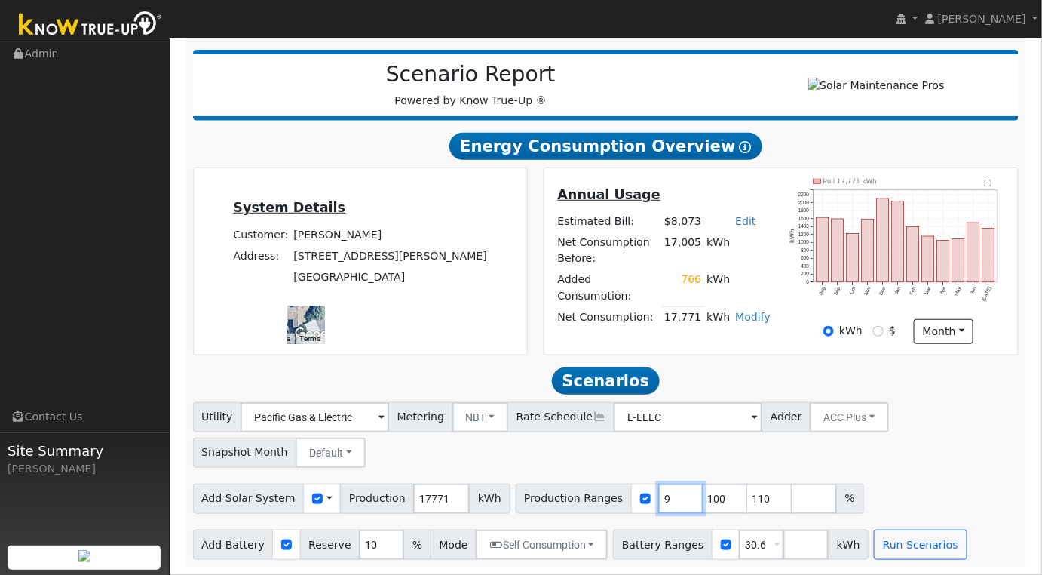
type input "100"
type input "110"
type input "1"
click at [434, 490] on input "17771" at bounding box center [441, 498] width 57 height 30
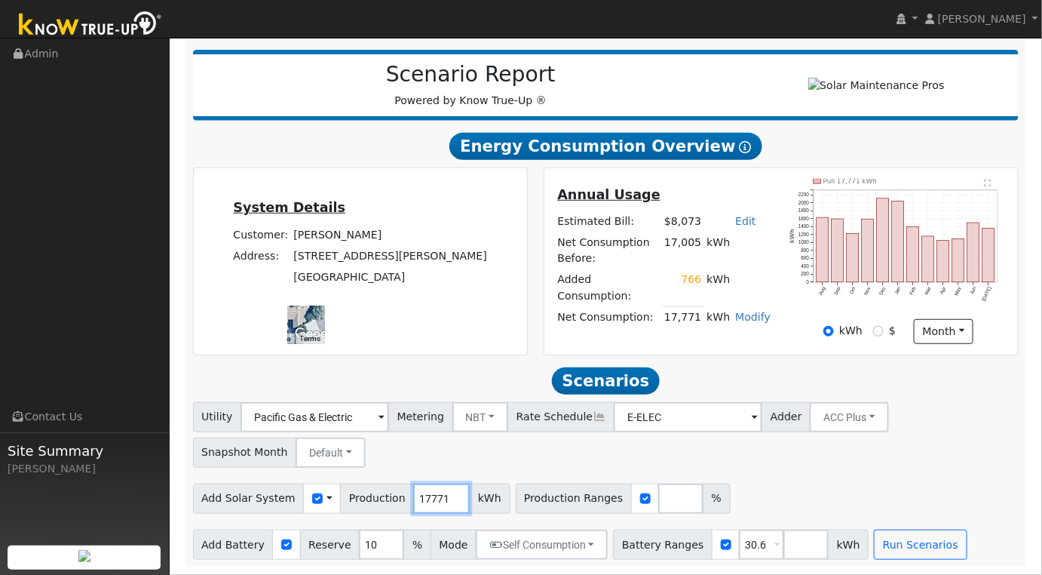
click at [434, 490] on input "17771" at bounding box center [441, 498] width 57 height 30
click at [424, 502] on input "17771" at bounding box center [441, 498] width 57 height 30
type input "21709"
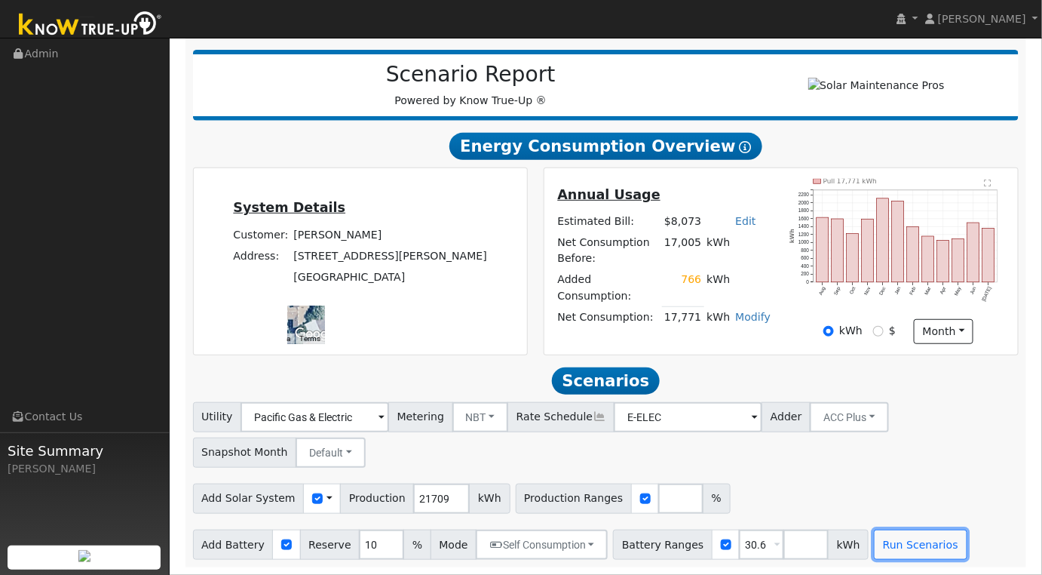
click at [874, 535] on button "Run Scenarios" at bounding box center [920, 544] width 93 height 30
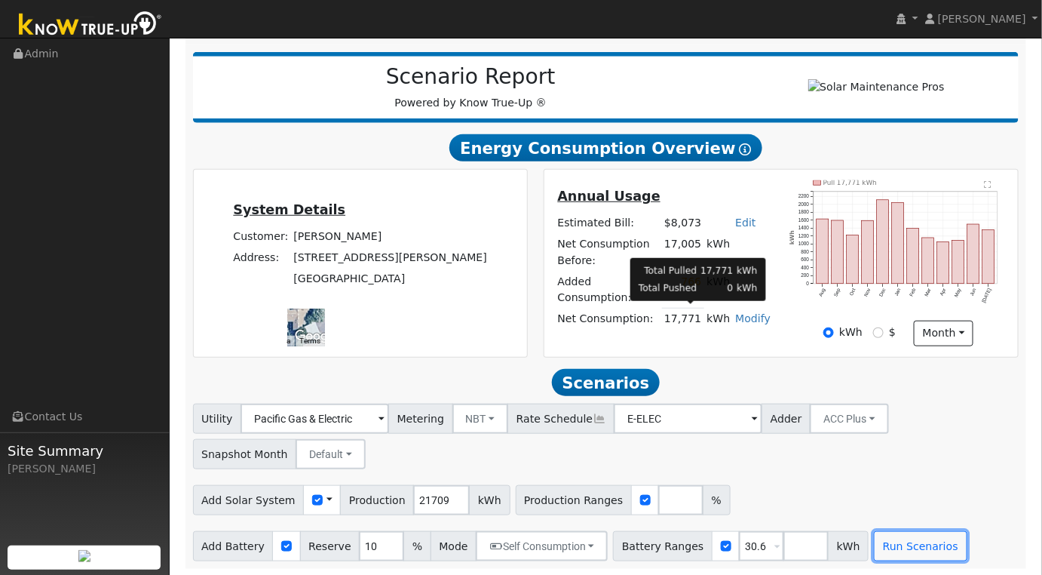
scroll to position [232, 0]
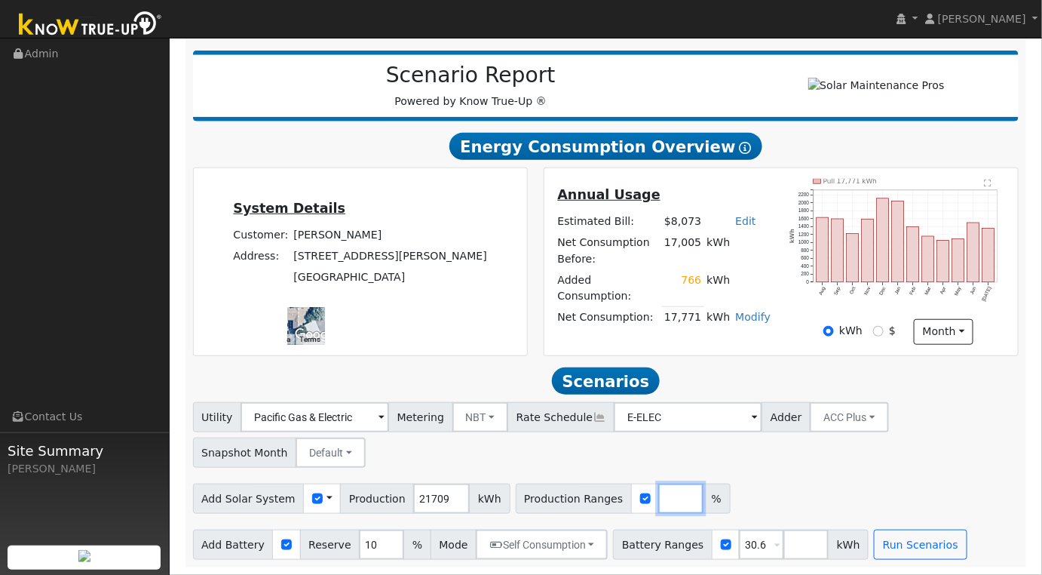
click at [658, 501] on input "number" at bounding box center [680, 498] width 45 height 30
type input "100"
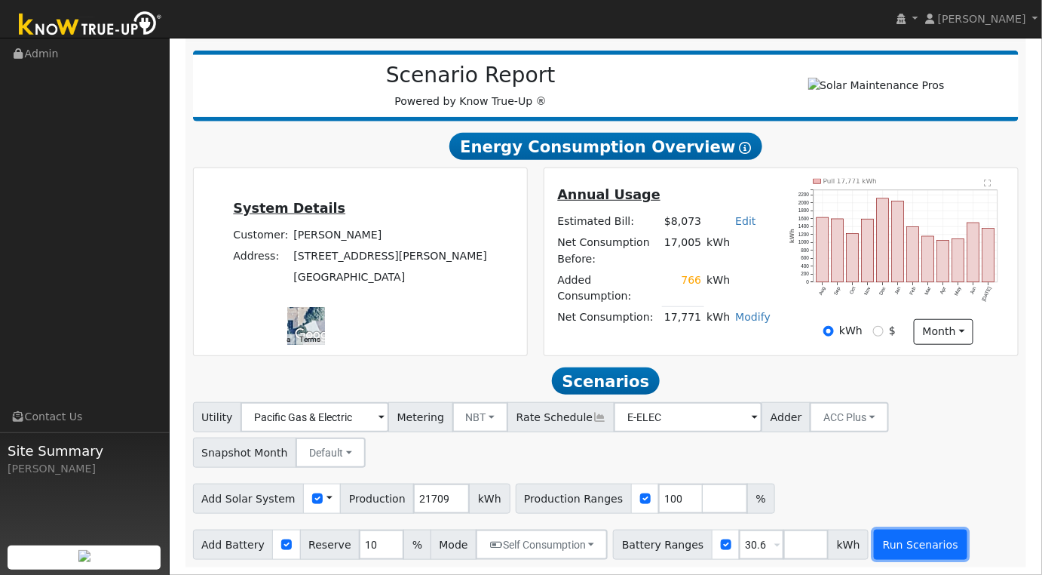
click at [874, 545] on button "Run Scenarios" at bounding box center [920, 544] width 93 height 30
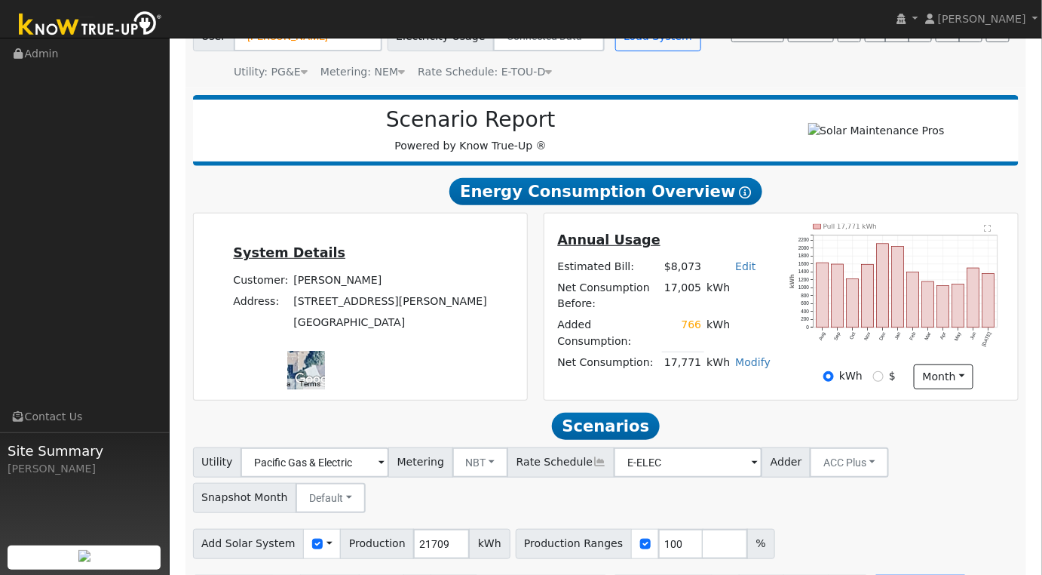
scroll to position [0, 0]
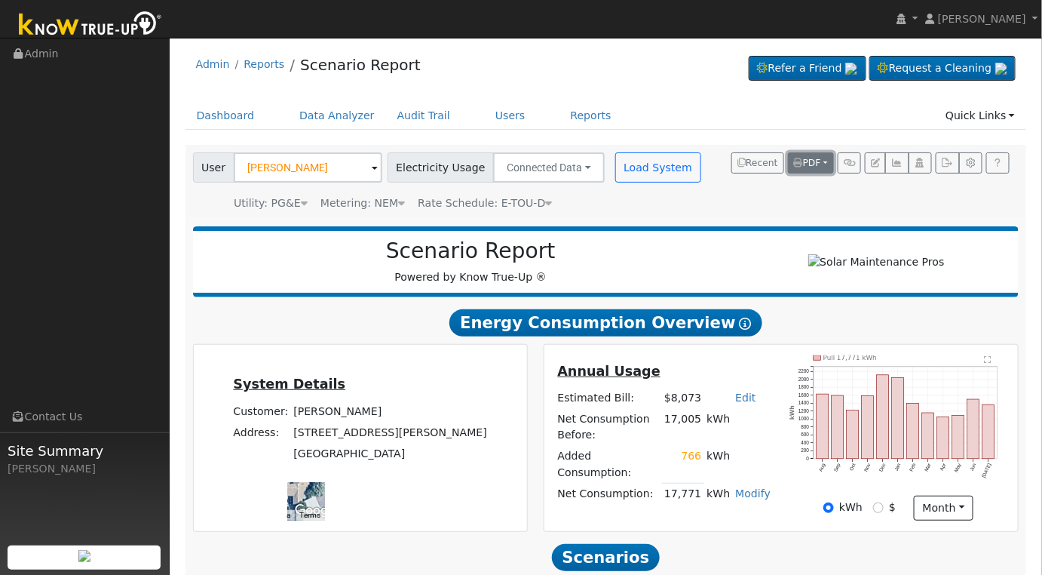
click at [829, 164] on button "PDF" at bounding box center [811, 162] width 46 height 21
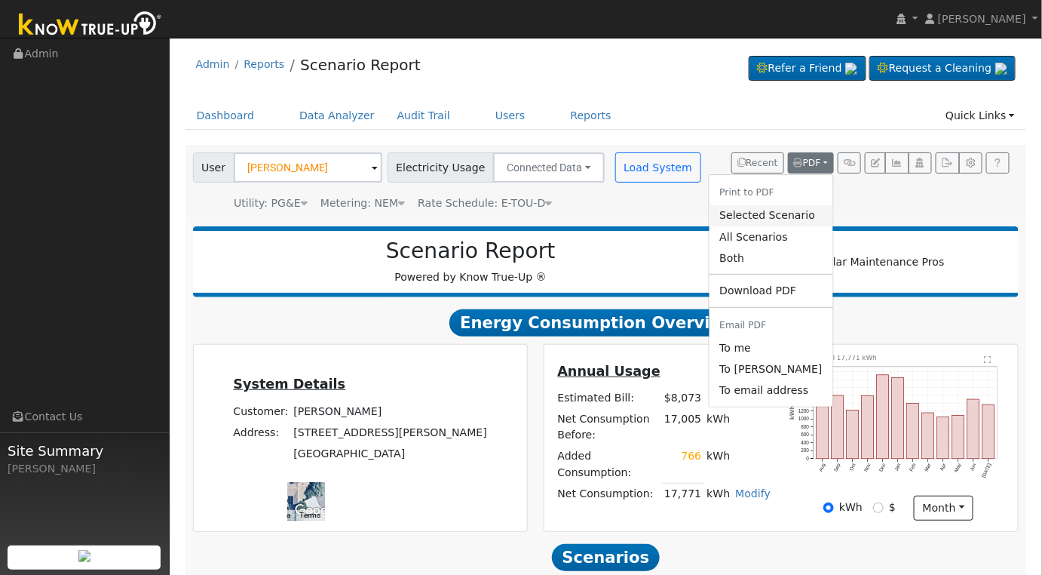
click at [792, 216] on link "Selected Scenario" at bounding box center [771, 215] width 124 height 21
